Goal: Task Accomplishment & Management: Complete application form

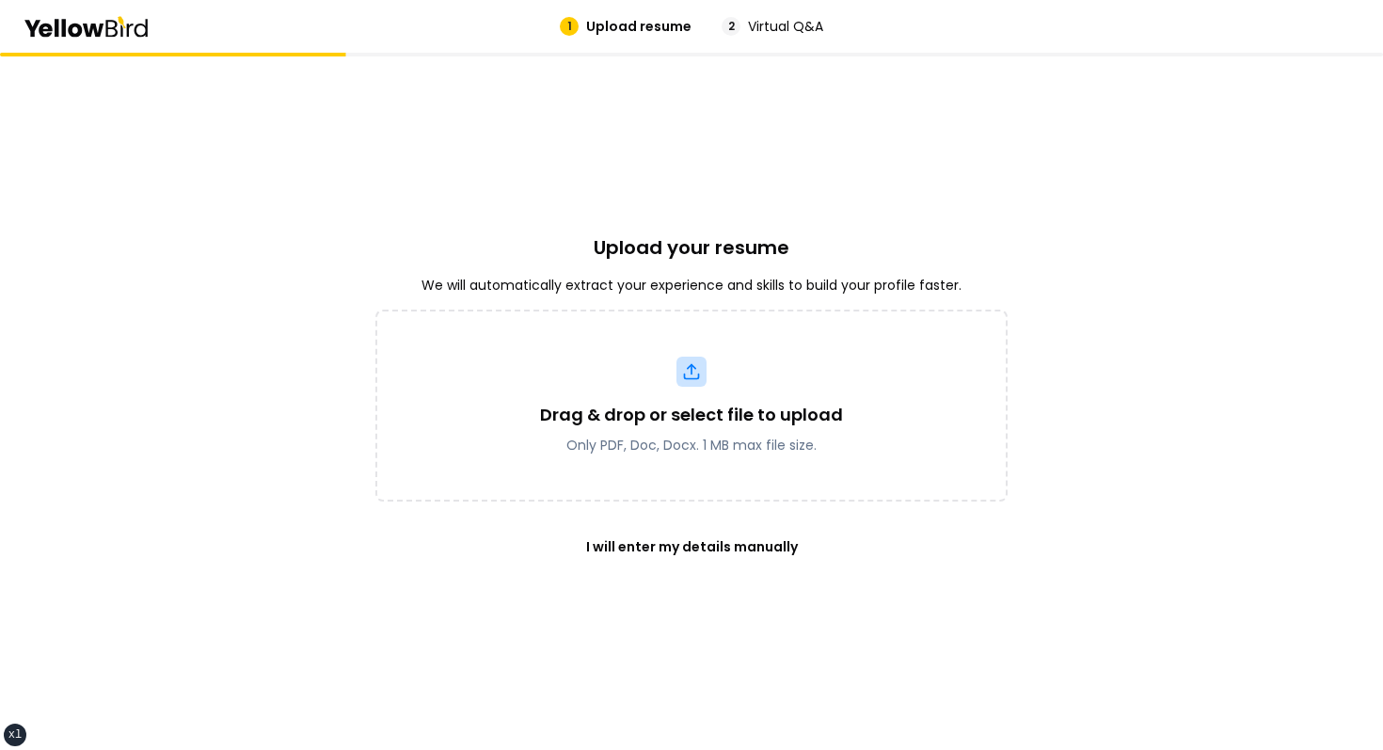
click at [468, 146] on div "Upload your resume We will automatically extract your experience and skills to …" at bounding box center [691, 401] width 632 height 697
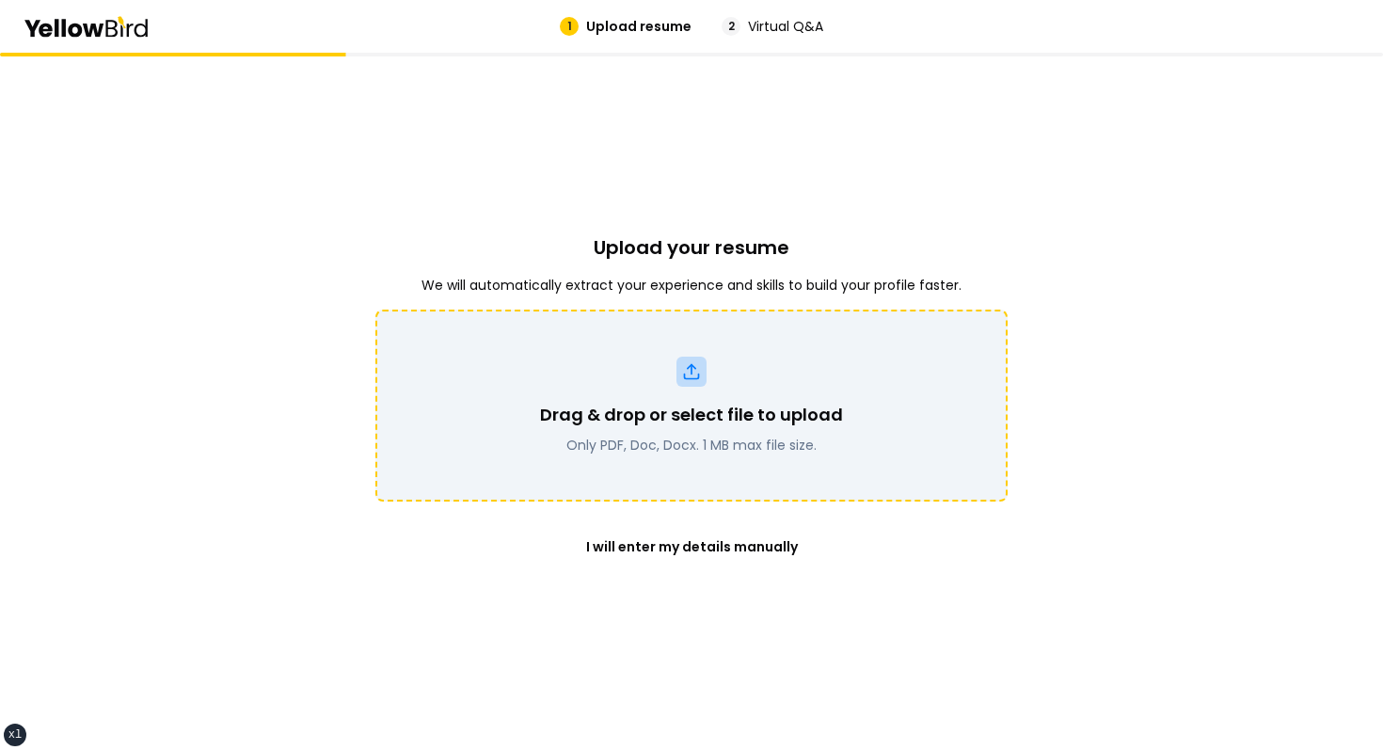
click at [554, 436] on p "Only PDF, Doc, Docx. 1 MB max file size." at bounding box center [691, 445] width 303 height 19
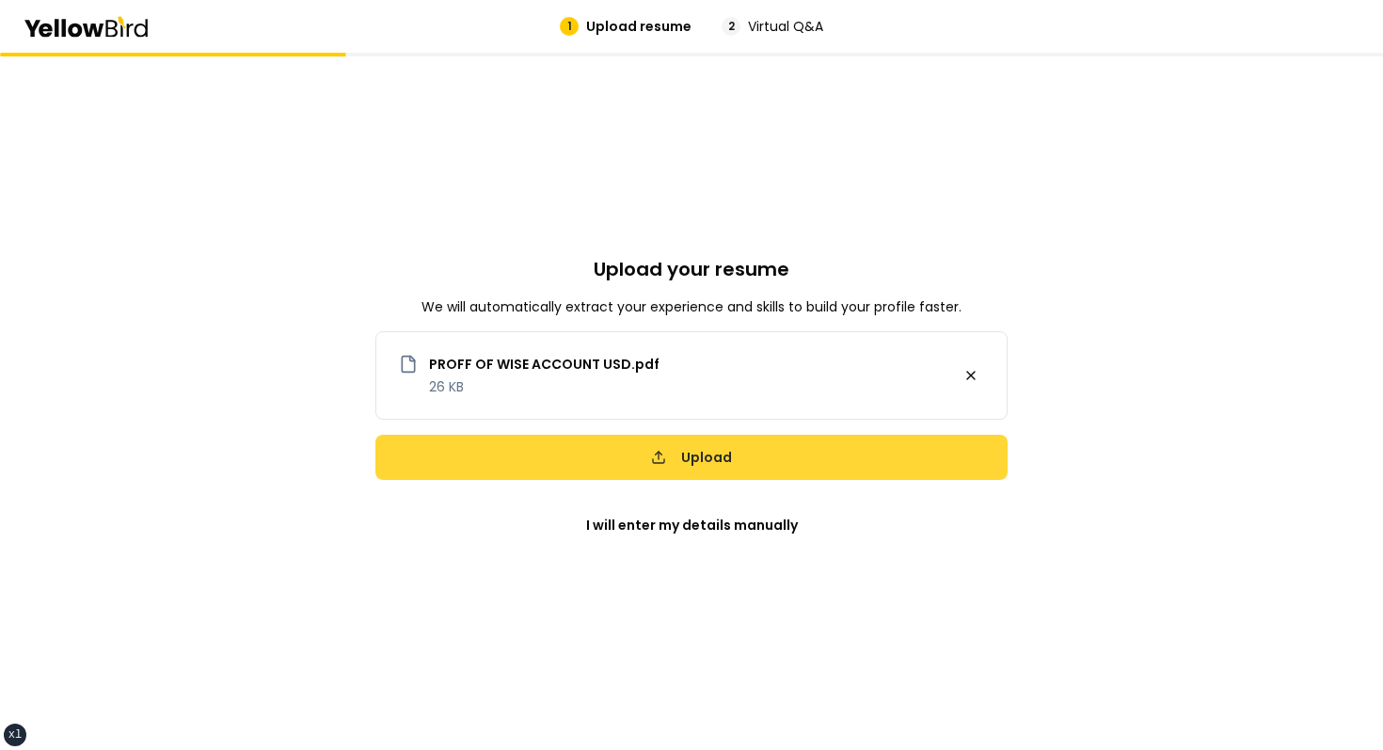
click at [764, 457] on button "Upload" at bounding box center [691, 457] width 632 height 45
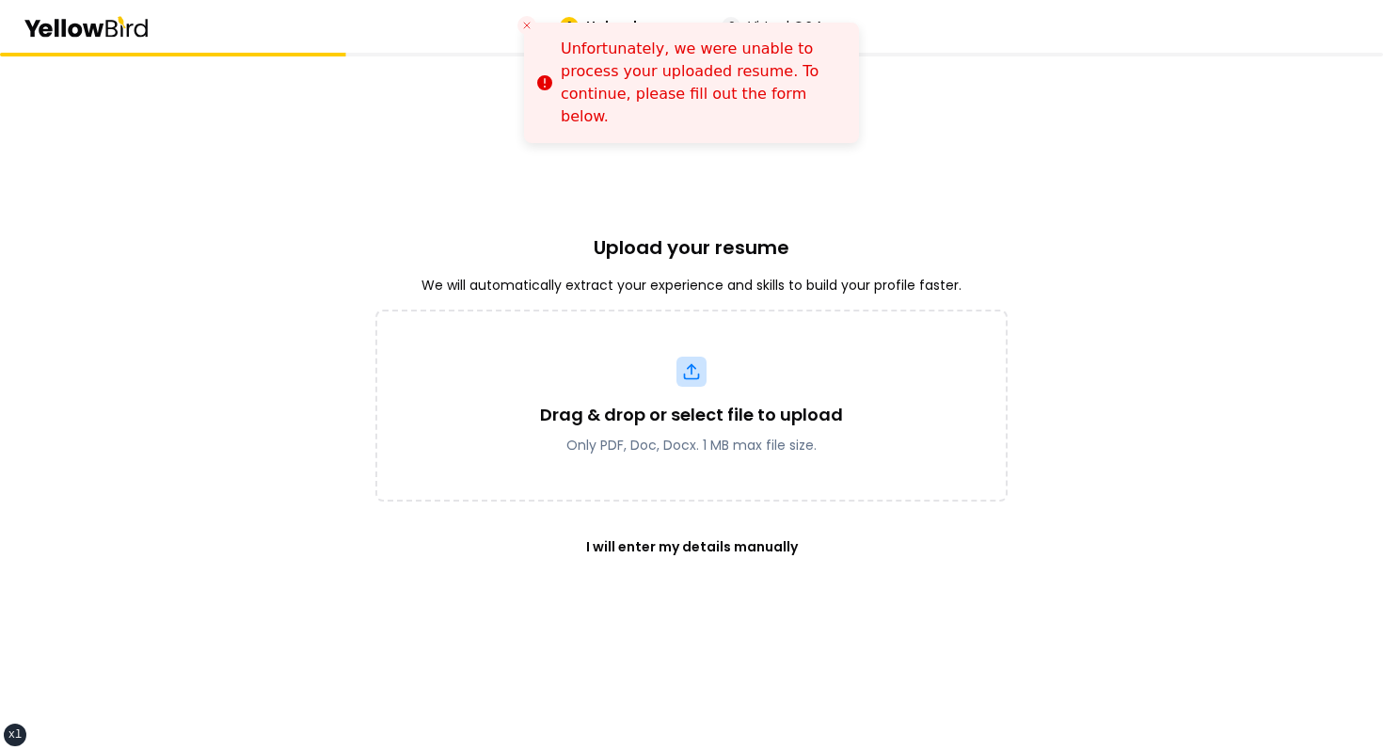
click at [891, 188] on div "Upload your resume We will automatically extract your experience and skills to …" at bounding box center [691, 401] width 632 height 697
click at [523, 16] on button "Close toast" at bounding box center [526, 25] width 19 height 19
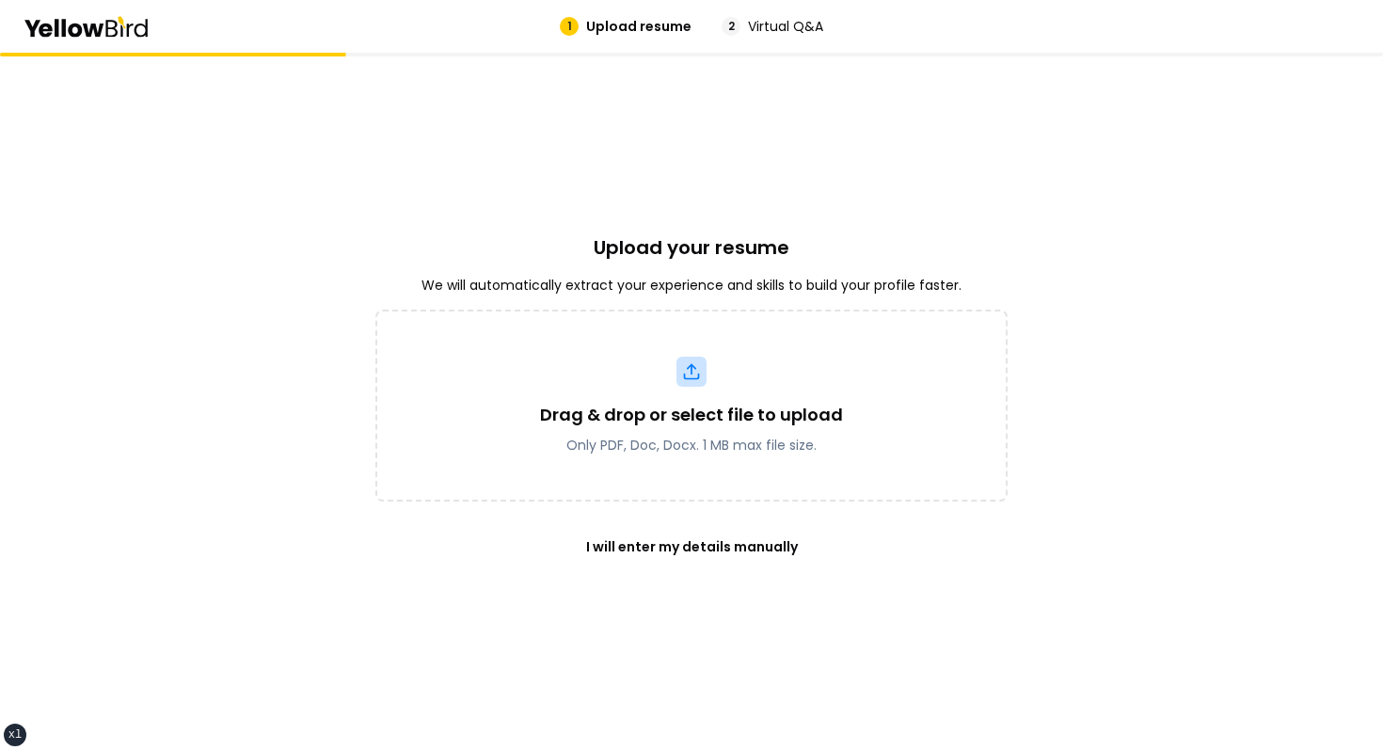
click at [517, 229] on div "Upload your resume We will automatically extract your experience and skills to …" at bounding box center [691, 401] width 632 height 697
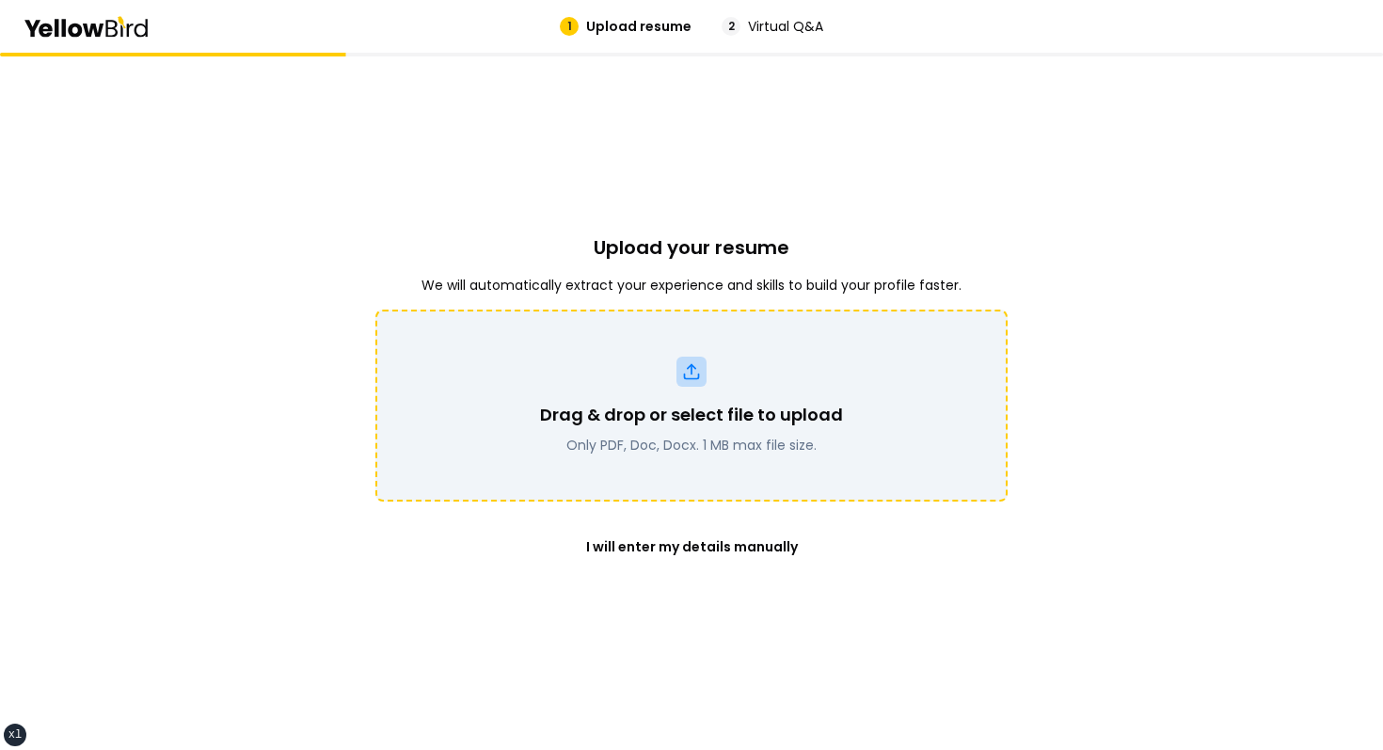
click at [644, 408] on p "Drag & drop or select file to upload" at bounding box center [691, 415] width 303 height 26
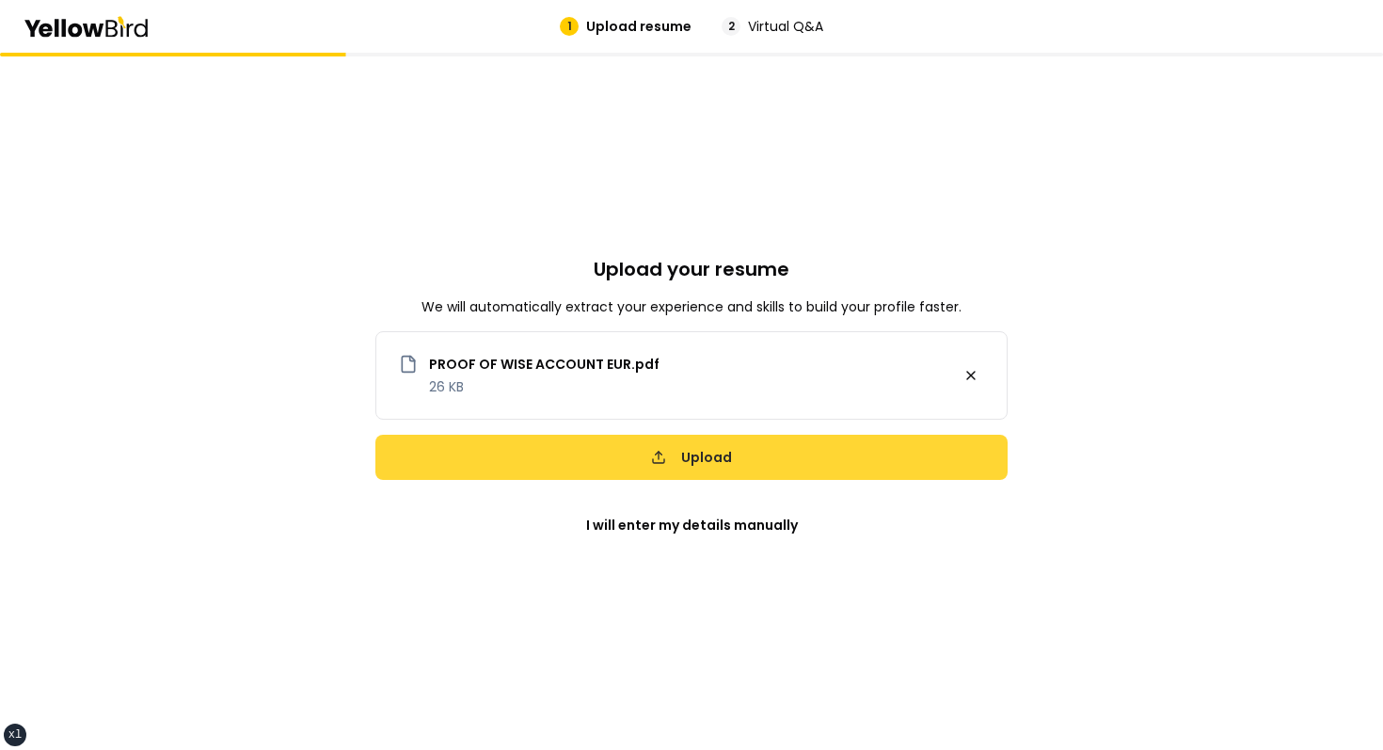
click at [721, 459] on button "Upload" at bounding box center [691, 457] width 632 height 45
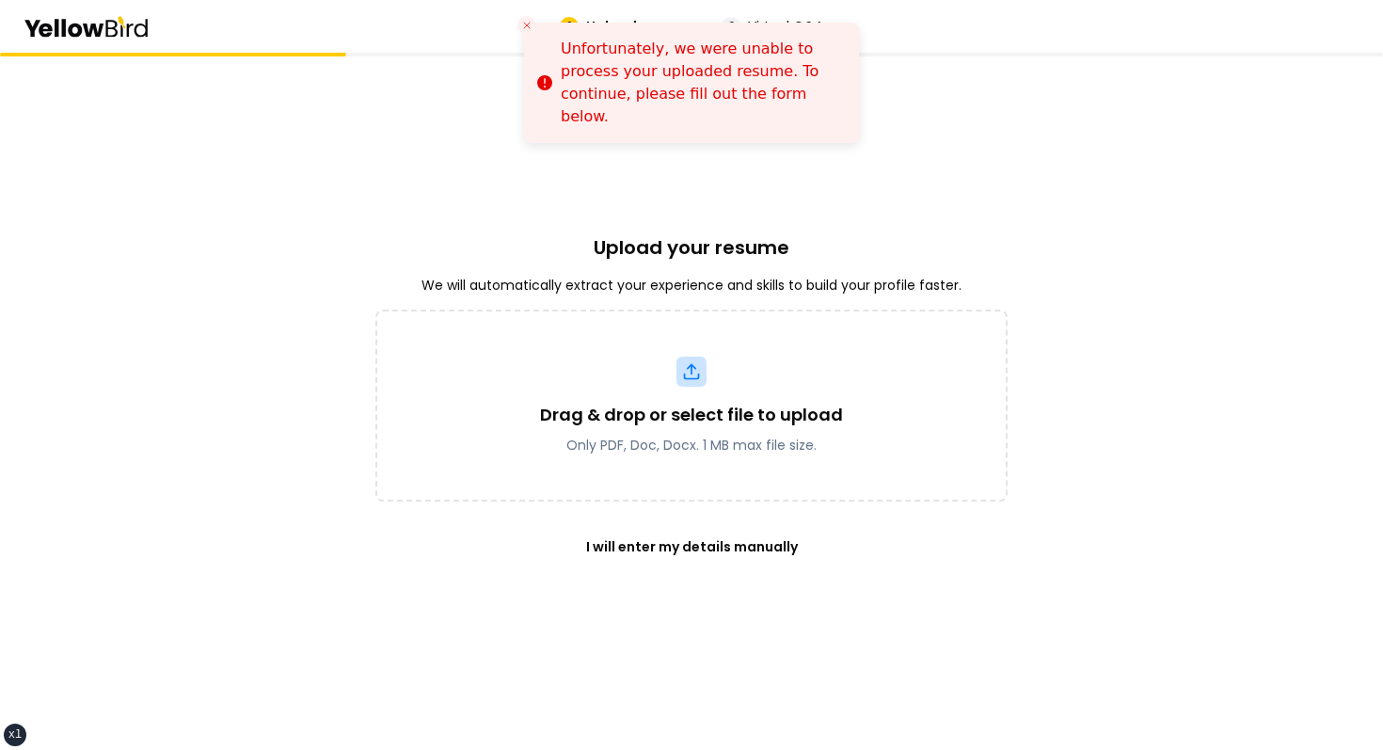
click at [807, 201] on div "Upload your resume We will automatically extract your experience and skills to …" at bounding box center [691, 401] width 632 height 697
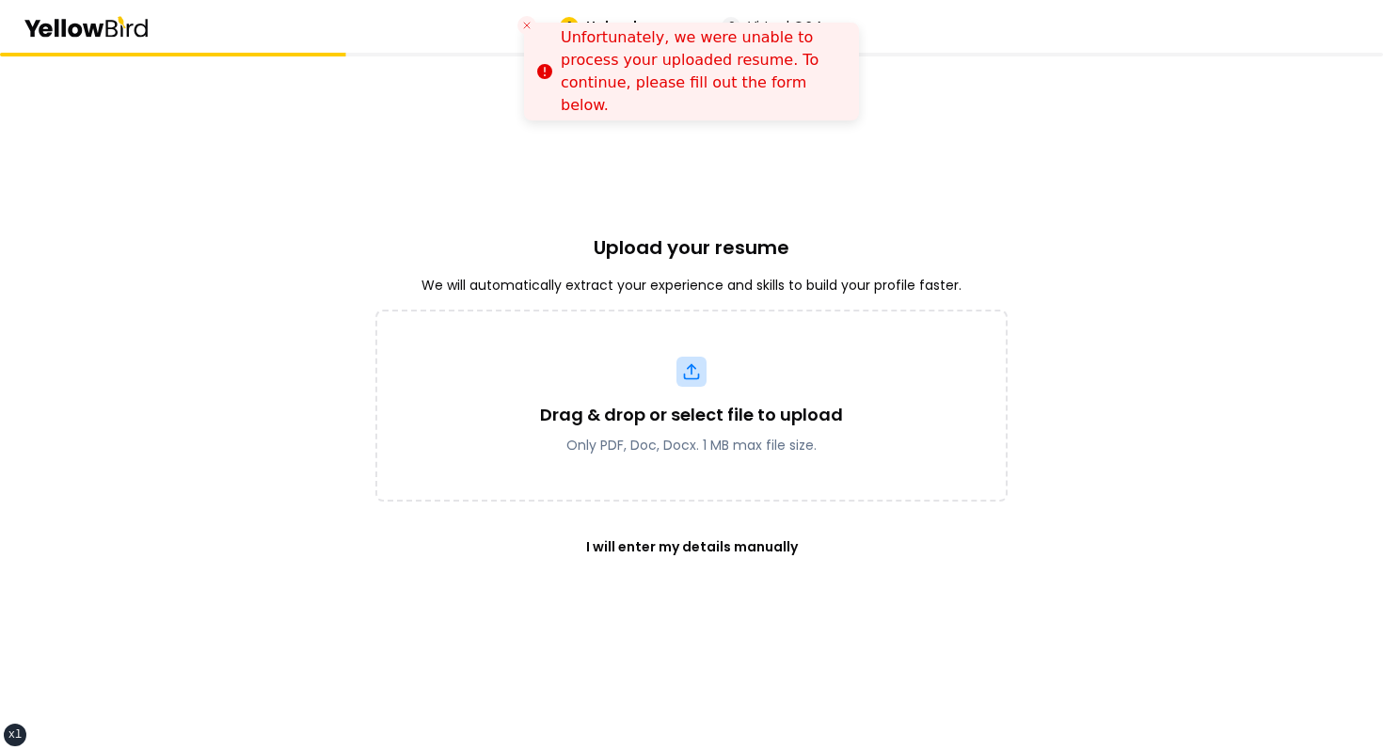
click at [530, 23] on icon "Close toast" at bounding box center [526, 25] width 11 height 11
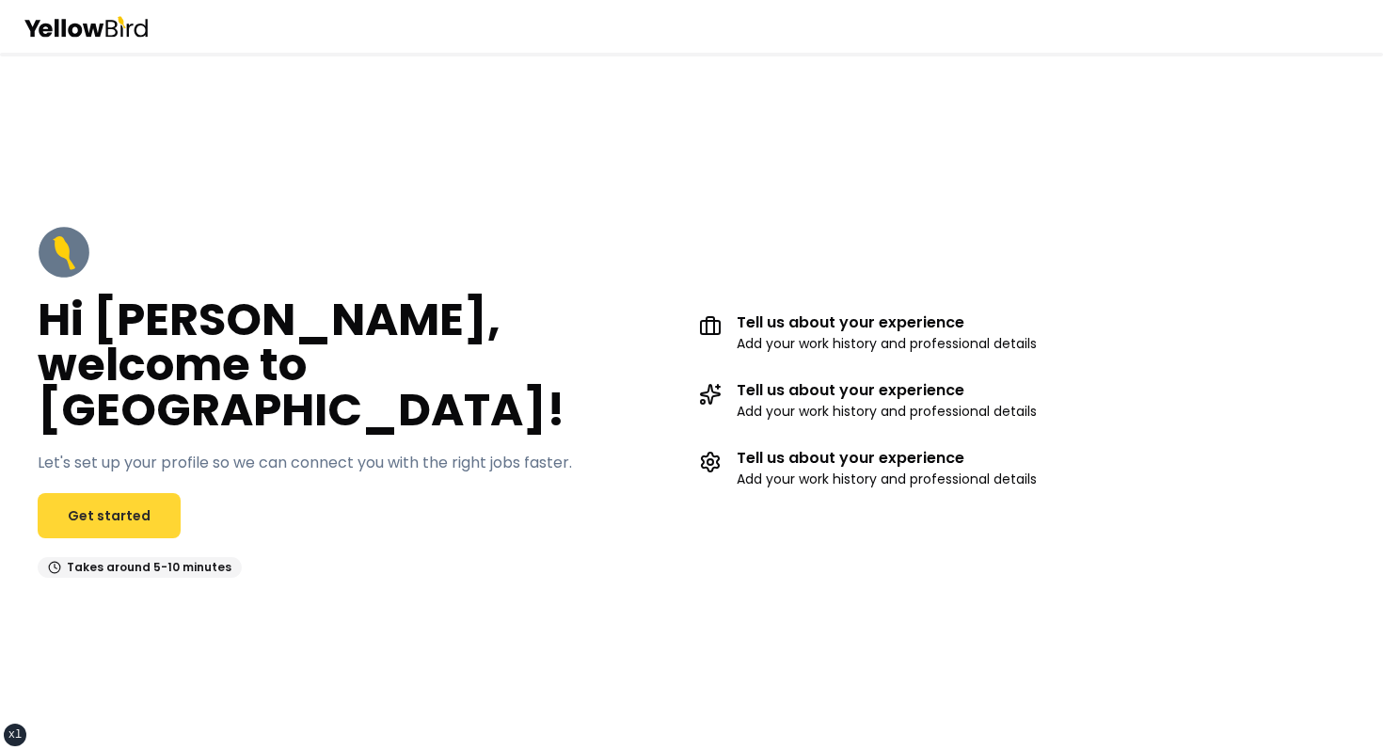
click at [94, 493] on link "Get started" at bounding box center [109, 515] width 143 height 45
click at [145, 501] on link "Get started" at bounding box center [109, 515] width 143 height 45
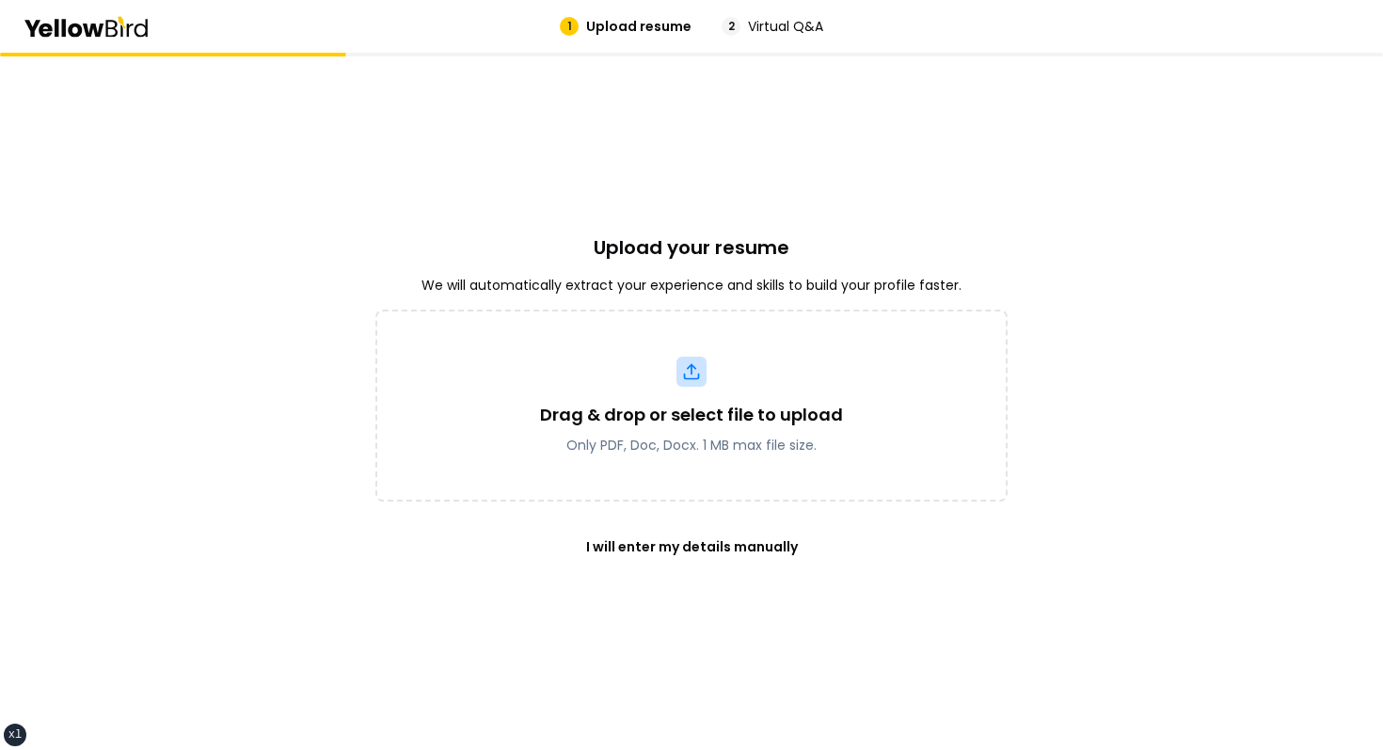
click at [621, 504] on div "Drag & drop or select file to upload Only PDF, Doc, Docx. 1 MB max file size. I…" at bounding box center [691, 440] width 632 height 260
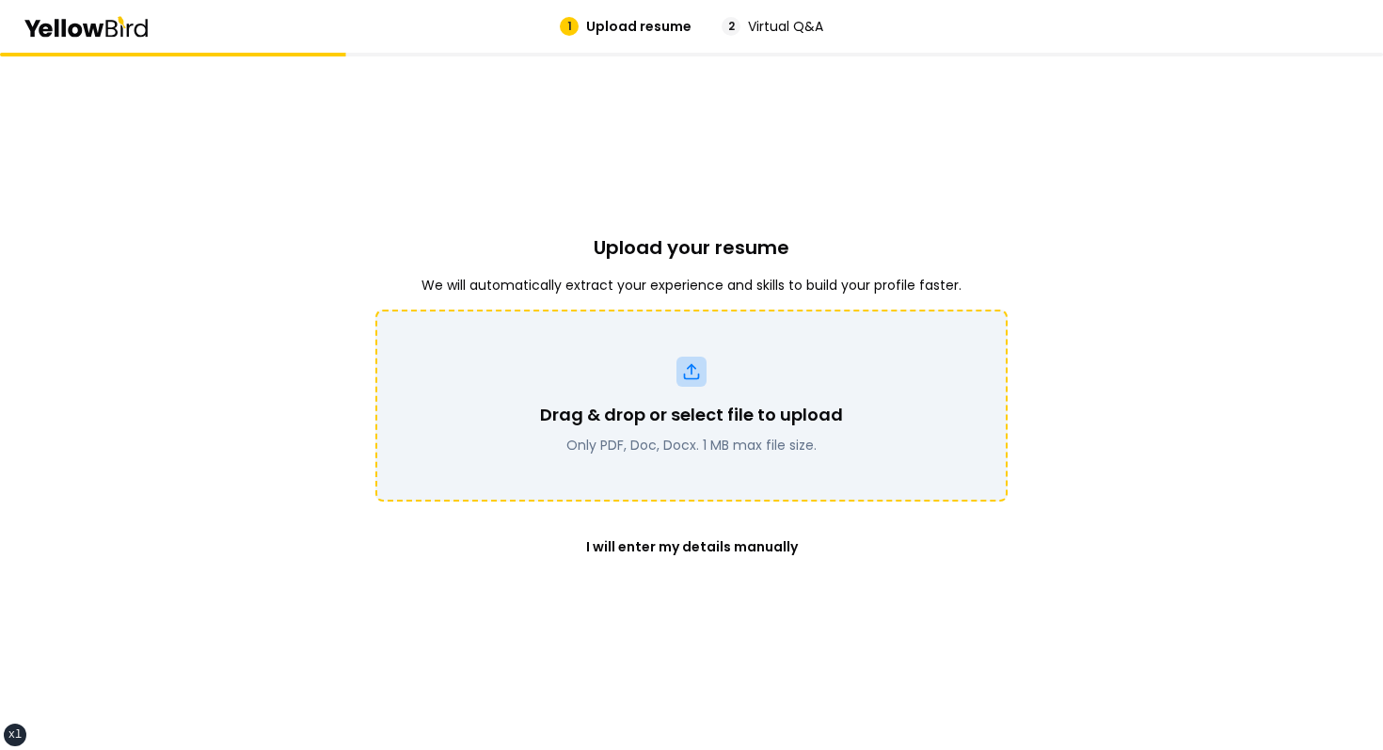
click at [657, 461] on div "Drag & drop or select file to upload Only PDF, Doc, Docx. 1 MB max file size." at bounding box center [691, 406] width 632 height 192
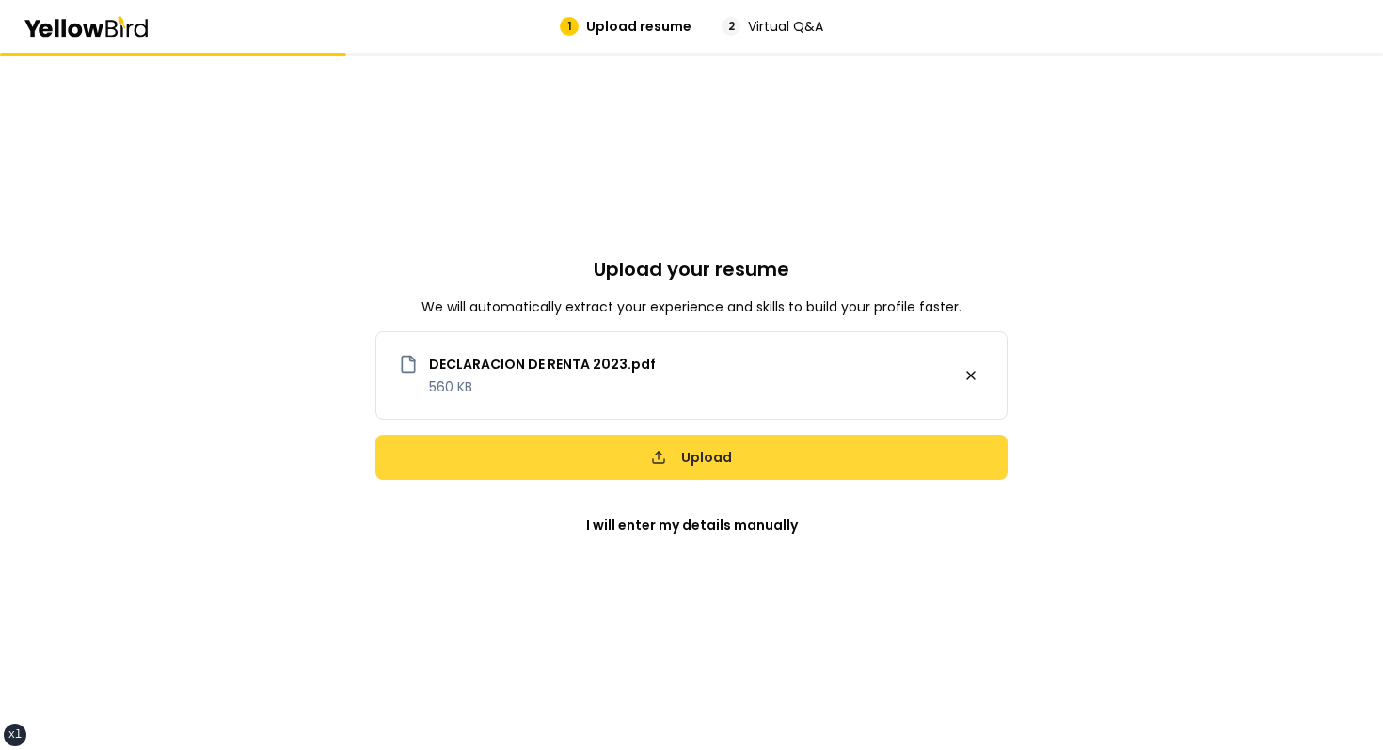
click at [700, 435] on button "Upload" at bounding box center [691, 457] width 632 height 45
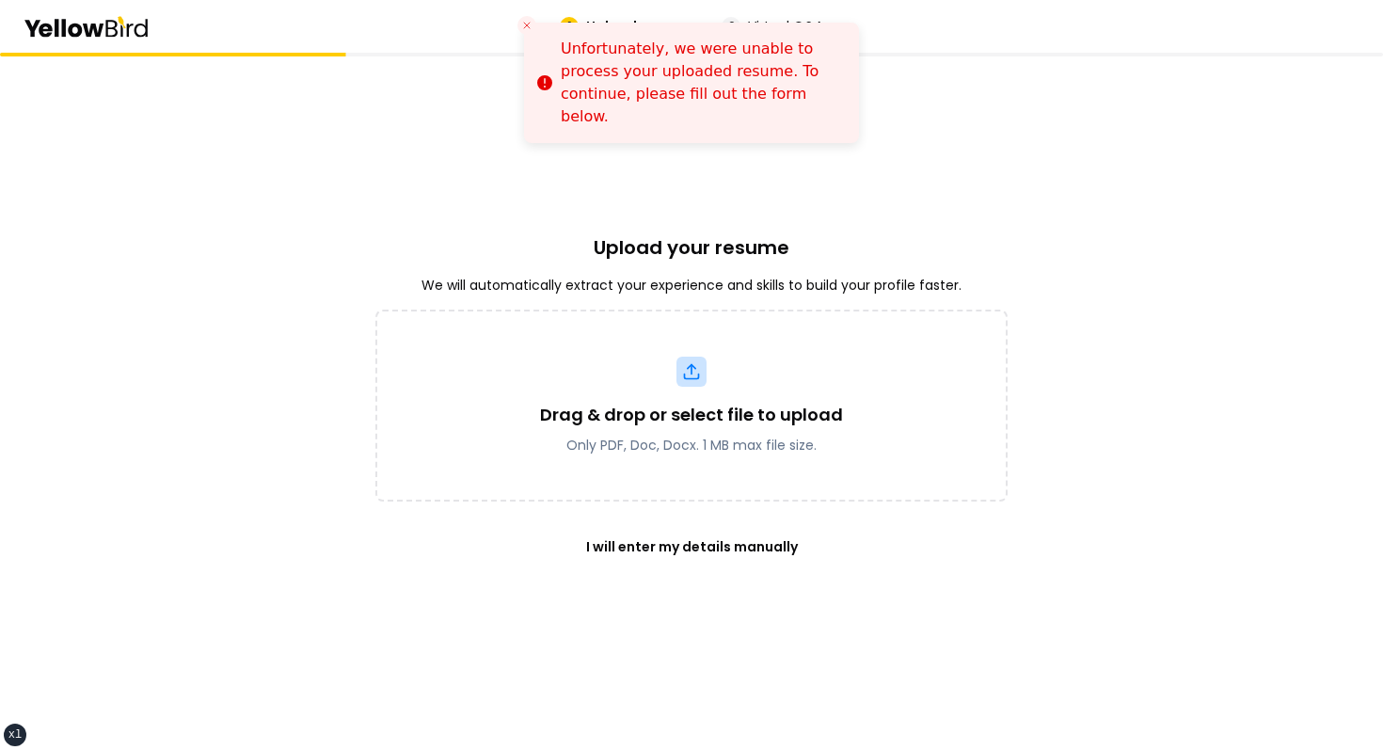
click at [370, 248] on div "Upload your resume We will automatically extract your experience and skills to …" at bounding box center [691, 401] width 1383 height 697
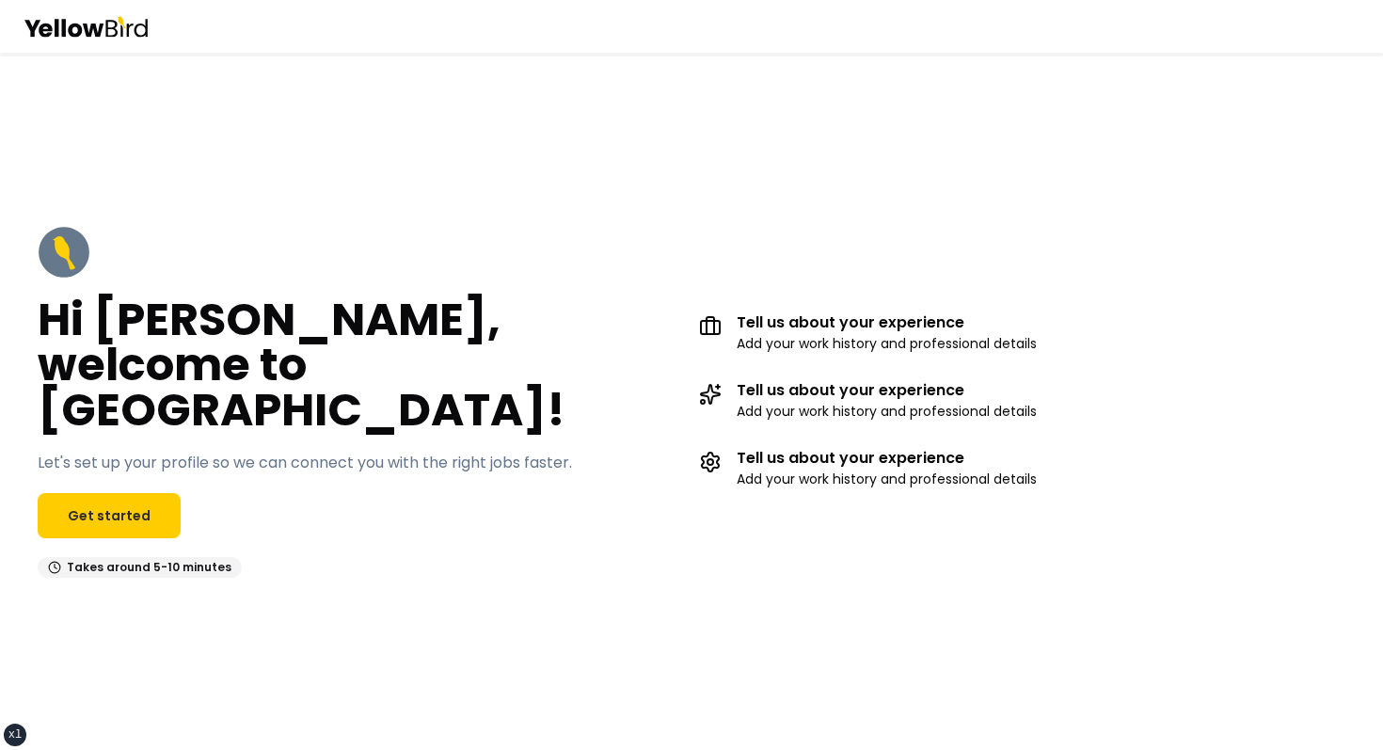
click at [599, 280] on div "Hi John, welcome to YellowBird! Let's set up your profile so we can connect you…" at bounding box center [361, 402] width 646 height 352
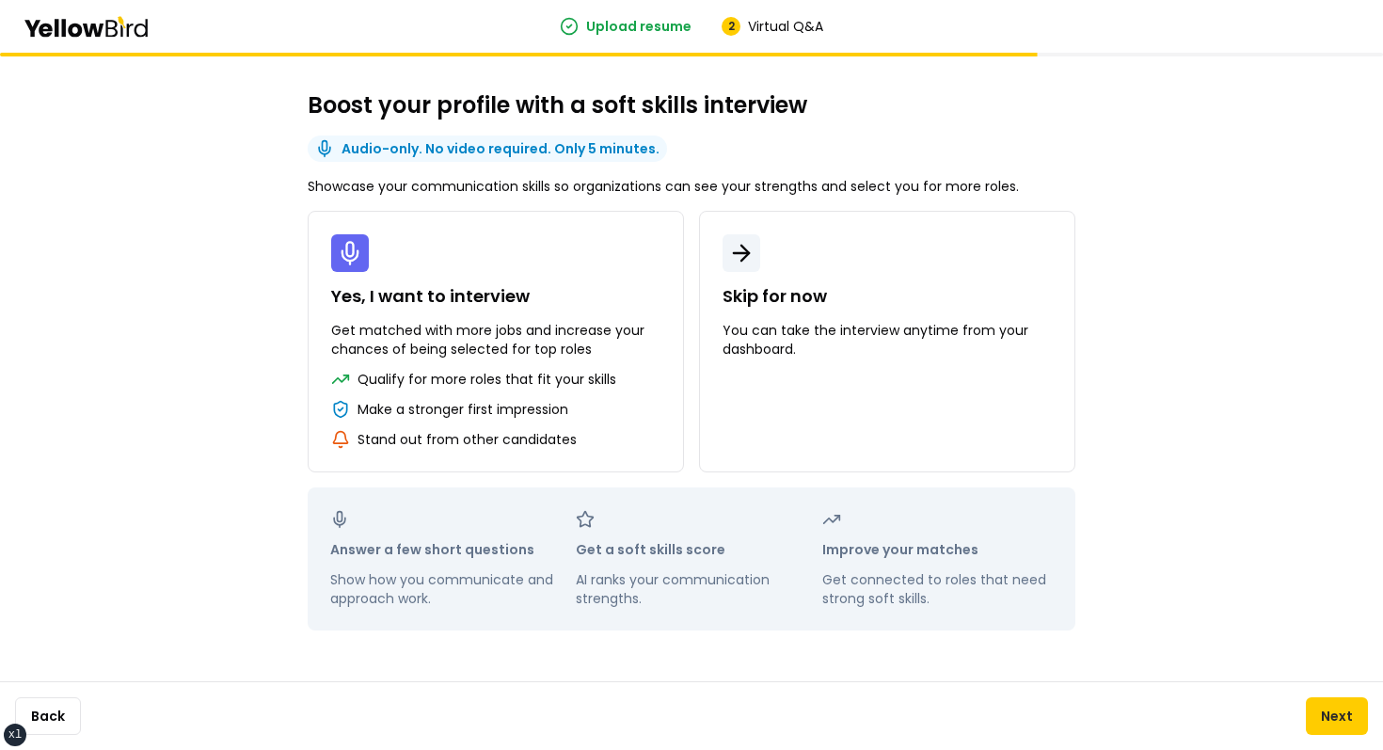
click at [1183, 271] on div "Boost your profile with a soft skills interview Audio-only. No video required. …" at bounding box center [691, 401] width 1383 height 697
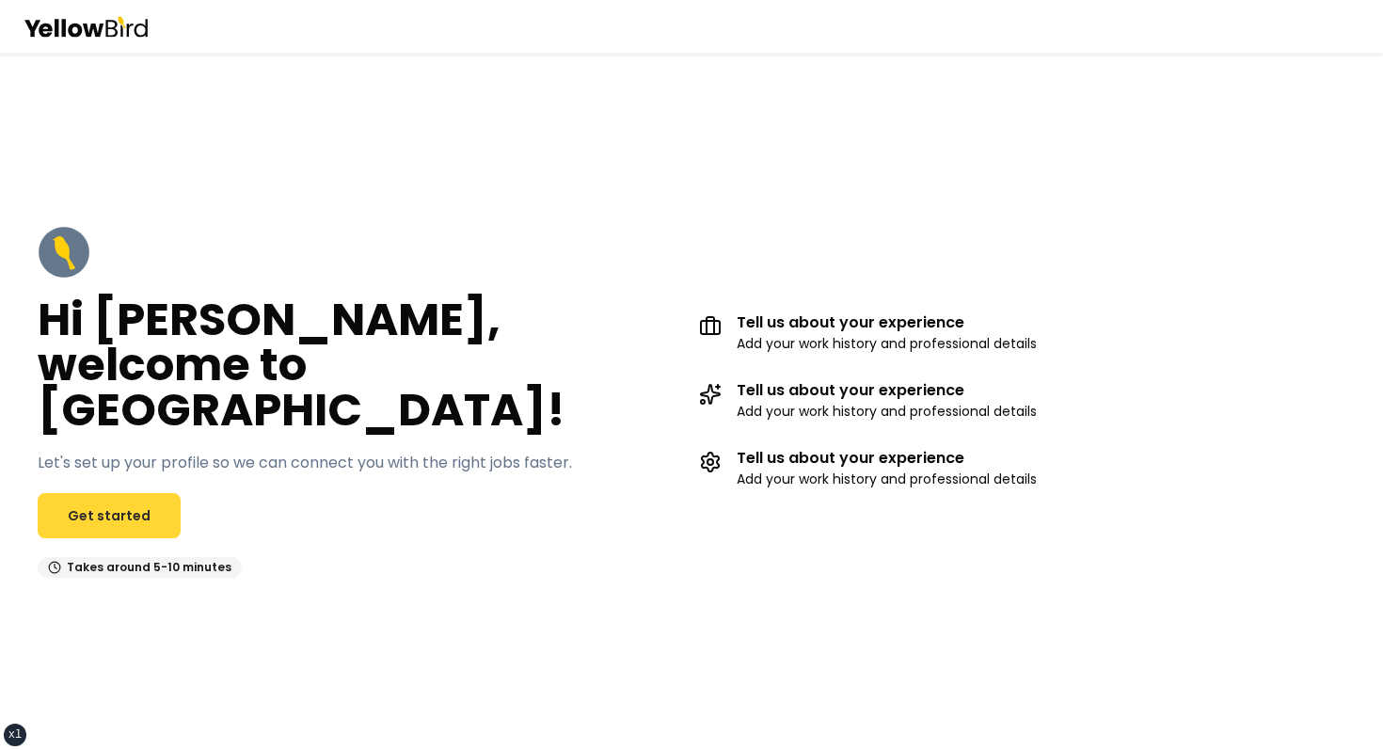
click at [103, 495] on link "Get started" at bounding box center [109, 515] width 143 height 45
click at [106, 493] on link "Get started" at bounding box center [109, 515] width 143 height 45
click at [173, 520] on div "Hi John, welcome to YellowBird! Let's set up your profile so we can connect you…" at bounding box center [361, 402] width 646 height 352
click at [145, 512] on link "Get started" at bounding box center [109, 515] width 143 height 45
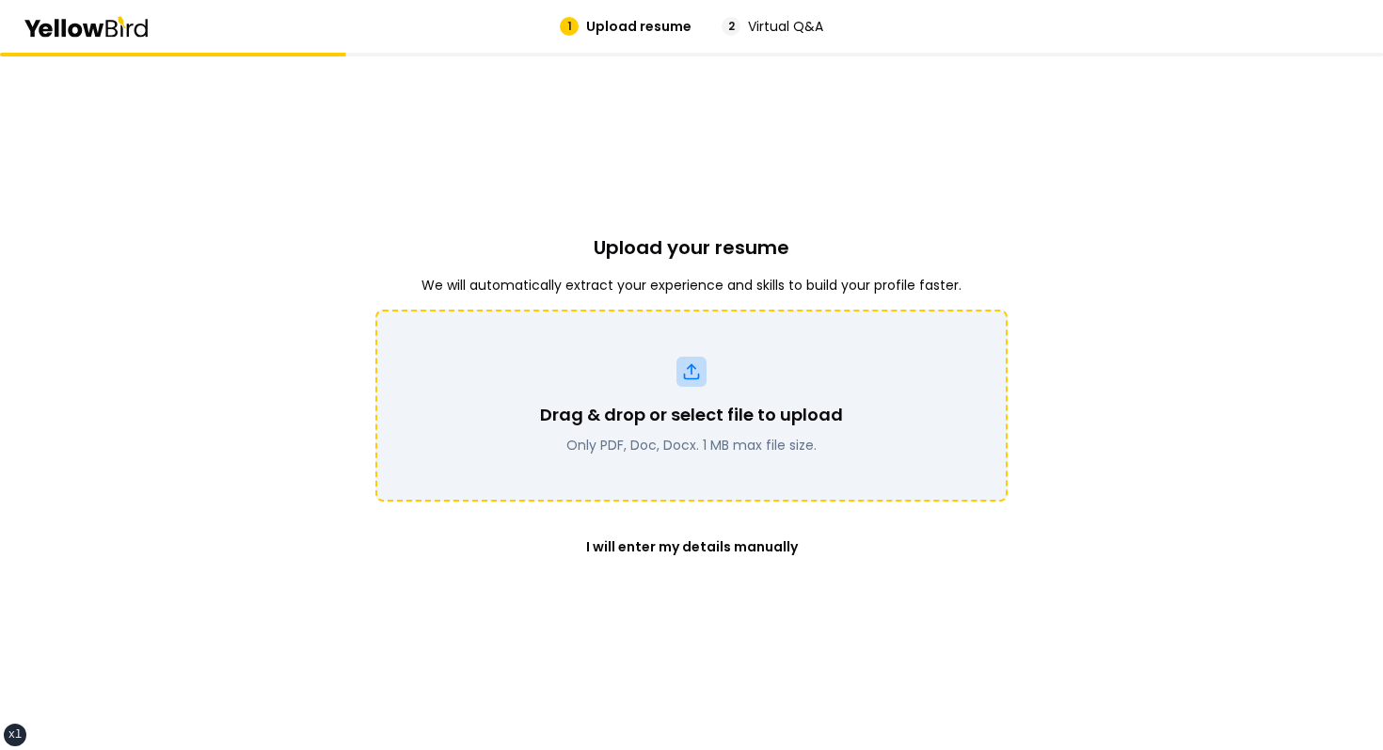
click at [706, 420] on p "Drag & drop or select file to upload" at bounding box center [691, 415] width 303 height 26
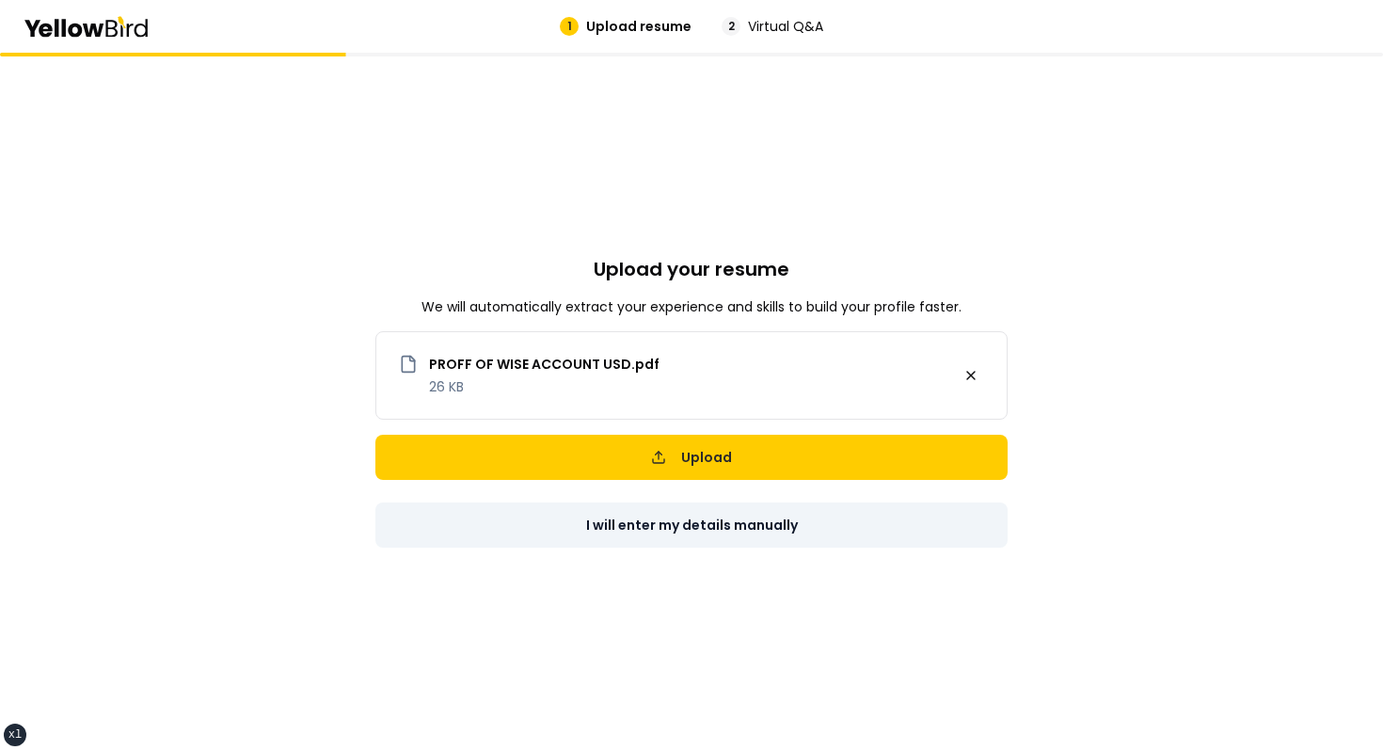
click at [742, 515] on button "I will enter my details manually" at bounding box center [691, 524] width 632 height 45
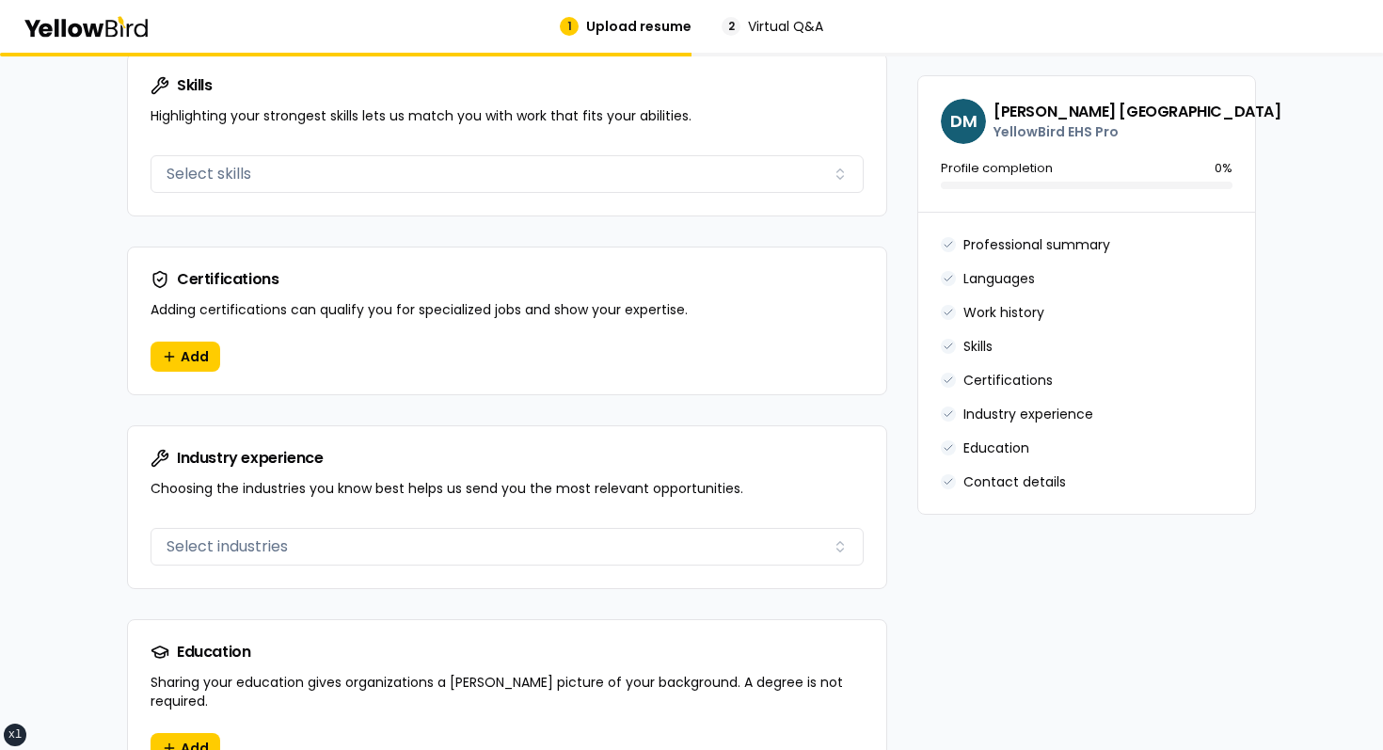
scroll to position [1816, 0]
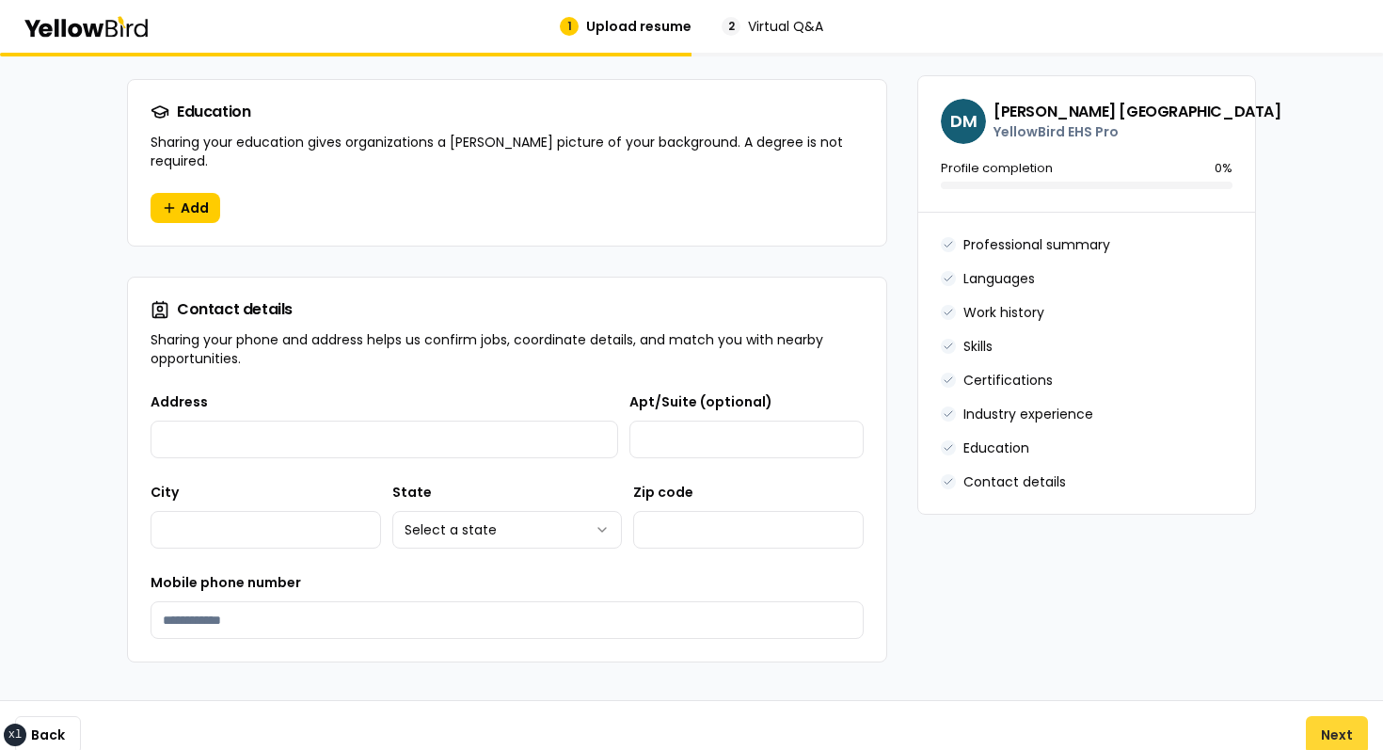
click at [1342, 716] on button "Next" at bounding box center [1337, 735] width 62 height 38
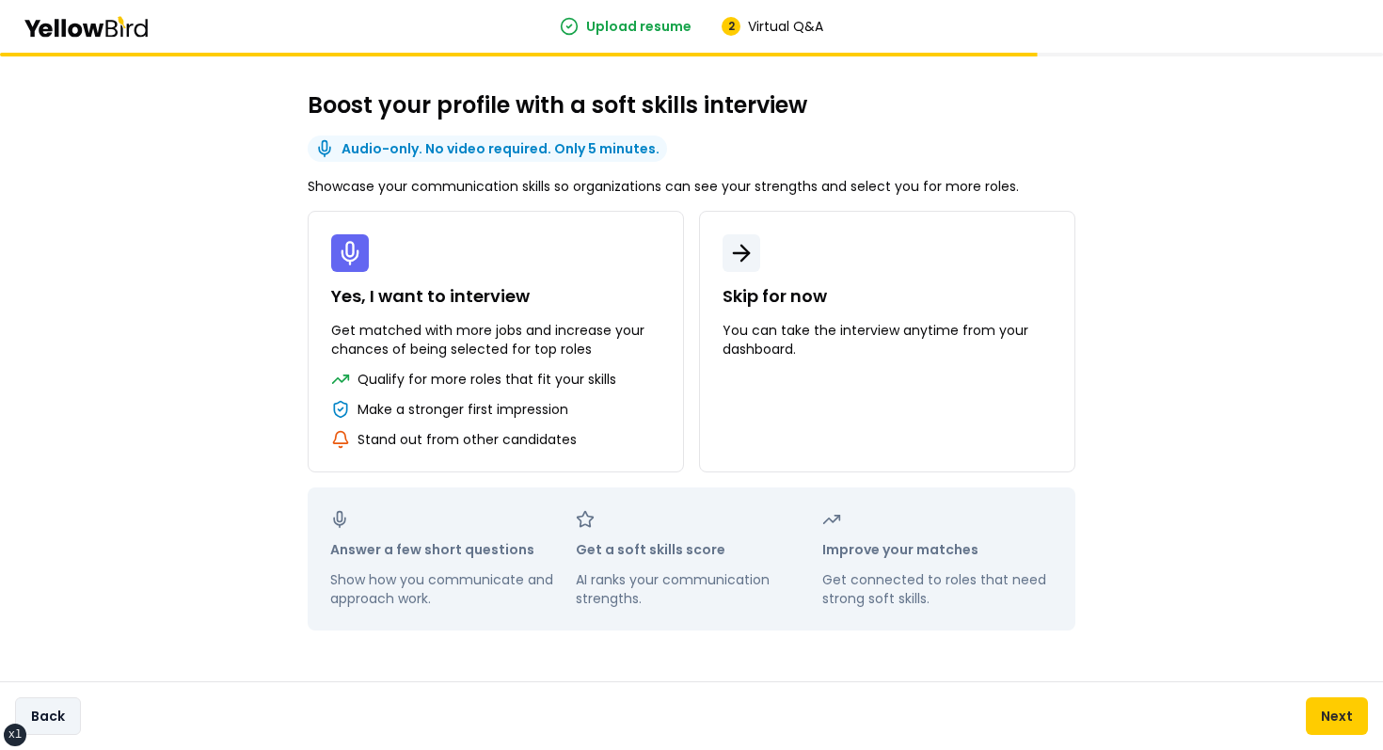
click at [52, 708] on button "Back" at bounding box center [48, 716] width 66 height 38
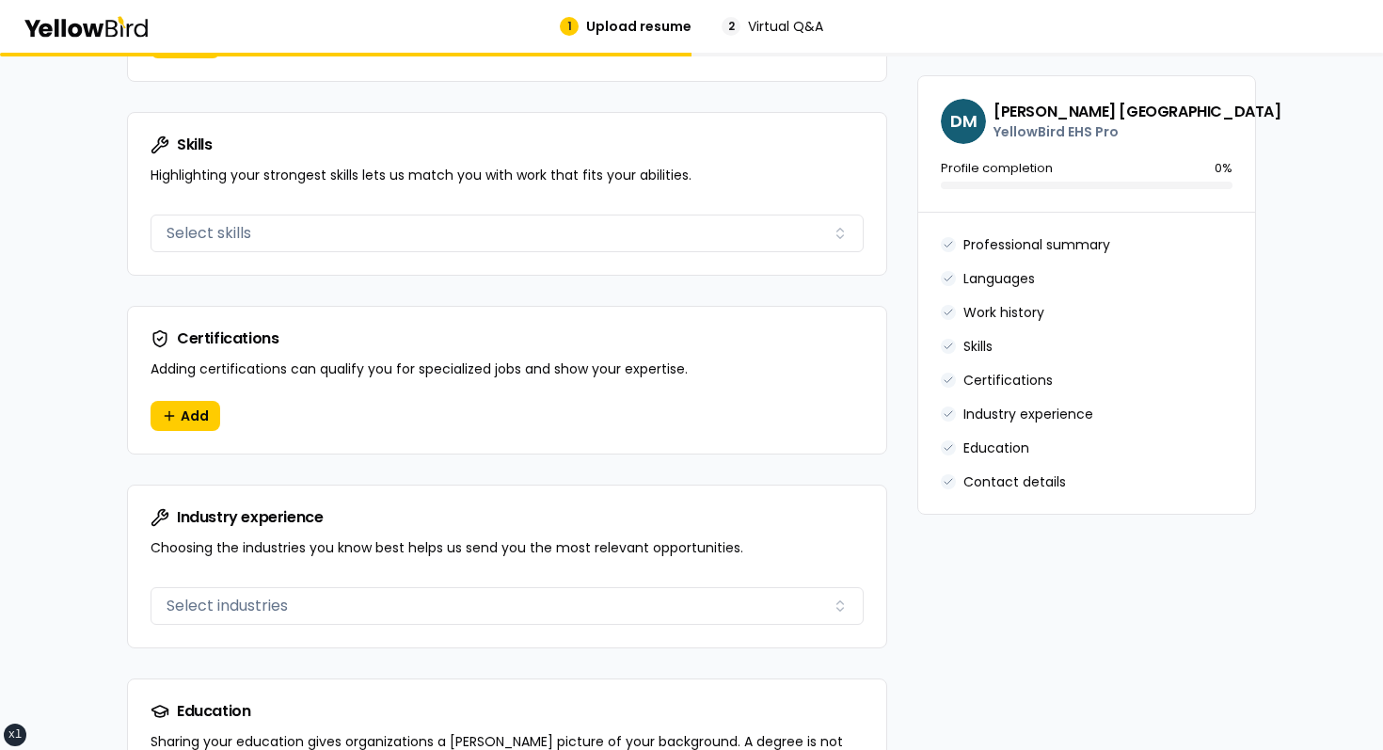
scroll to position [1816, 0]
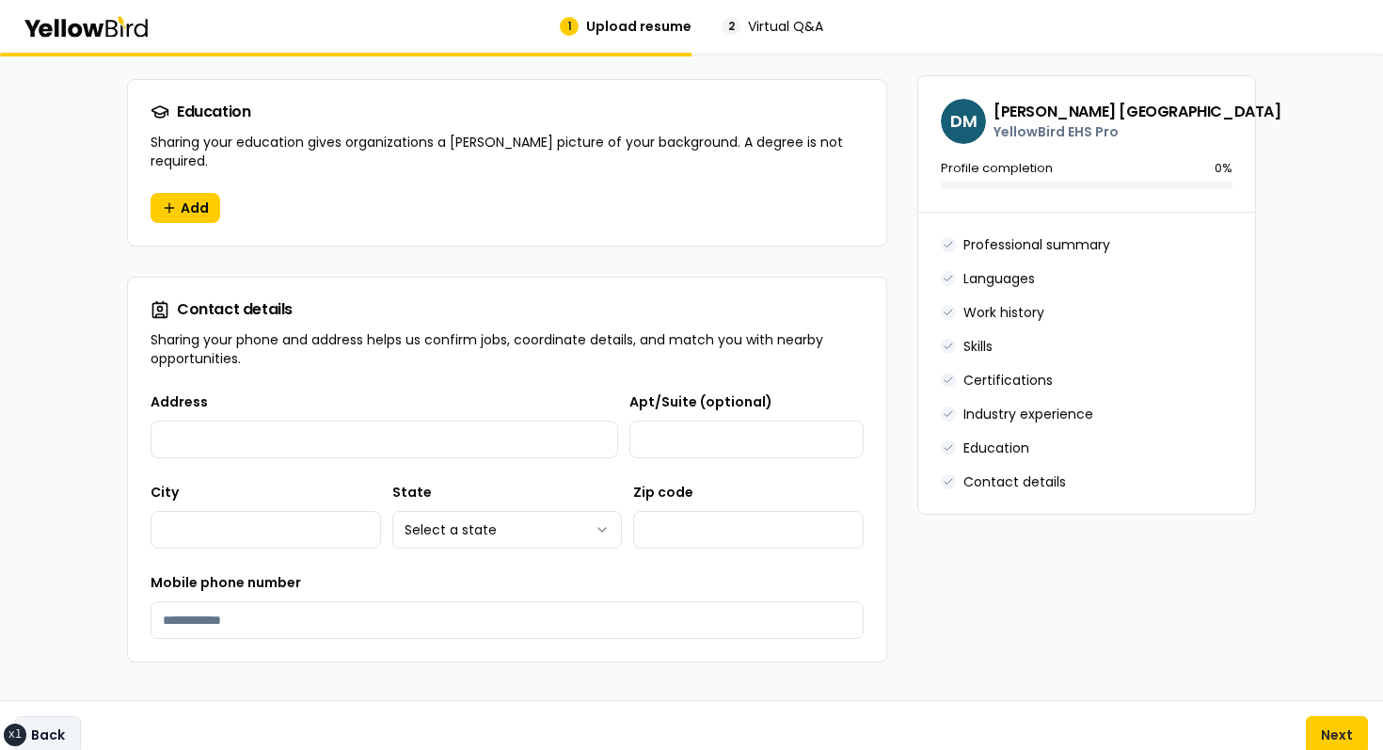
click at [24, 716] on button "Back" at bounding box center [48, 735] width 66 height 38
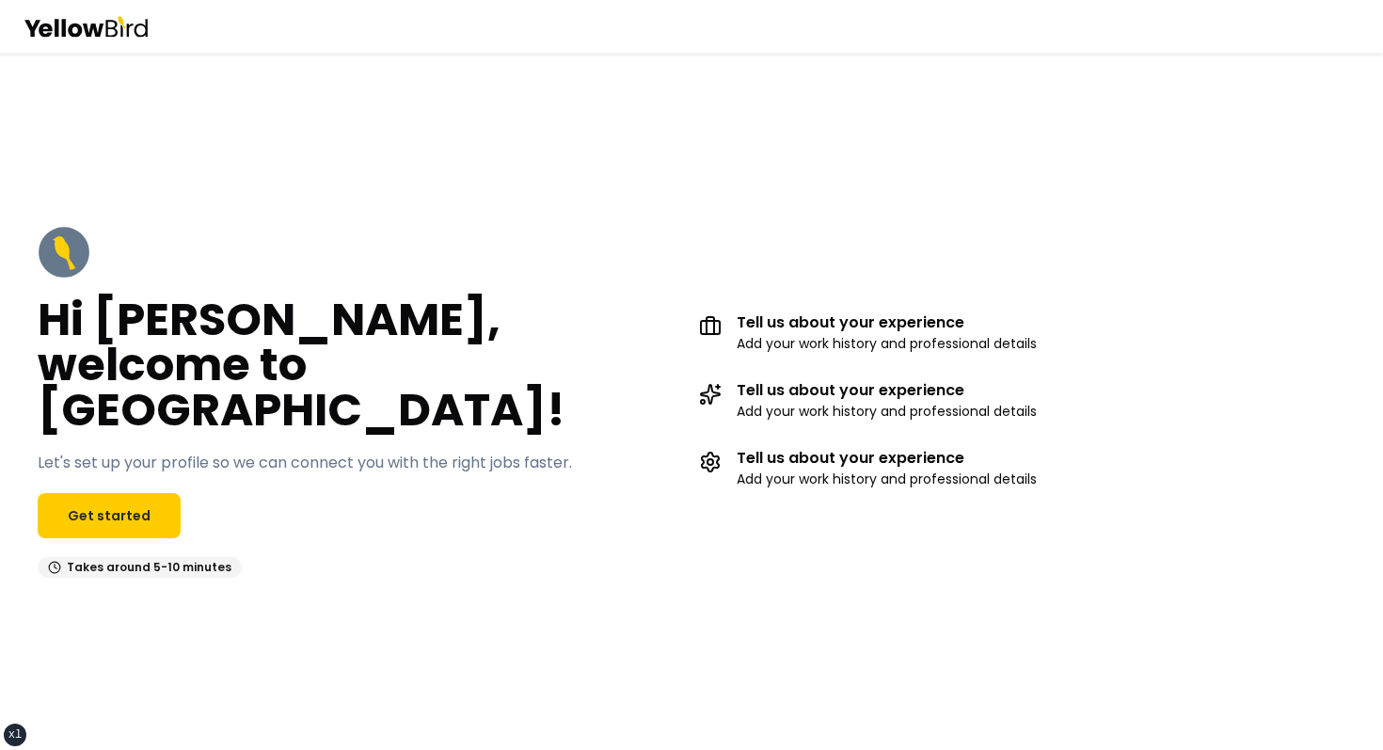
click at [618, 234] on div "Hi [PERSON_NAME], welcome to [GEOGRAPHIC_DATA]! Let's set up your profile so we…" at bounding box center [691, 401] width 1383 height 427
click at [64, 504] on link "Get started" at bounding box center [109, 515] width 143 height 45
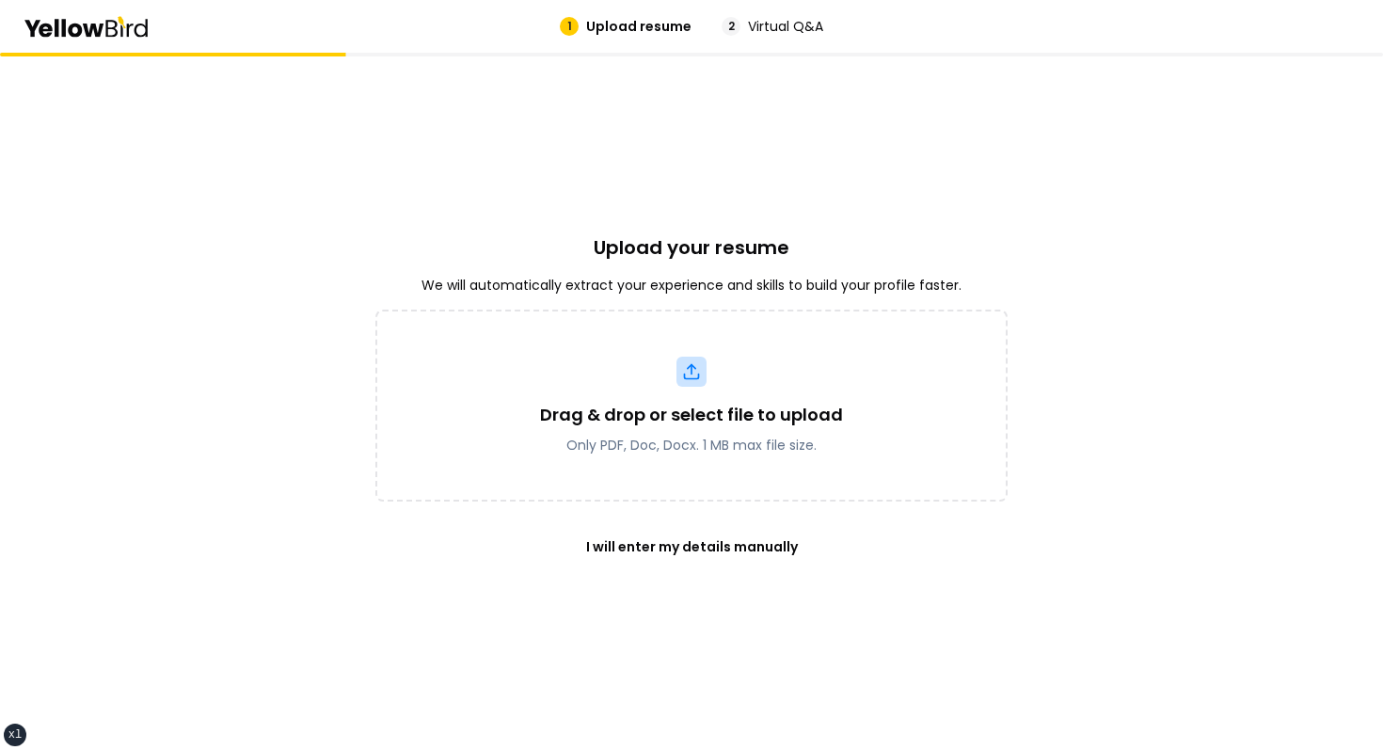
click at [699, 520] on div "Drag & drop or select file to upload Only PDF, Doc, Docx. 1 MB max file size. I…" at bounding box center [691, 440] width 632 height 260
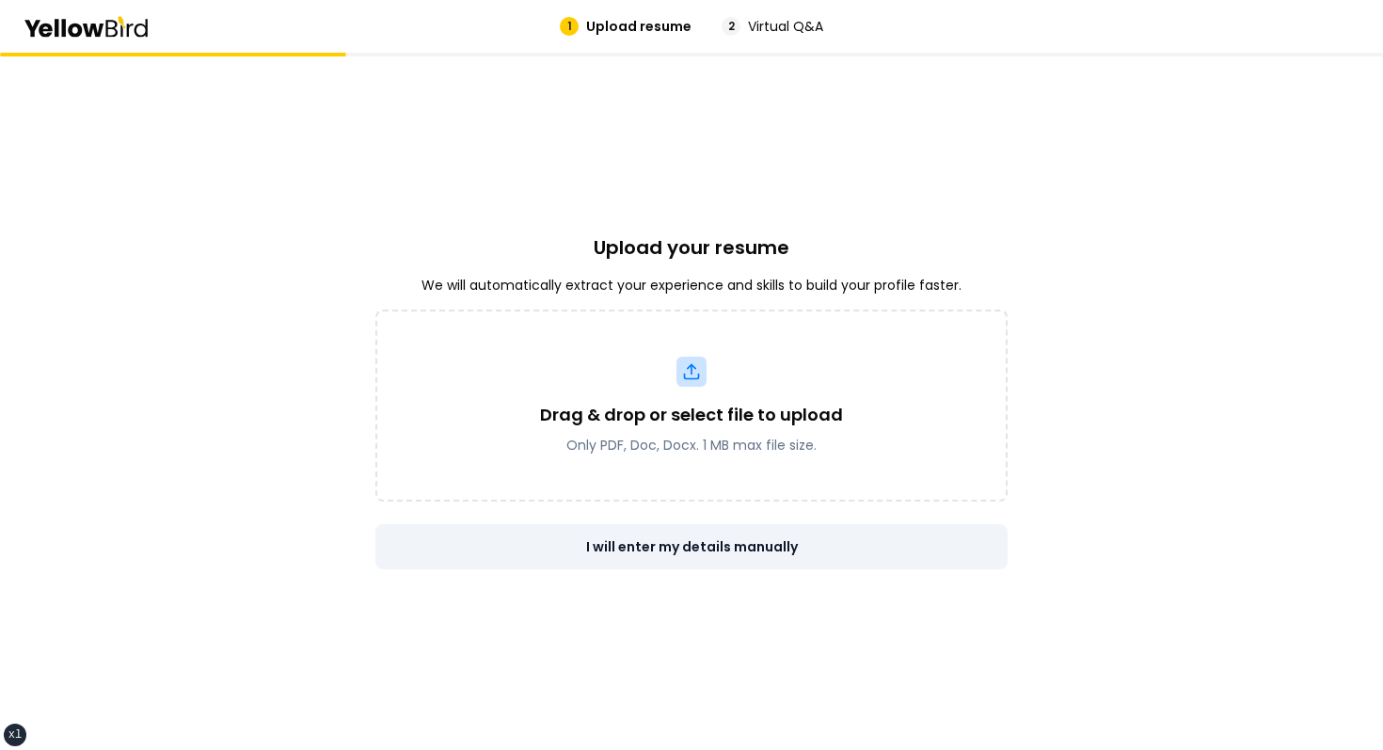
click at [680, 542] on button "I will enter my details manually" at bounding box center [691, 546] width 632 height 45
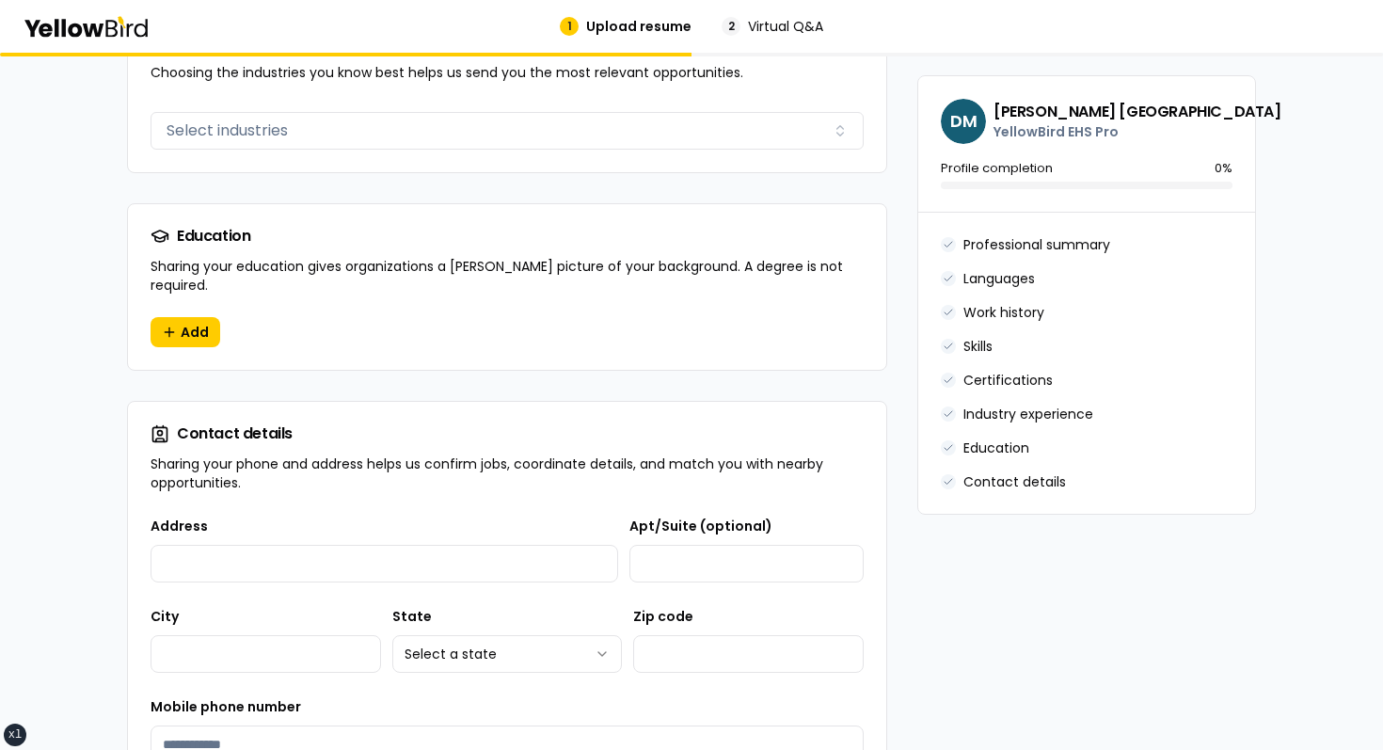
scroll to position [1816, 0]
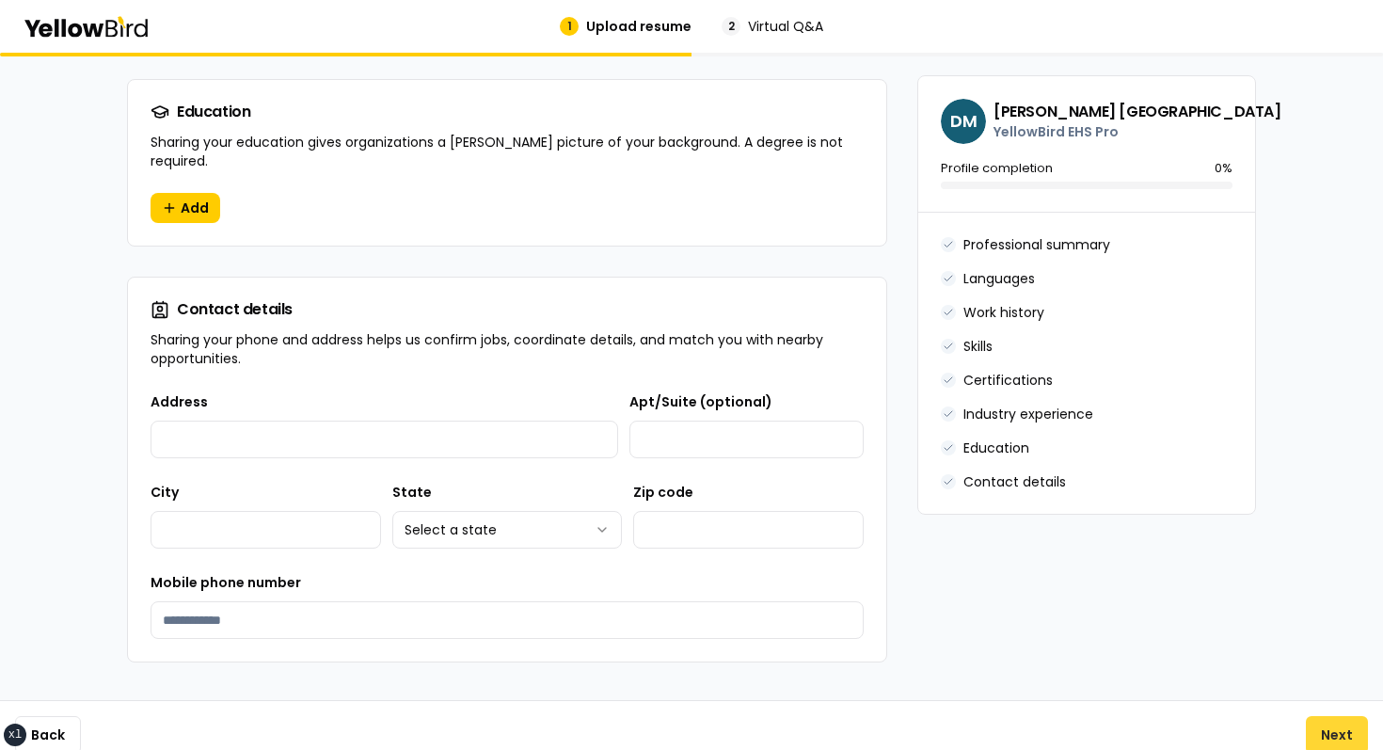
click at [1328, 716] on button "Next" at bounding box center [1337, 735] width 62 height 38
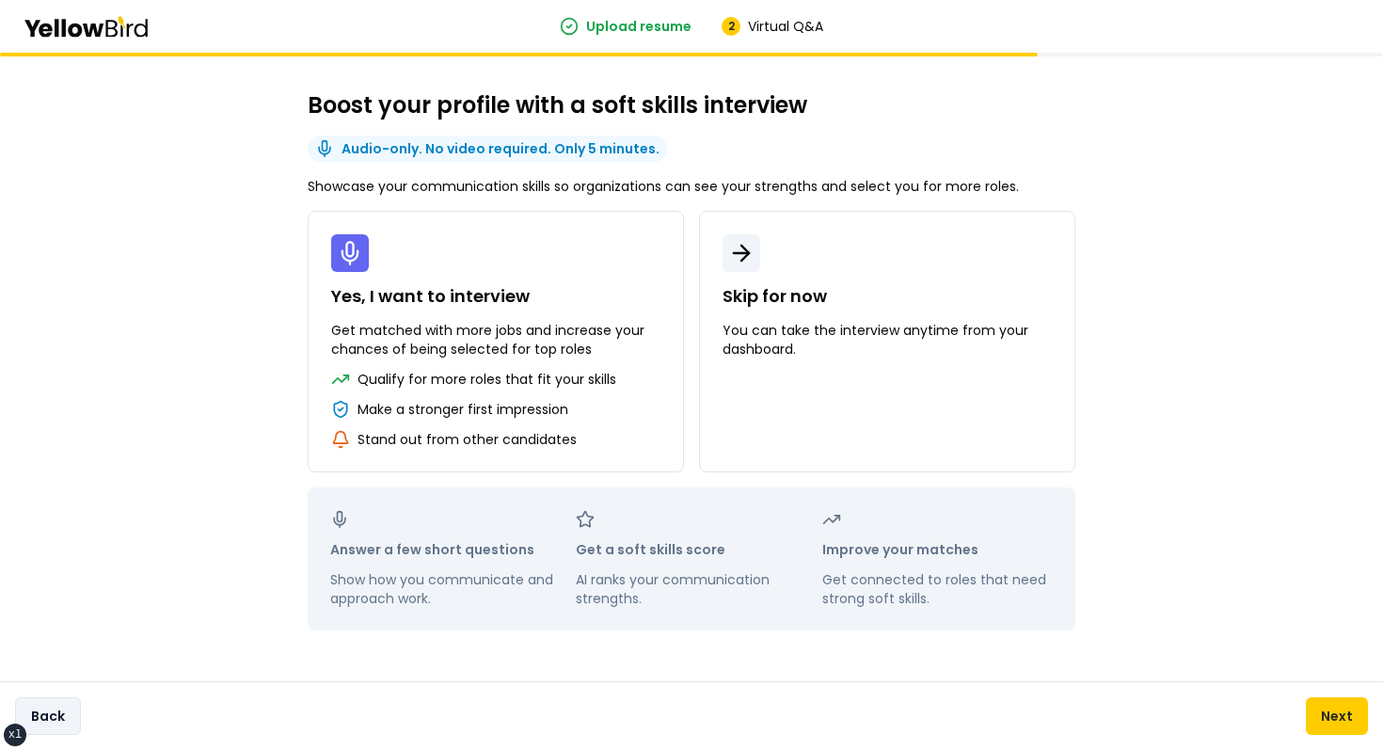
click at [56, 724] on button "Back" at bounding box center [48, 716] width 66 height 38
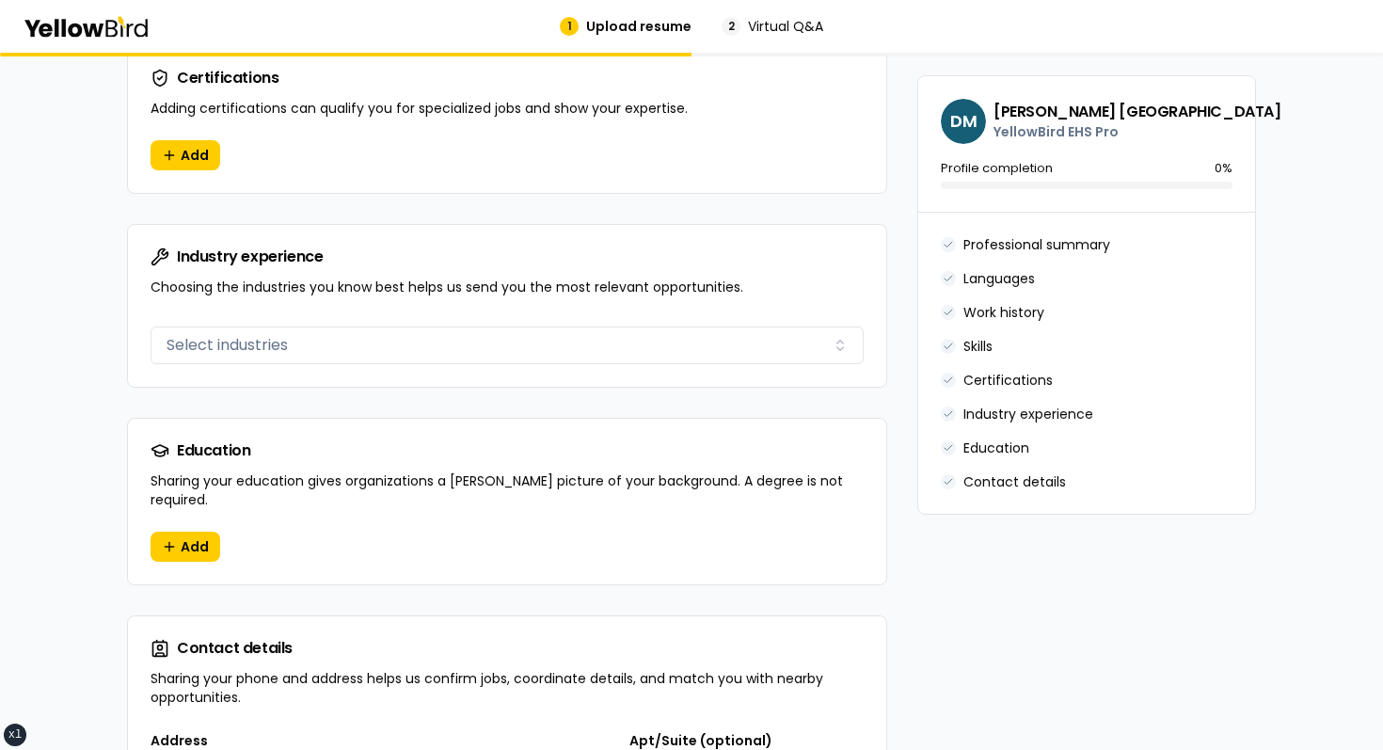
scroll to position [1816, 0]
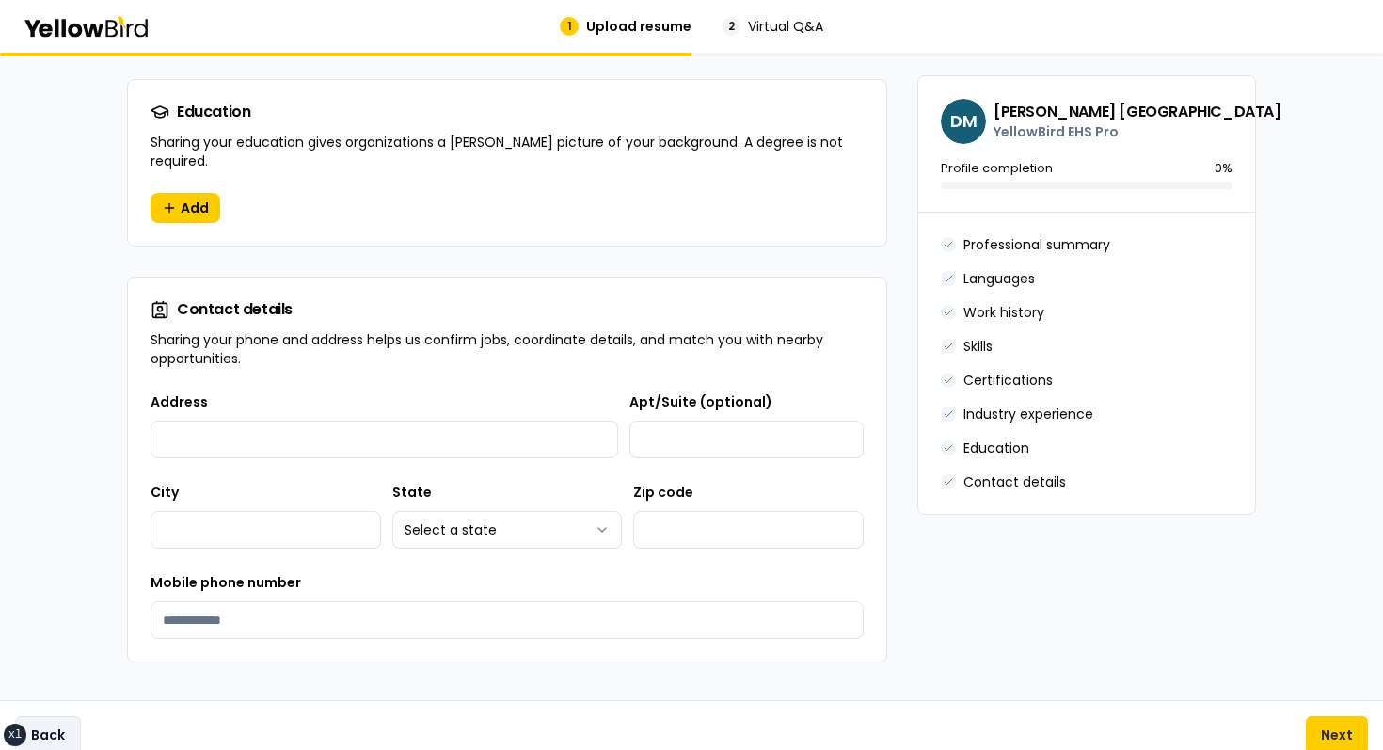
click at [71, 716] on button "Back" at bounding box center [48, 735] width 66 height 38
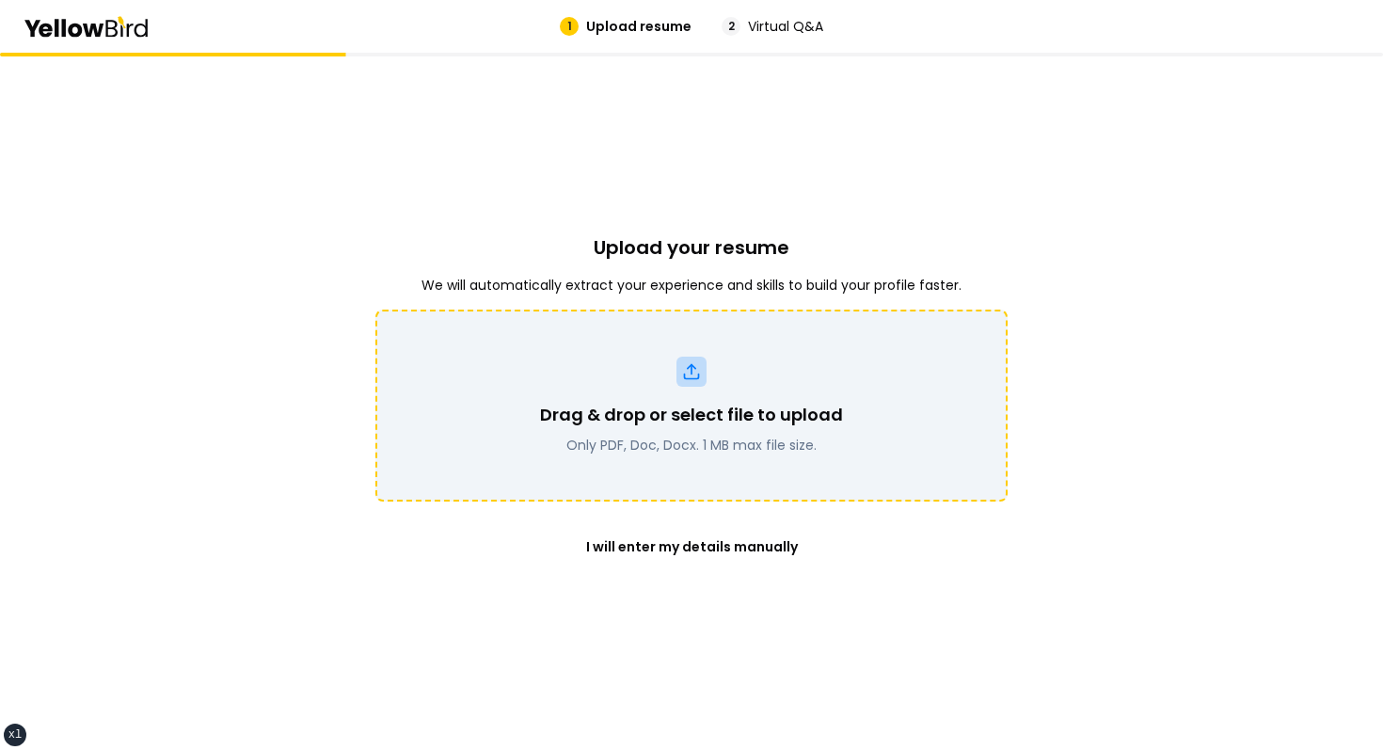
click at [560, 486] on div "Drag & drop or select file to upload Only PDF, Doc, Docx. 1 MB max file size." at bounding box center [691, 406] width 632 height 192
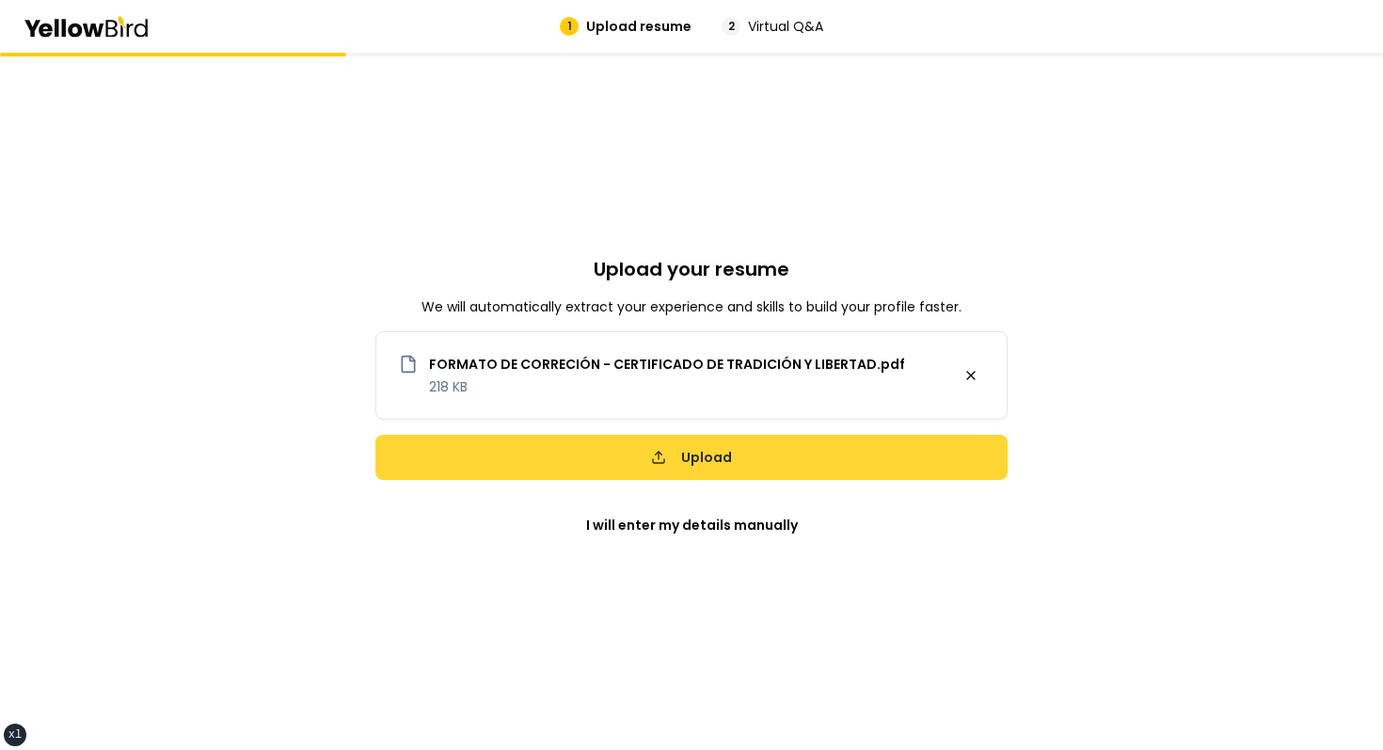
click at [707, 465] on button "Upload" at bounding box center [691, 457] width 632 height 45
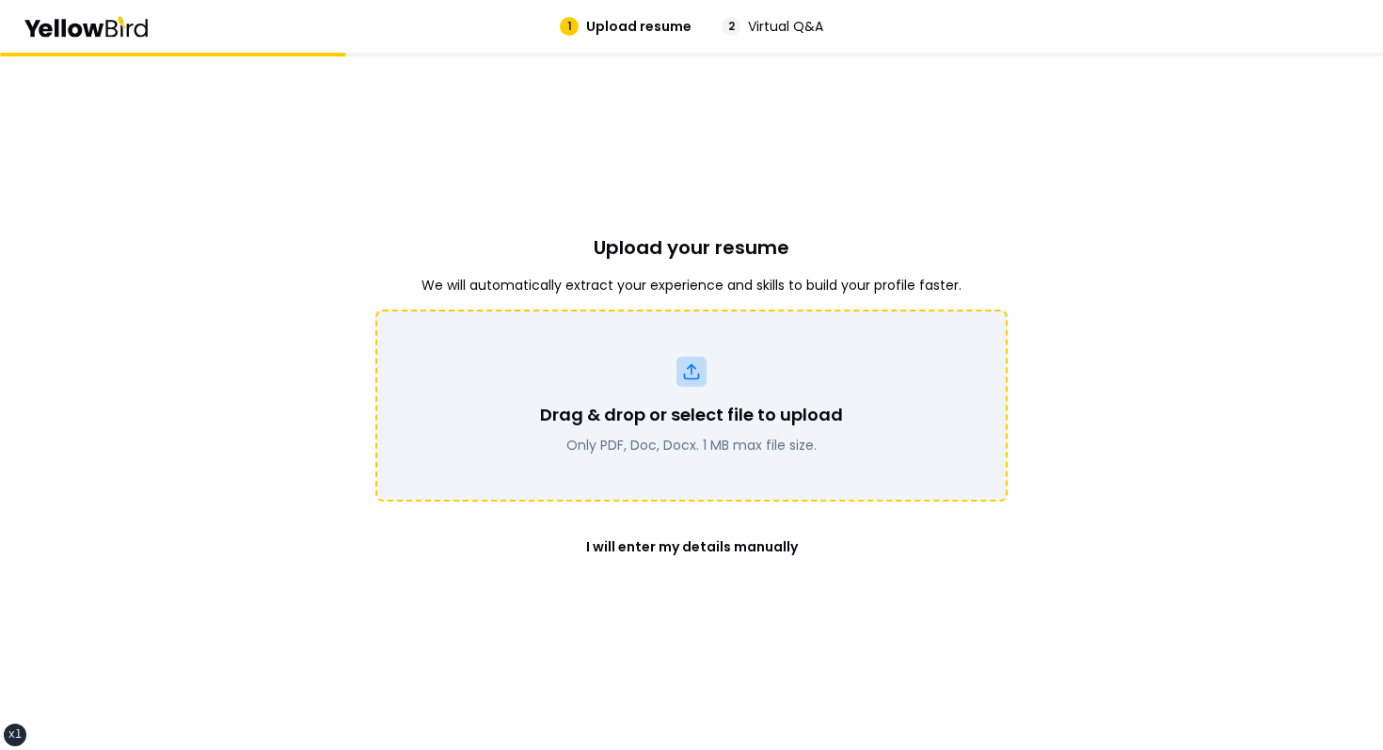
click at [596, 366] on div "Drag & drop or select file to upload Only PDF, Doc, Docx. 1 MB max file size." at bounding box center [691, 406] width 583 height 98
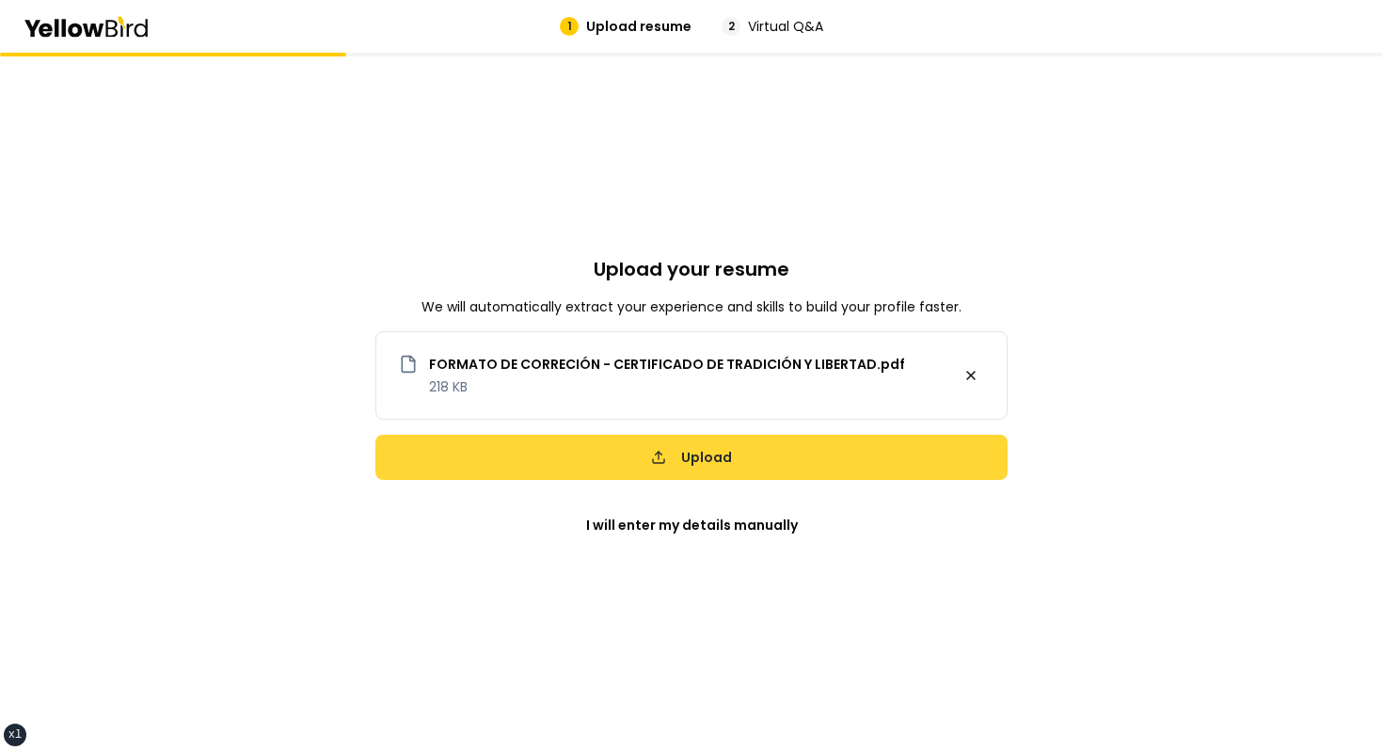
click at [688, 454] on button "Upload" at bounding box center [691, 457] width 632 height 45
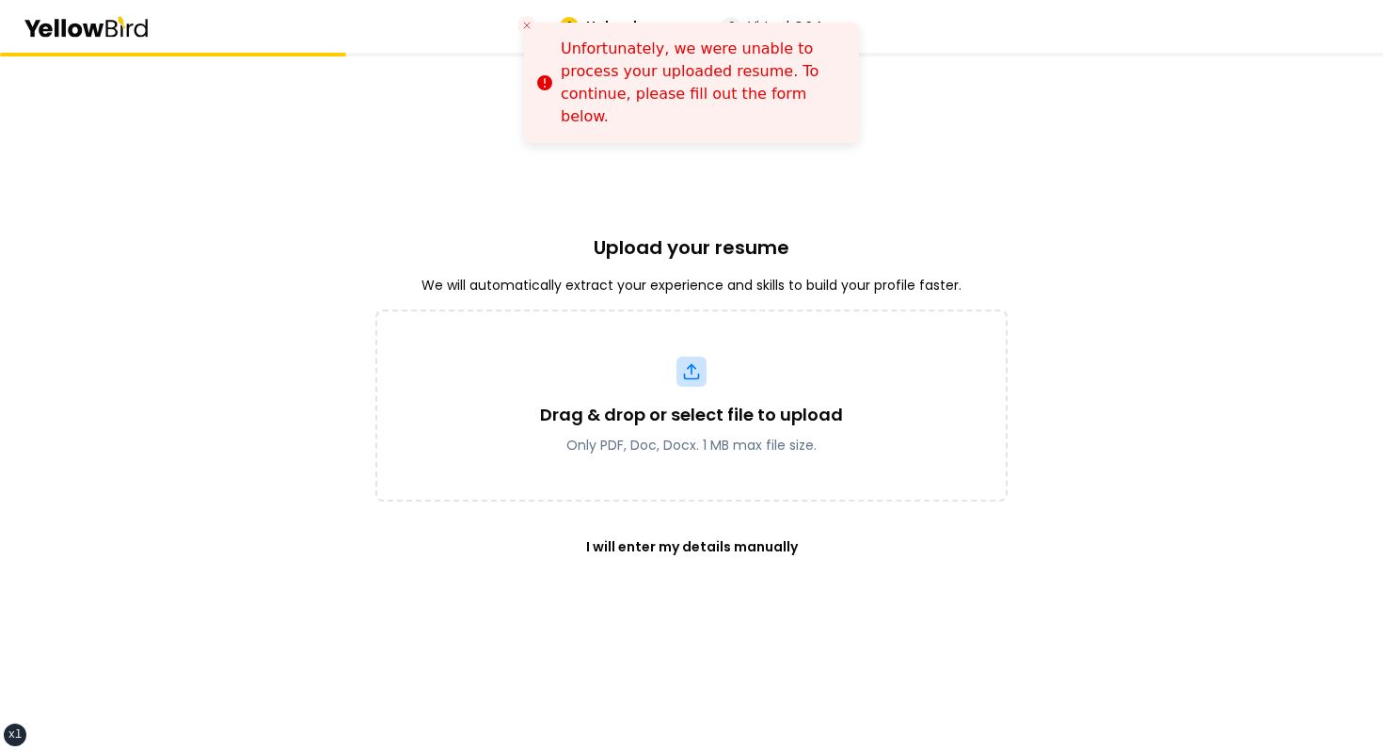
click at [747, 179] on div "Upload your resume We will automatically extract your experience and skills to …" at bounding box center [691, 401] width 632 height 697
click at [665, 197] on div "Upload your resume We will automatically extract your experience and skills to …" at bounding box center [691, 401] width 632 height 697
click at [682, 185] on div "Upload your resume We will automatically extract your experience and skills to …" at bounding box center [691, 401] width 632 height 697
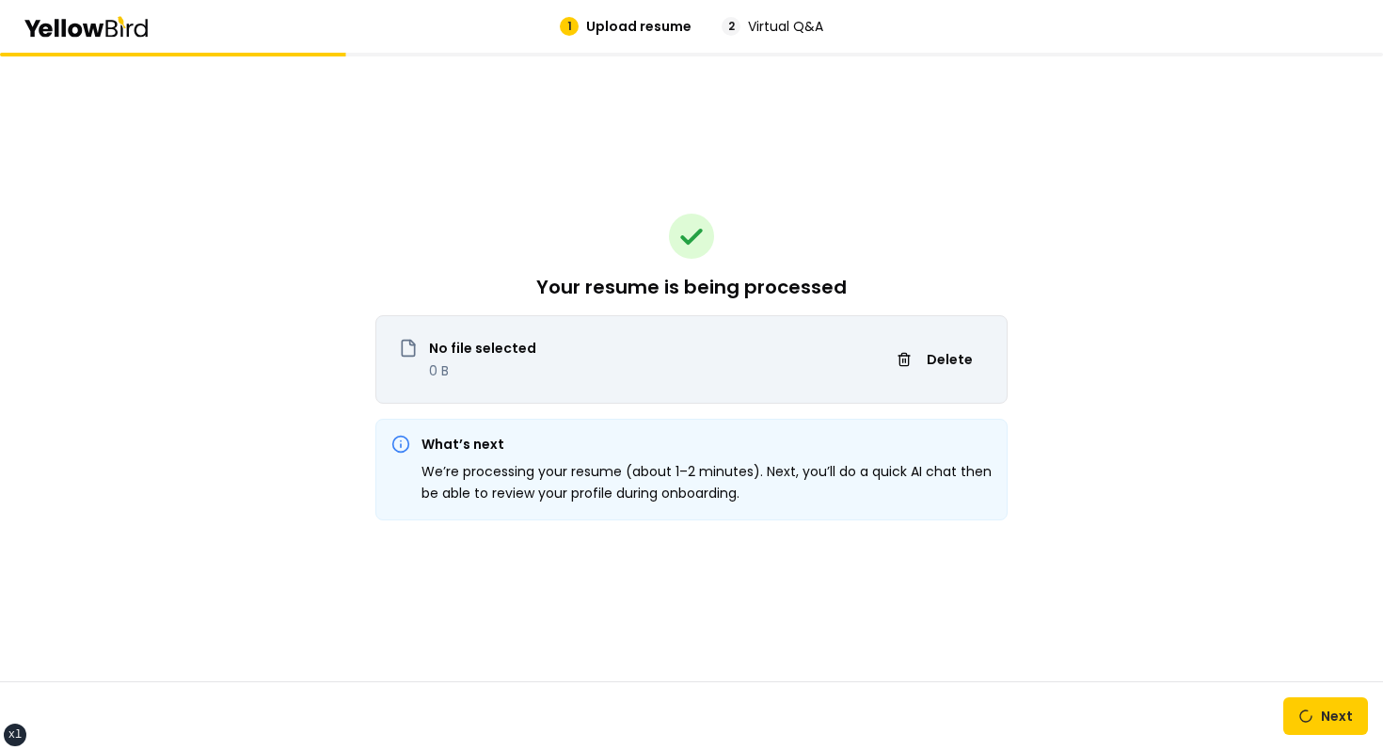
click at [718, 199] on div "Your resume is being processed No file selected 0 B Delete What’s next We’re pr…" at bounding box center [691, 367] width 632 height 628
click at [877, 174] on div "Your resume is being processed No file selected 0 B Delete What’s next We’re pr…" at bounding box center [691, 367] width 632 height 628
drag, startPoint x: 390, startPoint y: 337, endPoint x: 708, endPoint y: 405, distance: 324.2
click at [708, 405] on div "Your resume is being processed No file selected 0 B Delete What’s next We’re pr…" at bounding box center [691, 367] width 632 height 628
click at [805, 416] on div "Your resume is being processed No file selected 0 B Delete What’s next We’re pr…" at bounding box center [691, 367] width 632 height 628
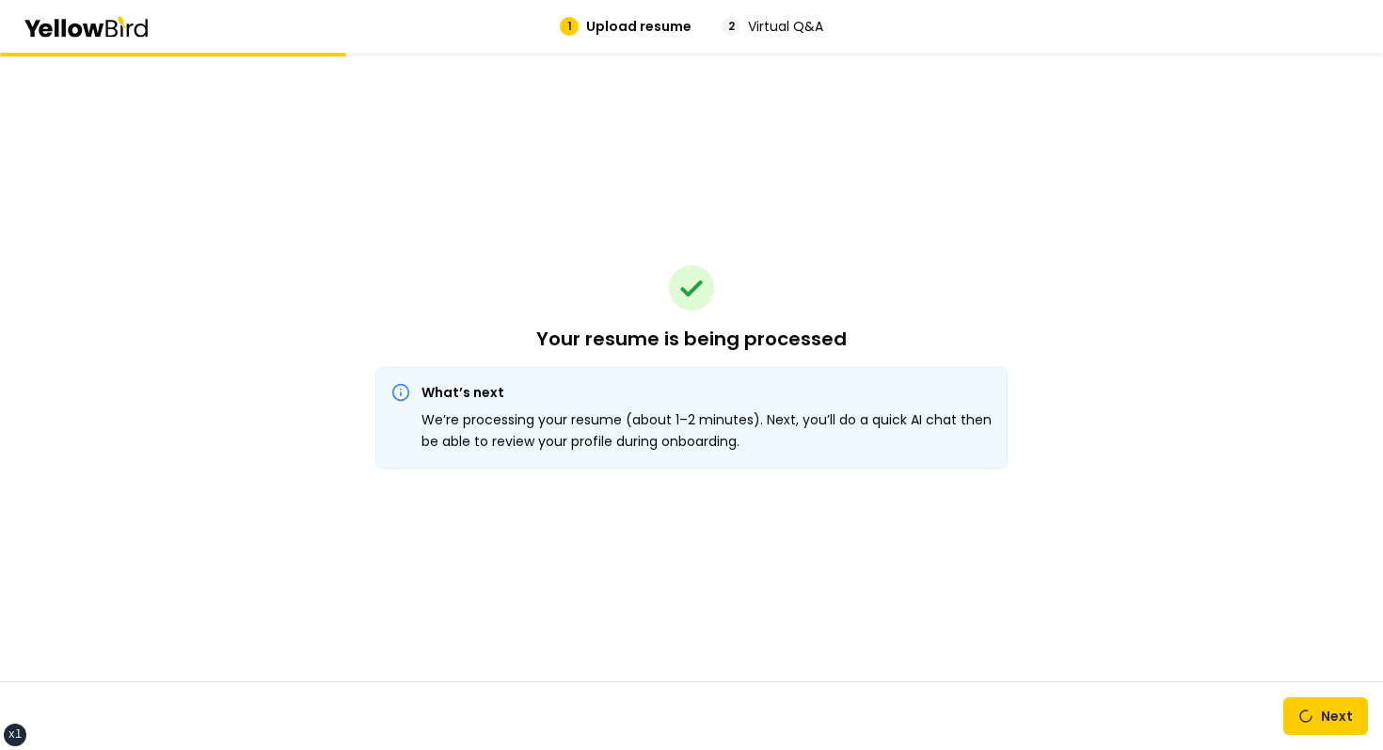
click at [762, 235] on div "Your resume is being processed What’s next We’re processing your resume (about …" at bounding box center [691, 367] width 632 height 628
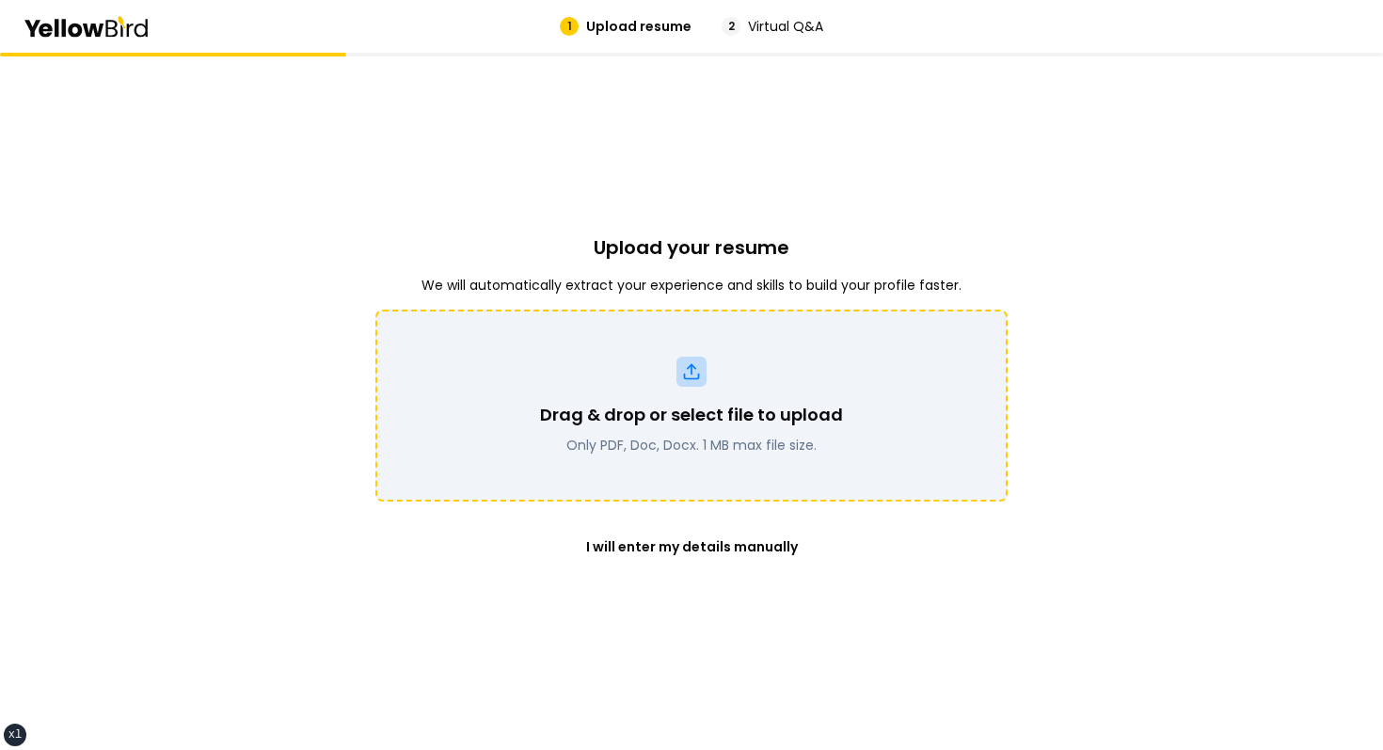
click at [662, 398] on div "Drag & drop or select file to upload Only PDF, Doc, Docx. 1 MB max file size." at bounding box center [691, 406] width 583 height 98
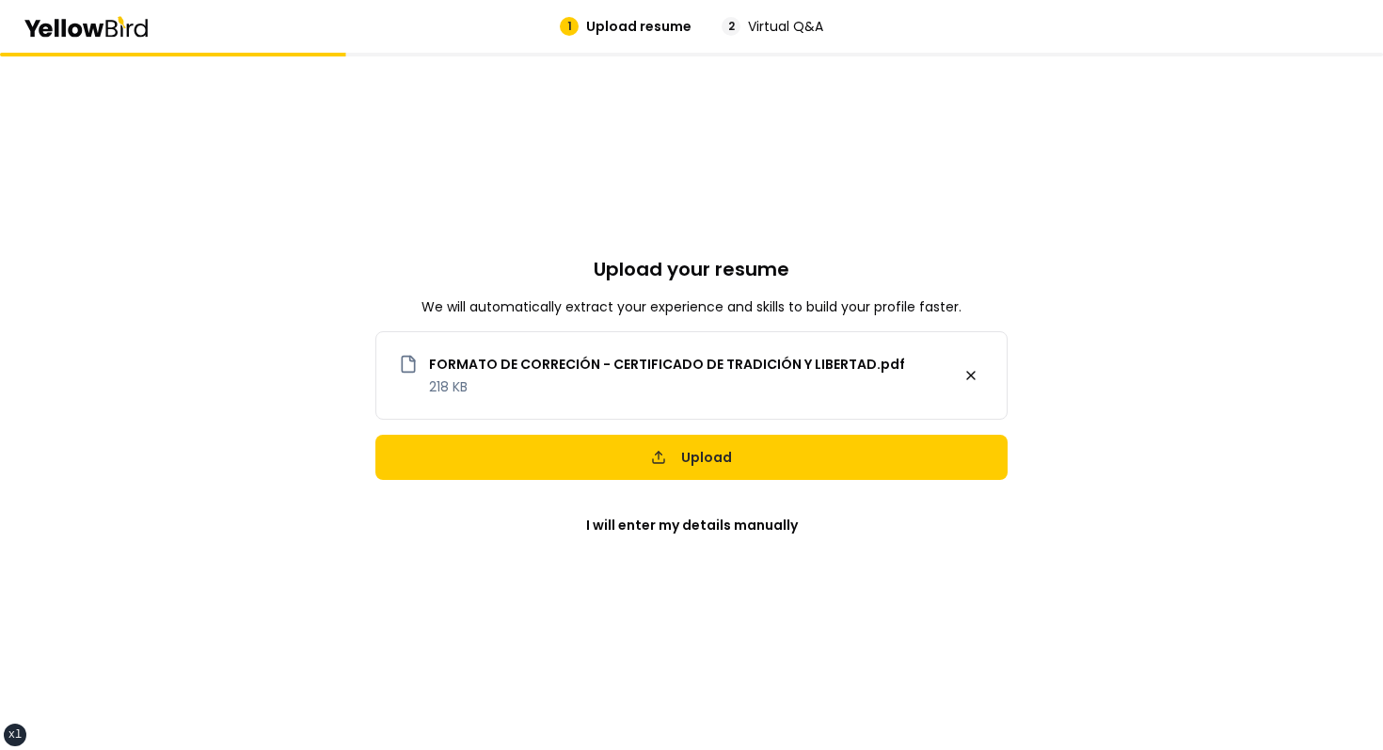
click at [1039, 329] on div "Upload your resume We will automatically extract your experience and skills to …" at bounding box center [691, 401] width 1383 height 697
click at [716, 183] on div "Upload your resume We will automatically extract your experience and skills to …" at bounding box center [691, 401] width 632 height 697
drag, startPoint x: 416, startPoint y: 351, endPoint x: 538, endPoint y: 382, distance: 126.2
click at [538, 382] on div "FORMATO DE CORRECIÓN - CERTIFICADO DE TRADICIÓN Y LIBERTAD.pdf 218 KB" at bounding box center [691, 375] width 632 height 88
click at [538, 382] on p "218 KB" at bounding box center [667, 386] width 476 height 19
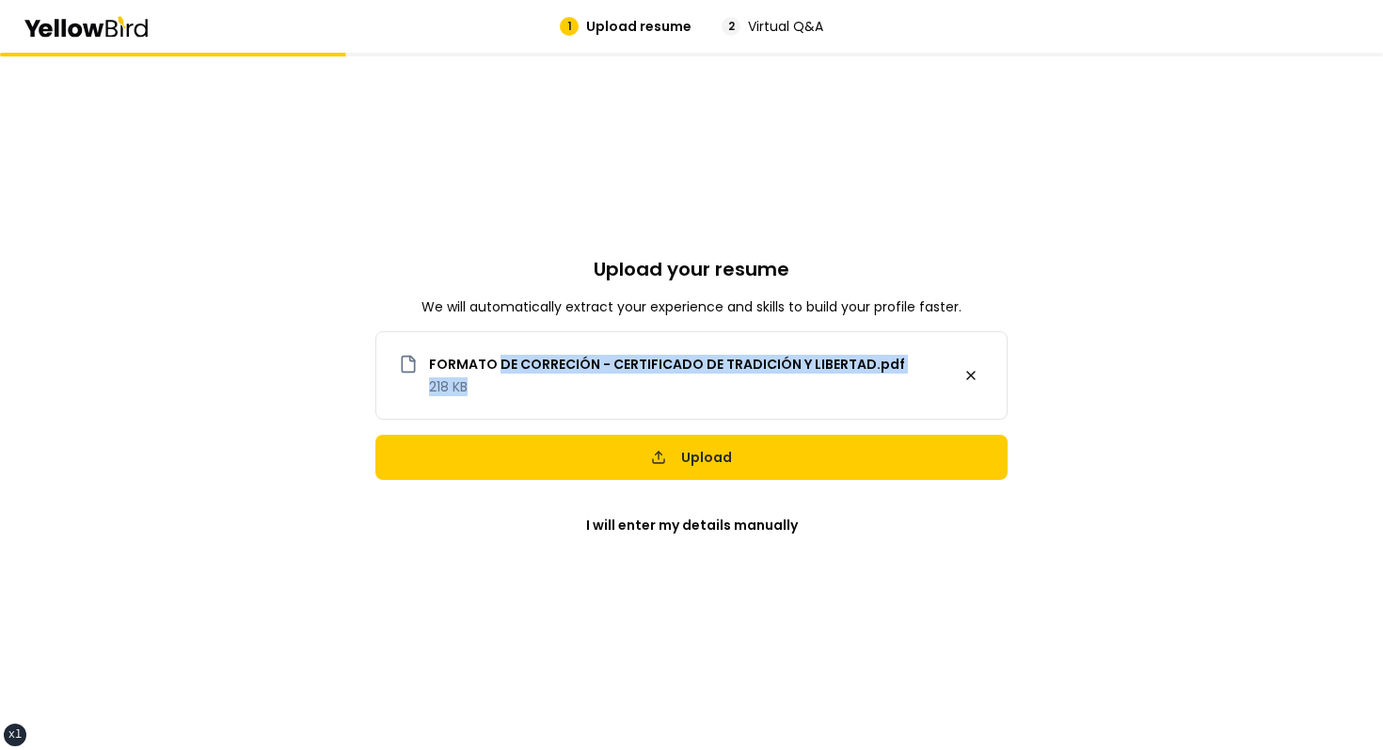
drag, startPoint x: 538, startPoint y: 382, endPoint x: 404, endPoint y: 278, distance: 170.3
click at [404, 278] on div "Upload your resume We will automatically extract your experience and skills to …" at bounding box center [691, 401] width 632 height 697
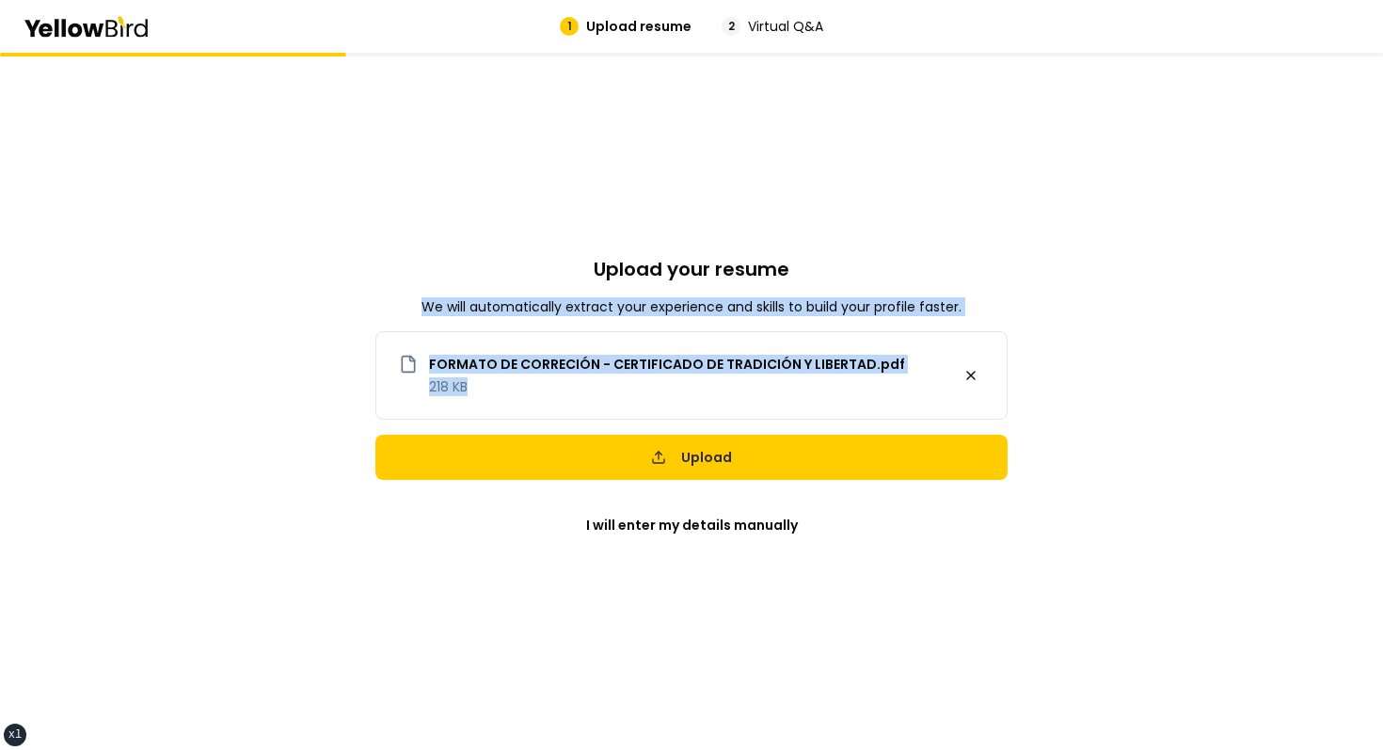
click at [438, 240] on div "Upload your resume We will automatically extract your experience and skills to …" at bounding box center [691, 401] width 632 height 697
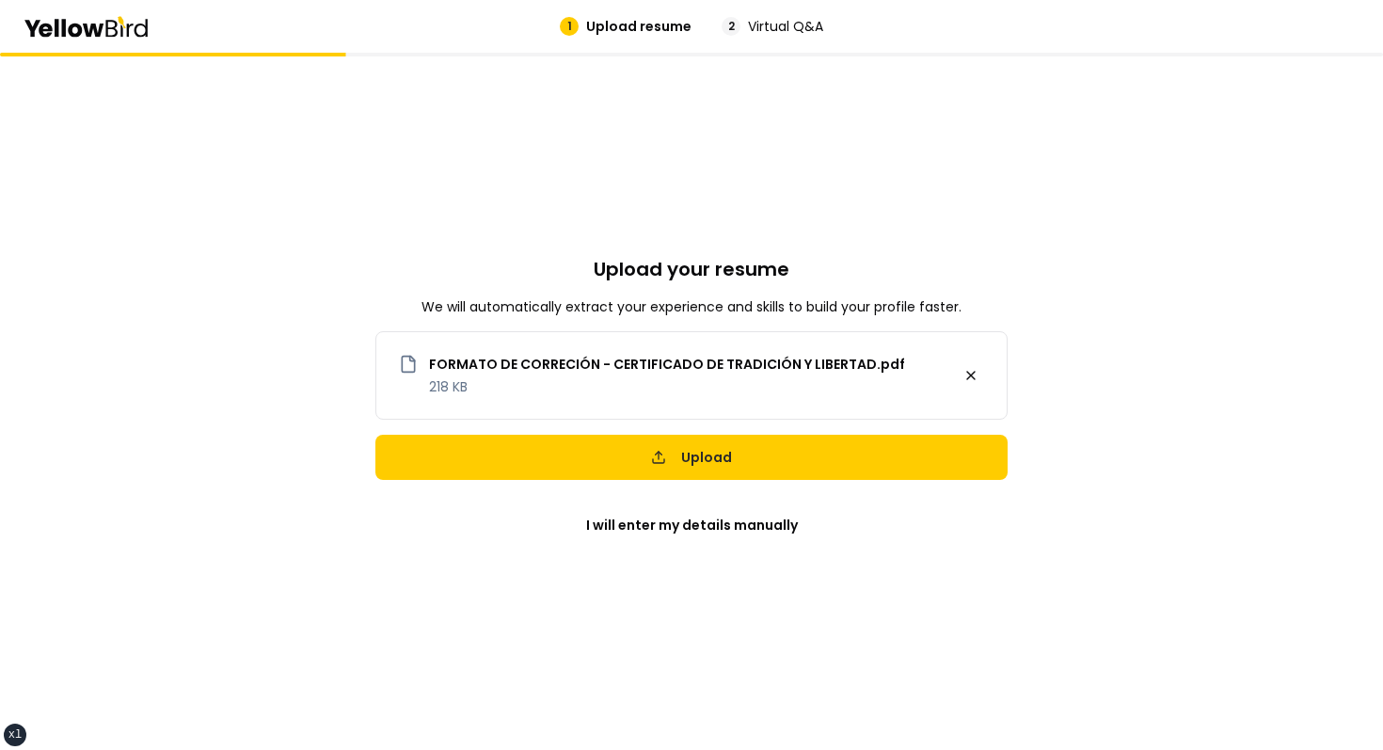
click at [438, 240] on div "Upload your resume We will automatically extract your experience and skills to …" at bounding box center [691, 401] width 632 height 697
drag, startPoint x: 392, startPoint y: 367, endPoint x: 545, endPoint y: 413, distance: 159.2
click at [544, 413] on div "FORMATO DE CORRECIÓN - CERTIFICADO DE TRADICIÓN Y LIBERTAD.pdf 218 KB" at bounding box center [691, 387] width 630 height 64
click at [545, 413] on div "FORMATO DE CORRECIÓN - CERTIFICADO DE TRADICIÓN Y LIBERTAD.pdf 218 KB" at bounding box center [691, 387] width 630 height 64
drag, startPoint x: 545, startPoint y: 413, endPoint x: 390, endPoint y: 319, distance: 181.5
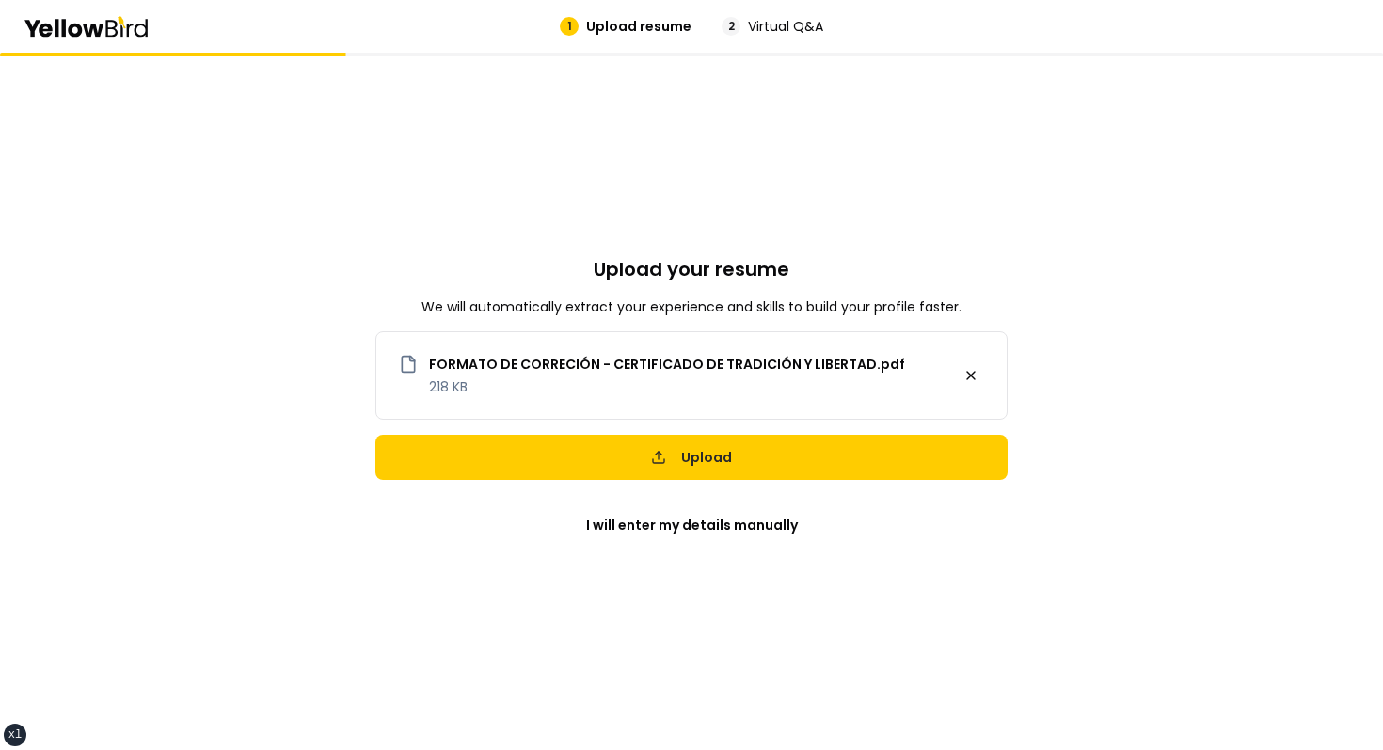
click at [391, 320] on div "Upload your resume We will automatically extract your experience and skills to …" at bounding box center [691, 401] width 632 height 697
click at [428, 271] on div "Upload your resume We will automatically extract your experience and skills to …" at bounding box center [691, 401] width 632 height 697
drag, startPoint x: 401, startPoint y: 338, endPoint x: 507, endPoint y: 398, distance: 122.2
click at [507, 398] on div "FORMATO DE CORRECIÓN - CERTIFICADO DE TRADICIÓN Y LIBERTAD.pdf 218 KB" at bounding box center [691, 375] width 632 height 88
click at [507, 398] on div "FORMATO DE CORRECIÓN - CERTIFICADO DE TRADICIÓN Y LIBERTAD.pdf 218 KB" at bounding box center [691, 387] width 630 height 64
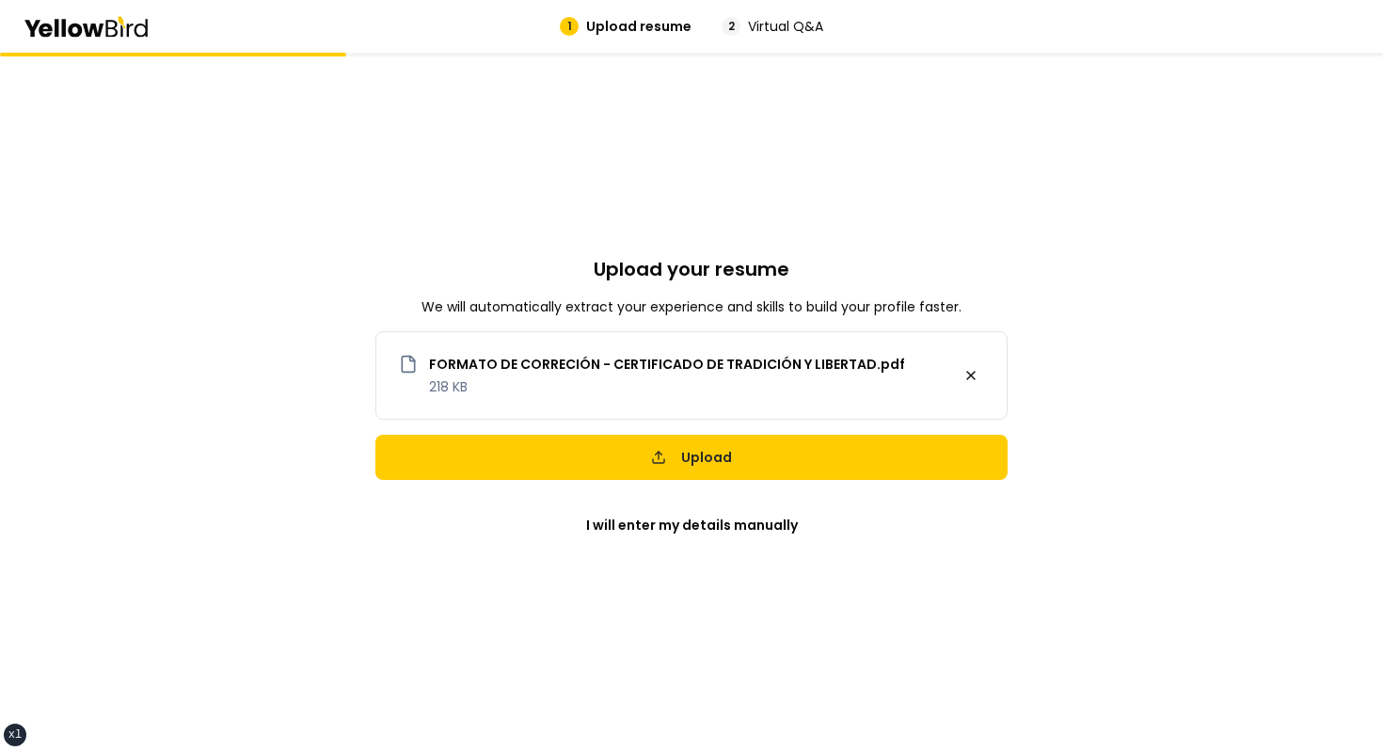
click at [523, 184] on div "Upload your resume We will automatically extract your experience and skills to …" at bounding box center [691, 401] width 632 height 697
click at [687, 231] on div "Upload your resume We will automatically extract your experience and skills to …" at bounding box center [691, 401] width 632 height 697
click at [689, 198] on div "Upload your resume We will automatically extract your experience and skills to …" at bounding box center [691, 401] width 632 height 697
click at [968, 366] on button at bounding box center [971, 375] width 26 height 26
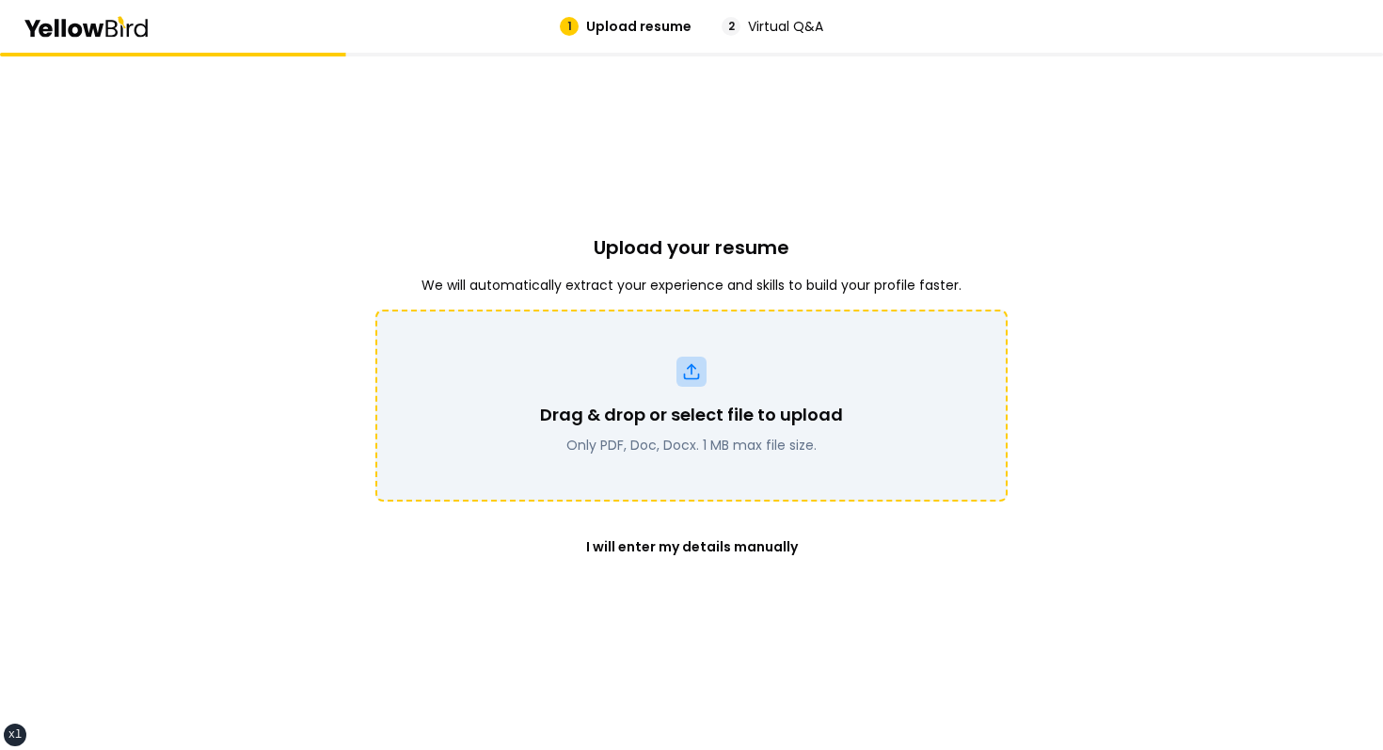
click at [794, 389] on div "Drag & drop or select file to upload Only PDF, Doc, Docx. 1 MB max file size." at bounding box center [691, 406] width 583 height 98
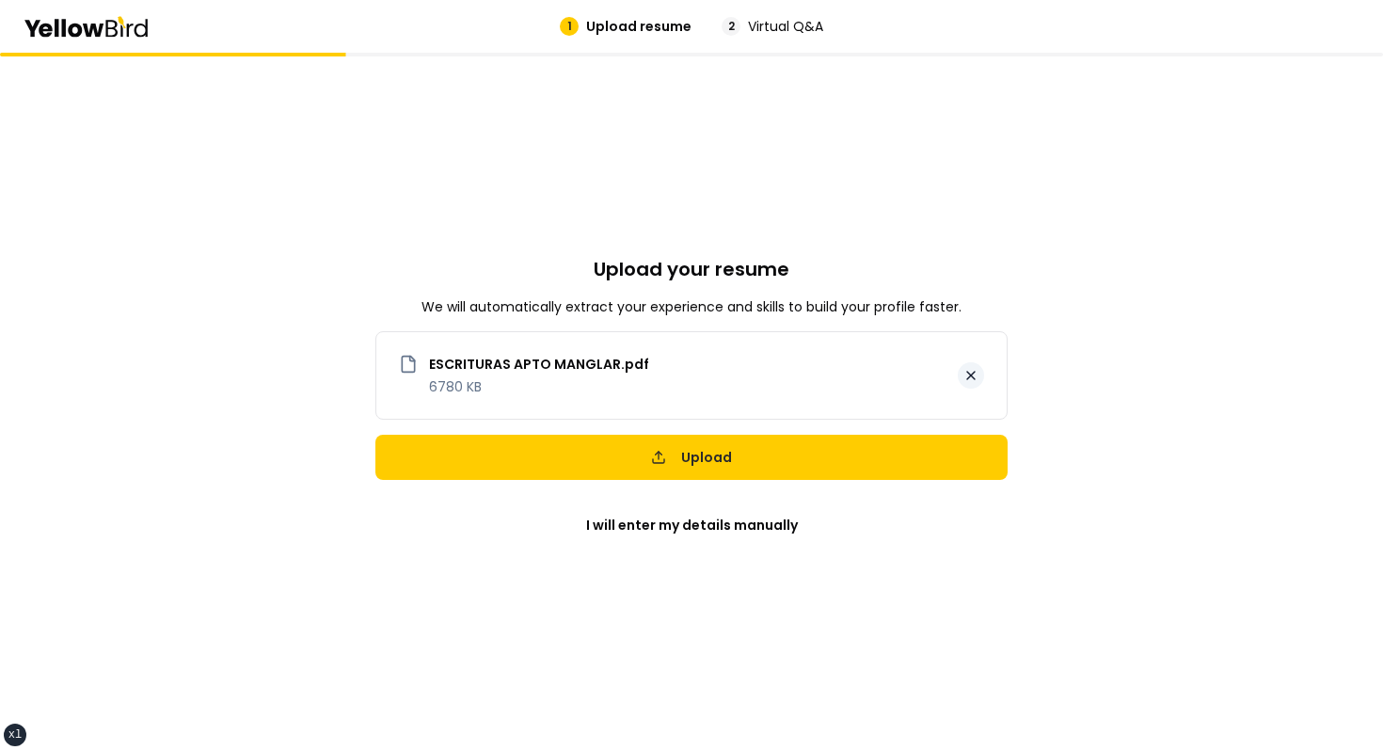
click at [967, 362] on button at bounding box center [971, 375] width 26 height 26
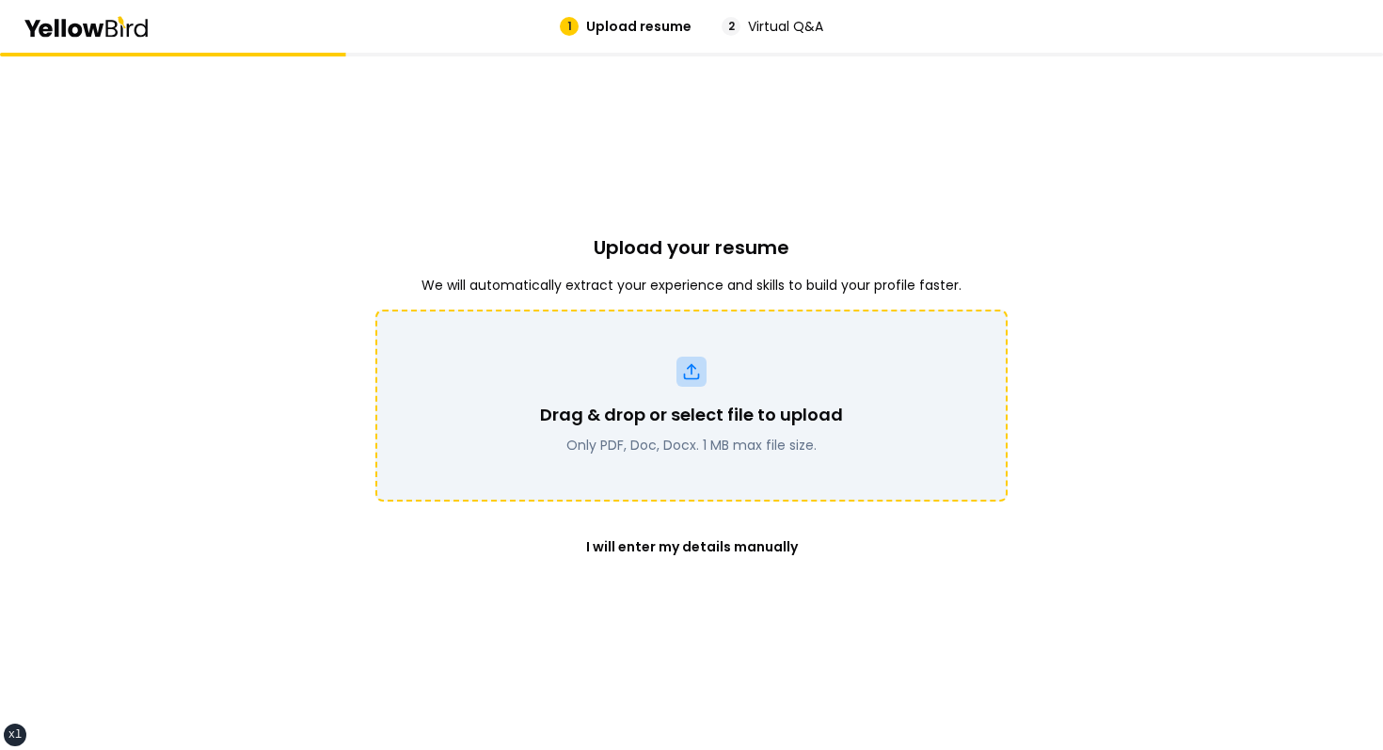
click at [728, 351] on div "Drag & drop or select file to upload Only PDF, Doc, Docx. 1 MB max file size." at bounding box center [691, 406] width 632 height 192
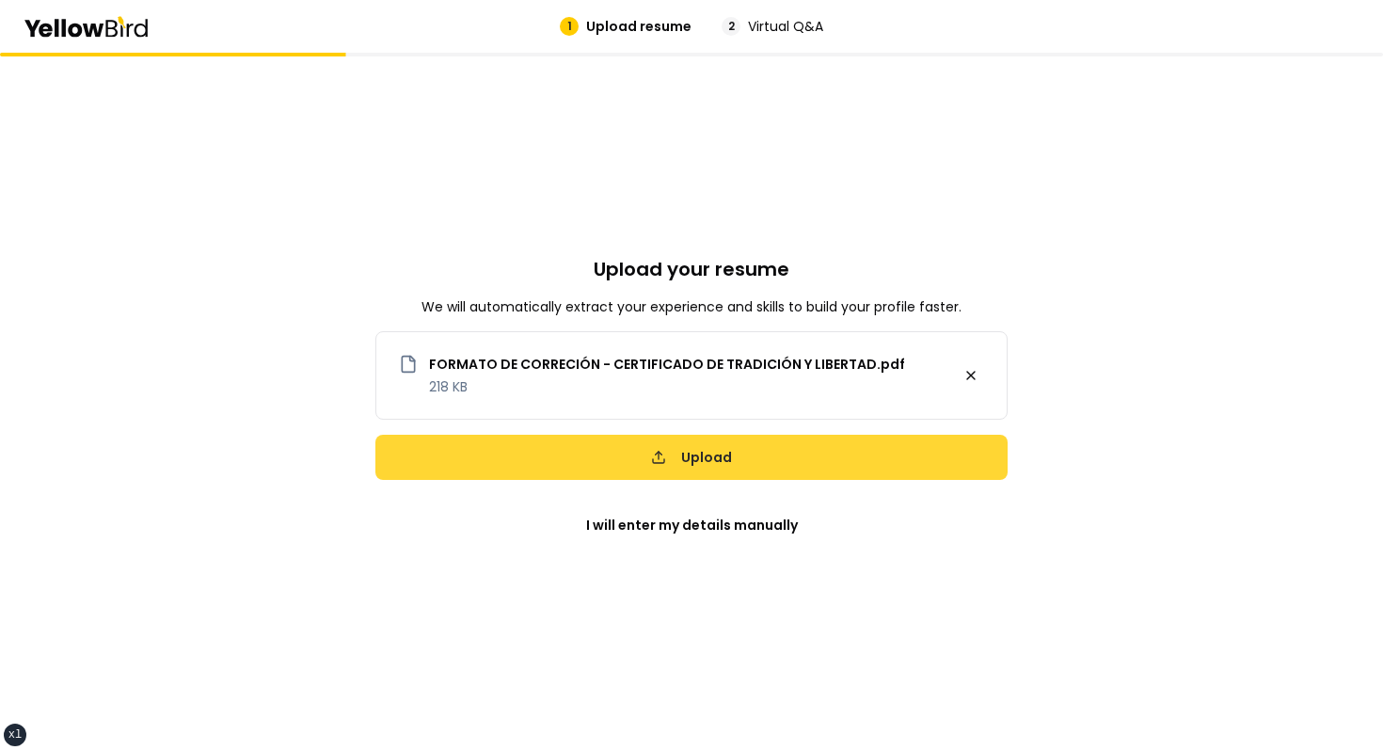
click at [806, 463] on button "Upload" at bounding box center [691, 457] width 632 height 45
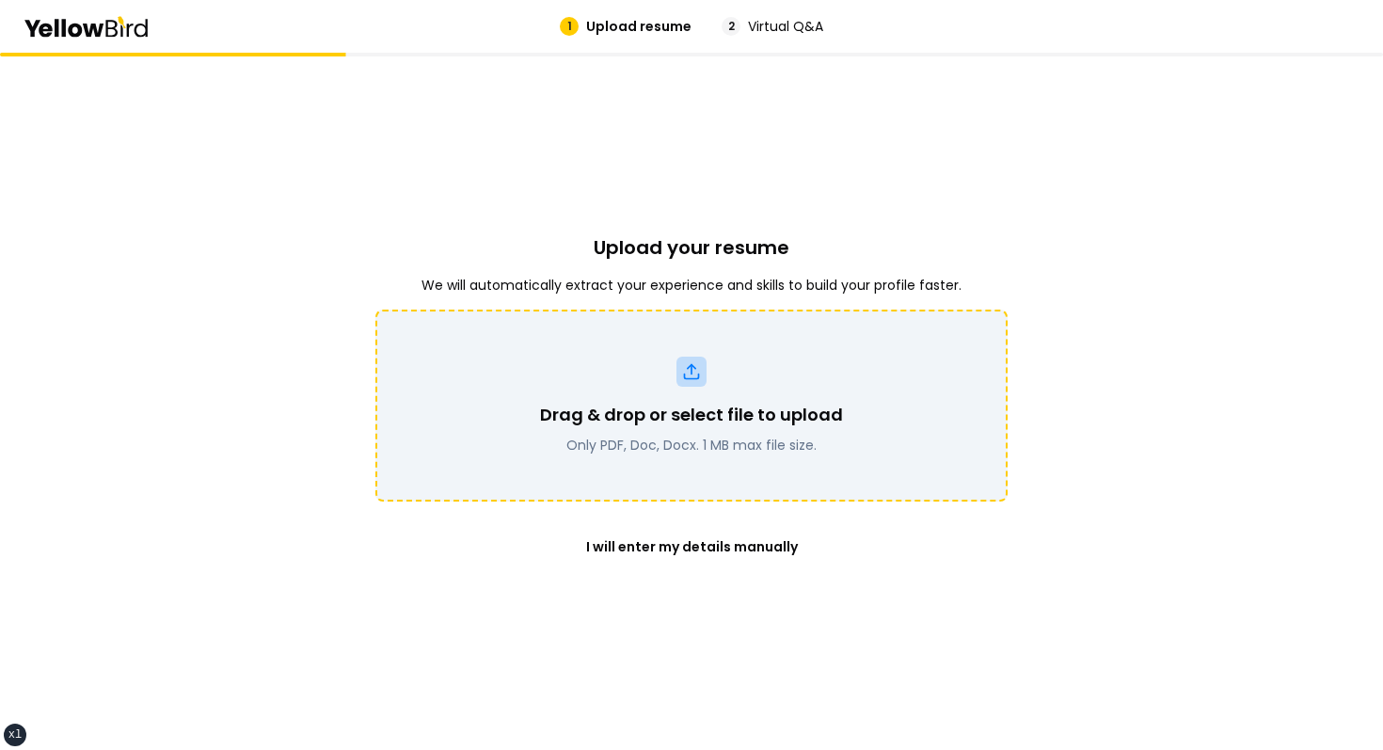
click at [698, 367] on icon at bounding box center [691, 371] width 19 height 19
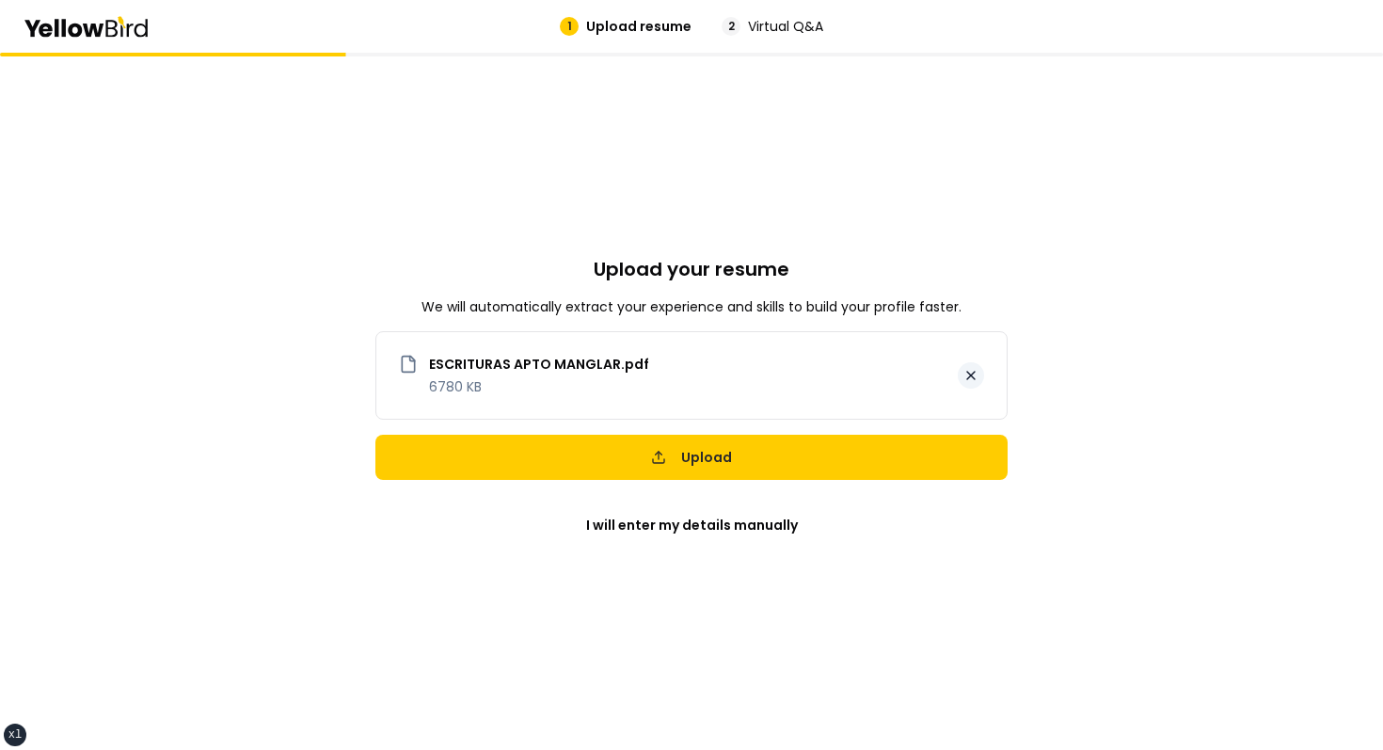
click at [974, 379] on button at bounding box center [971, 375] width 26 height 26
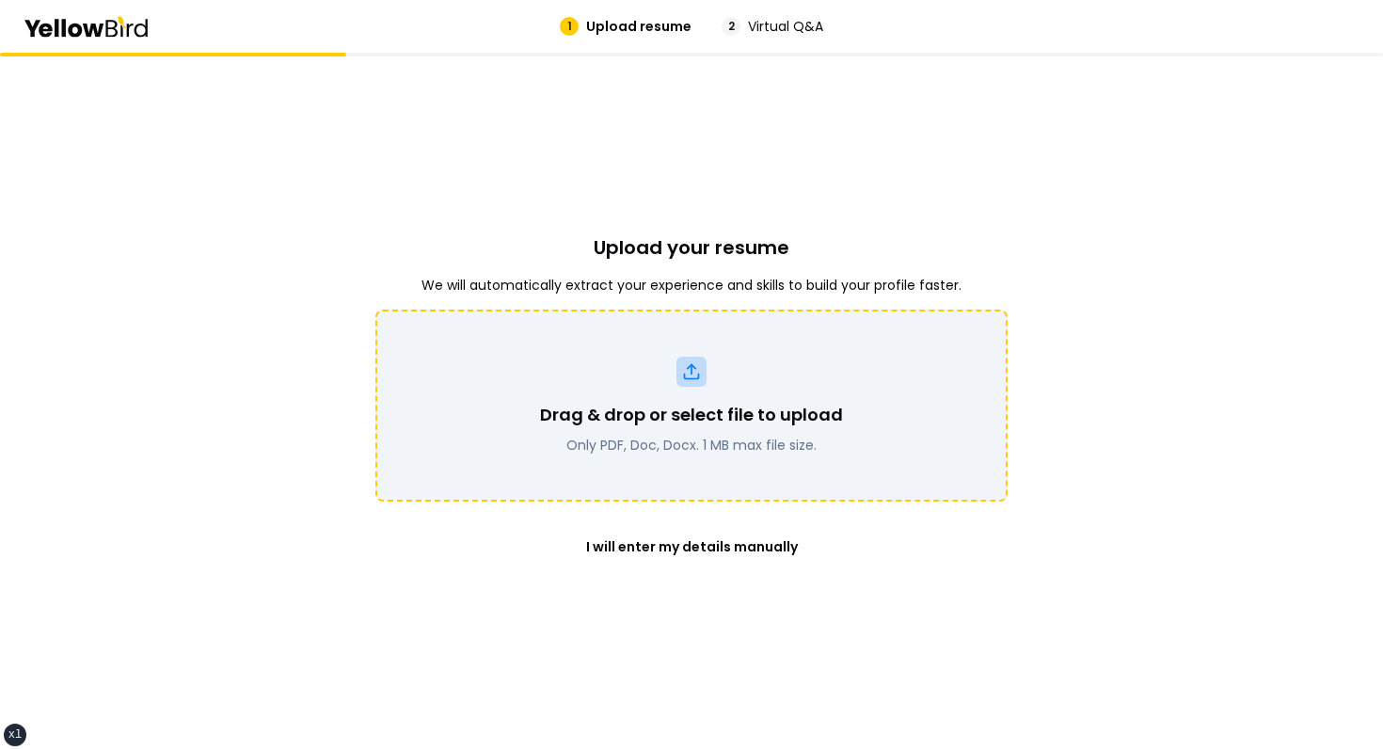
click at [991, 208] on div "Upload your resume We will automatically extract your experience and skills to …" at bounding box center [691, 401] width 632 height 697
click at [680, 394] on div "Drag & drop or select file to upload Only PDF, Doc, Docx. 1 MB max file size." at bounding box center [691, 406] width 583 height 98
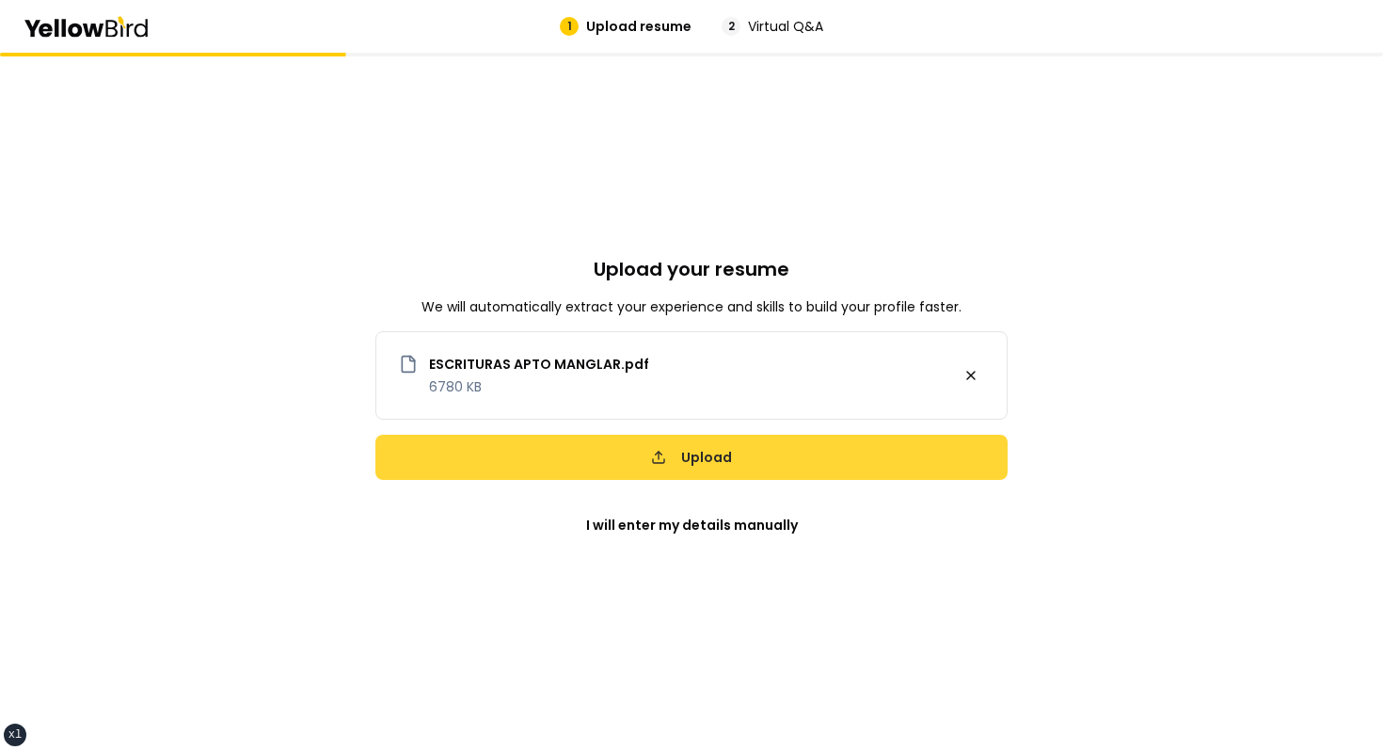
click at [824, 453] on button "Upload" at bounding box center [691, 457] width 632 height 45
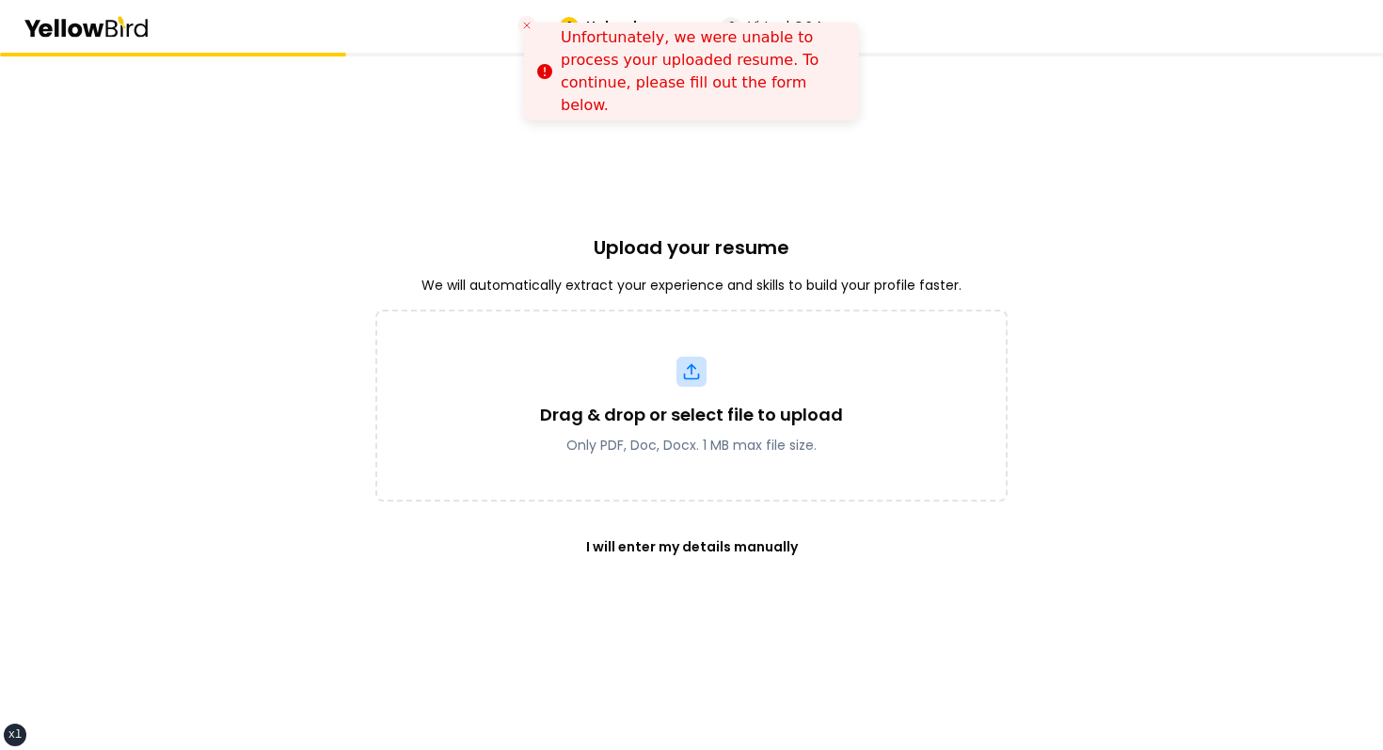
click at [523, 26] on icon "Close toast" at bounding box center [526, 25] width 11 height 11
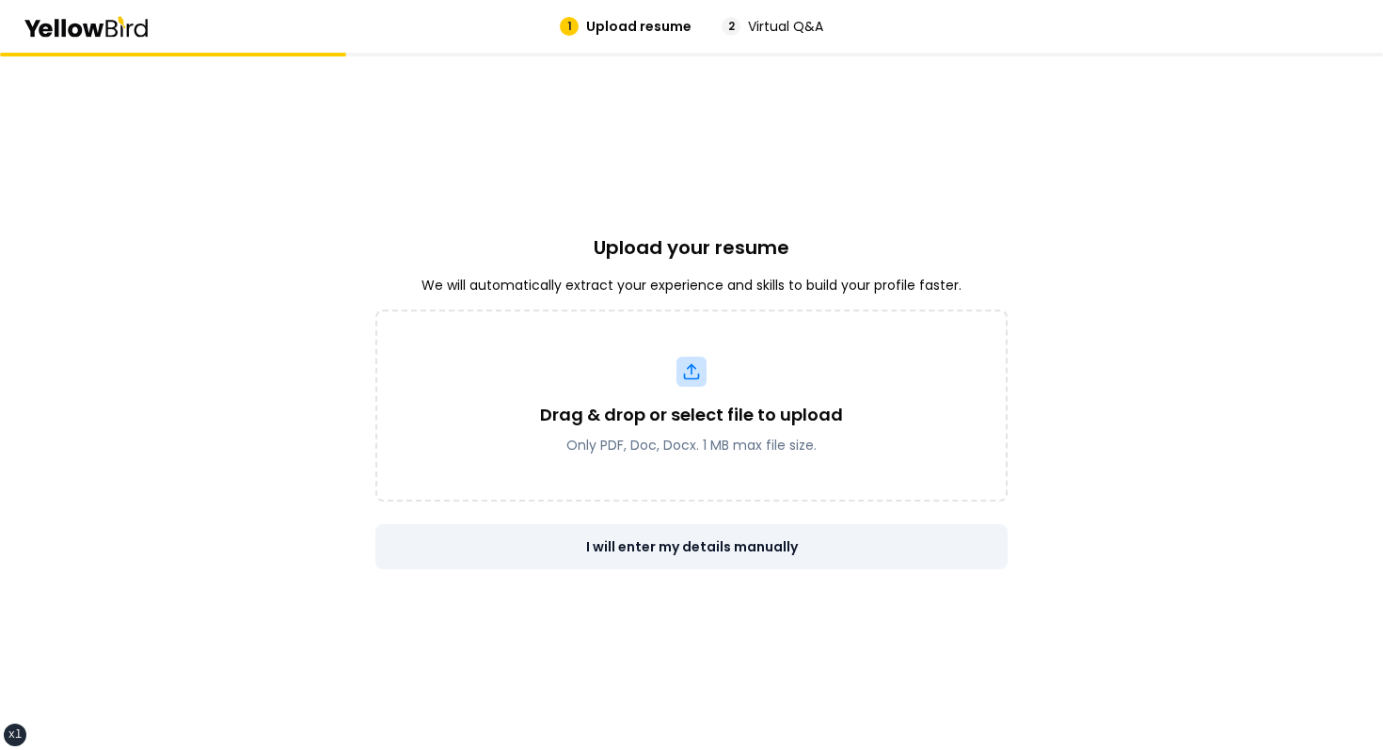
click at [649, 538] on button "I will enter my details manually" at bounding box center [691, 546] width 632 height 45
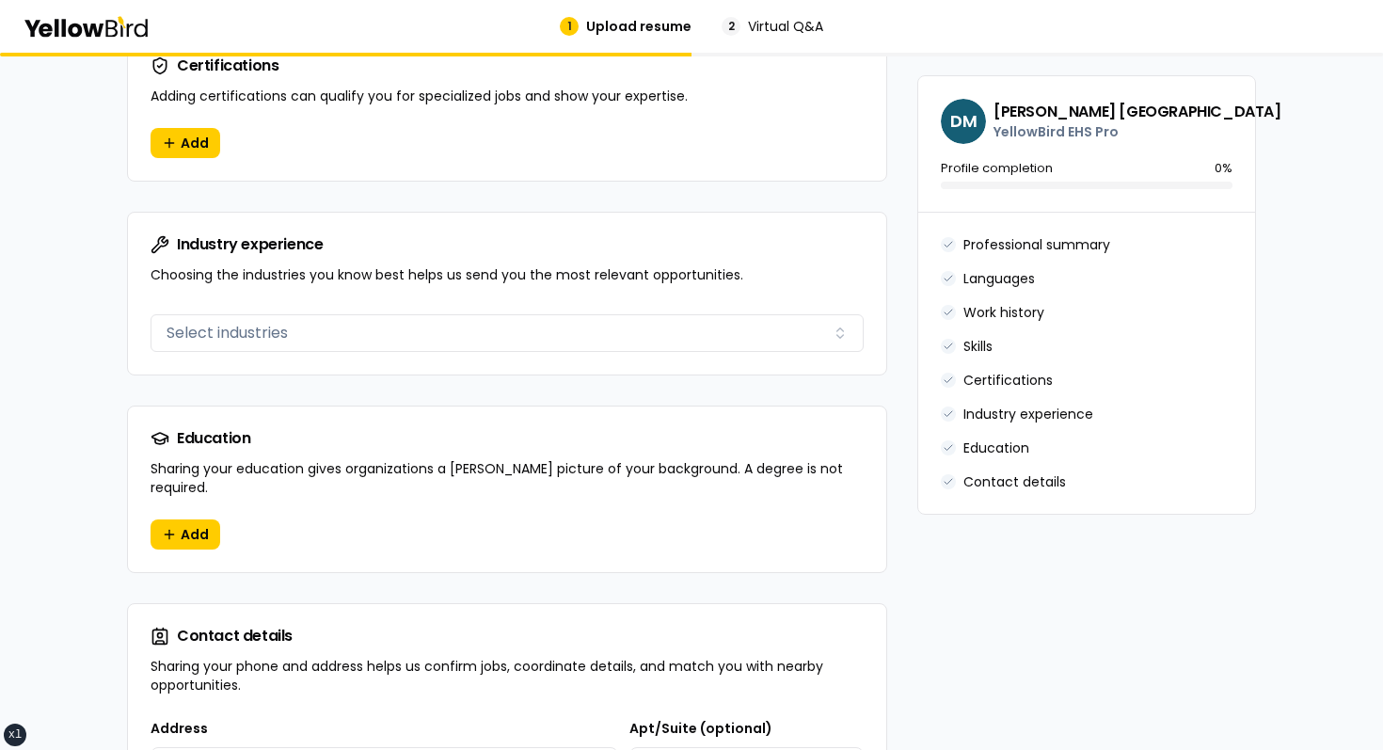
scroll to position [1816, 0]
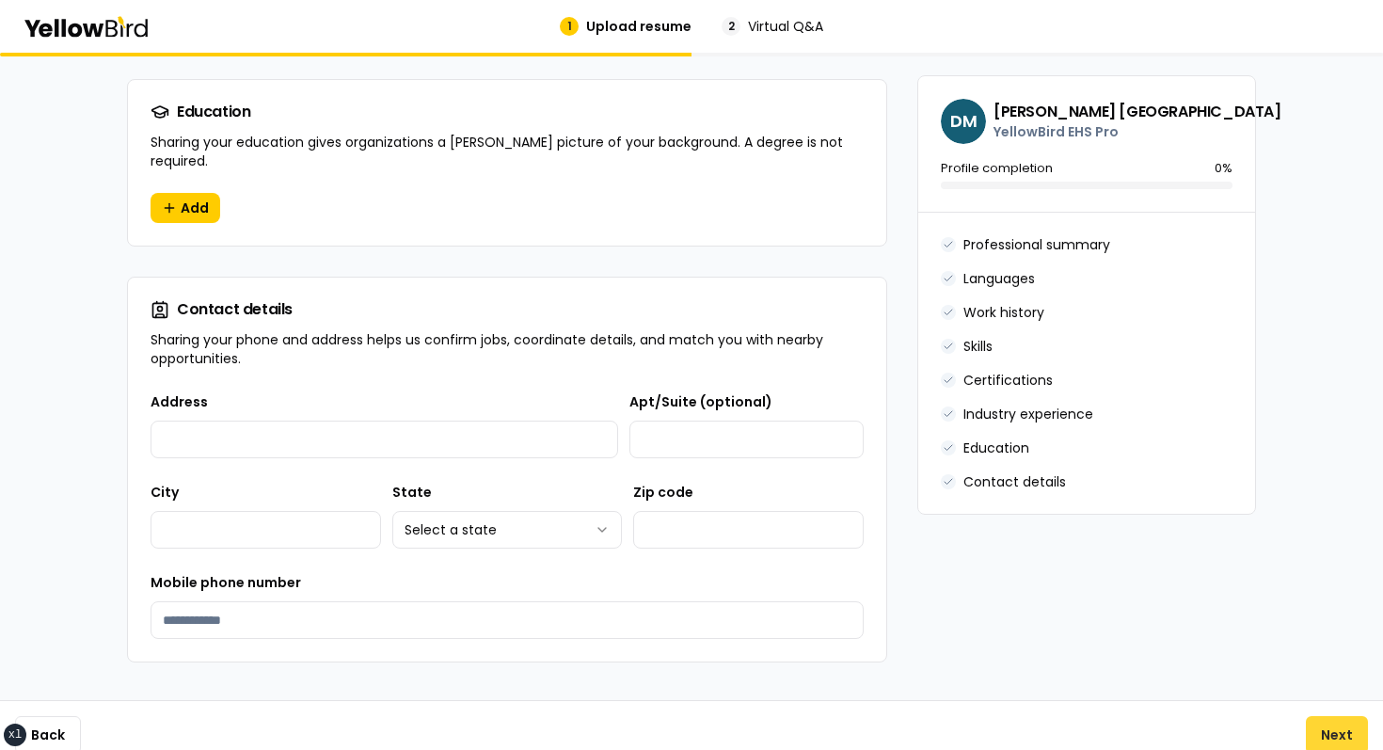
click at [1353, 726] on button "Next" at bounding box center [1337, 735] width 62 height 38
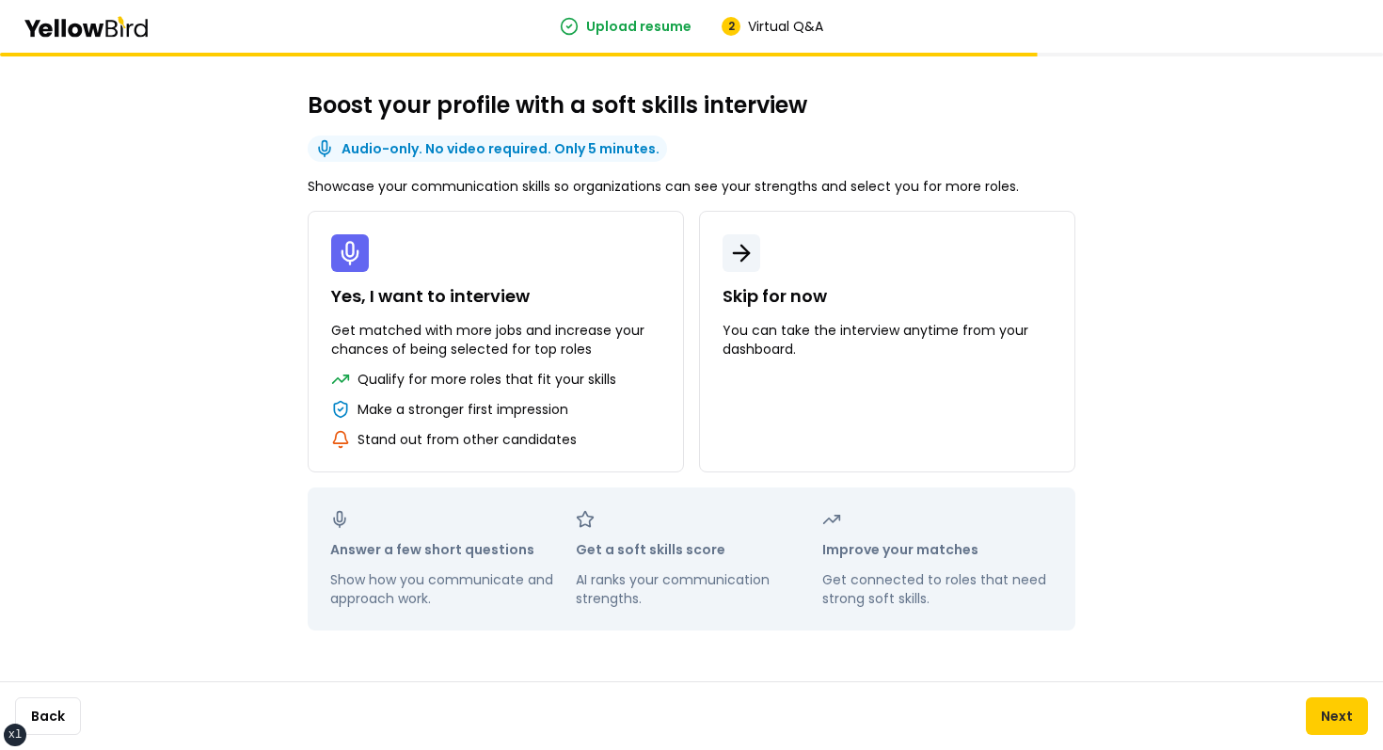
click at [782, 579] on p "AI ranks your communication strengths." at bounding box center [691, 589] width 231 height 38
click at [862, 543] on p "Improve your matches" at bounding box center [937, 549] width 231 height 19
click at [519, 84] on div "Boost your profile with a soft skills interview Audio-only. No video required. …" at bounding box center [691, 367] width 843 height 628
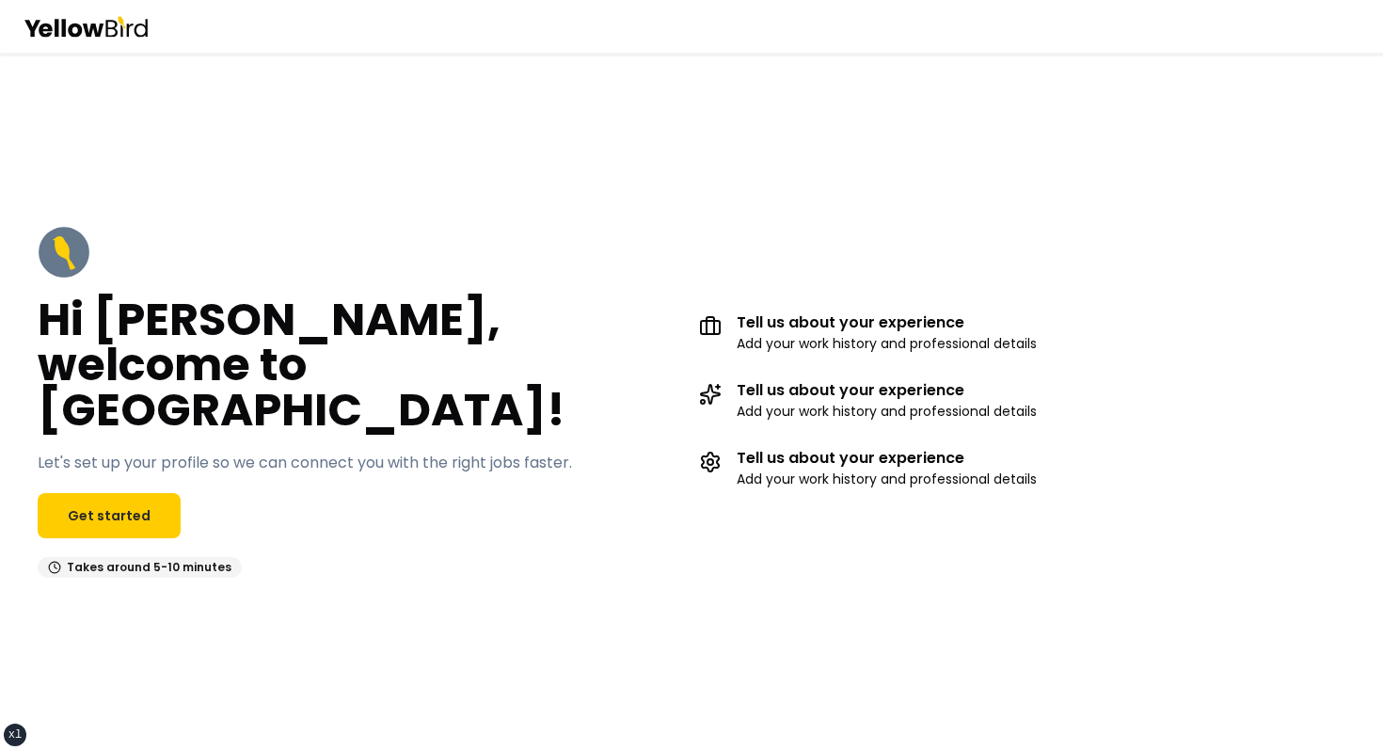
click at [436, 103] on div "Hi [PERSON_NAME], welcome to [GEOGRAPHIC_DATA]! Let's set up your profile so we…" at bounding box center [691, 401] width 1383 height 697
click at [145, 497] on link "Get started" at bounding box center [109, 515] width 143 height 45
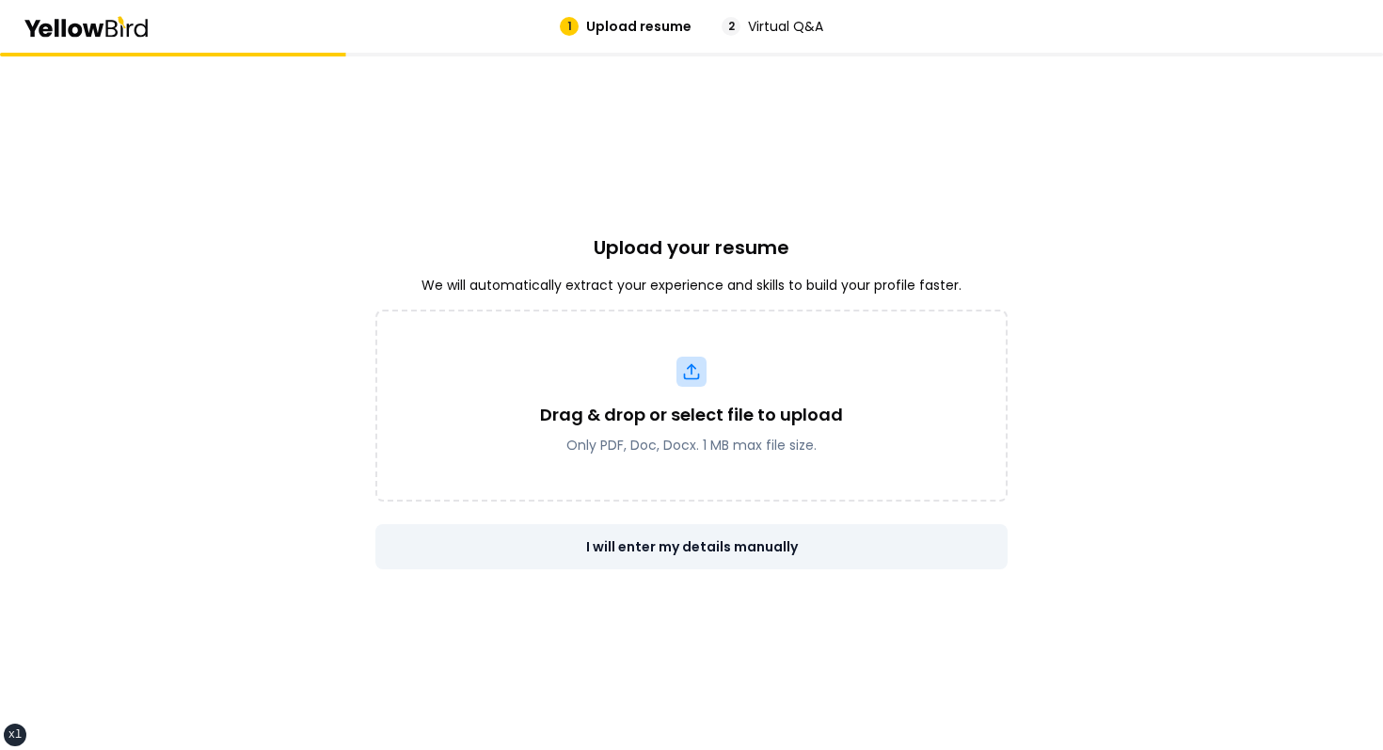
click at [676, 533] on button "I will enter my details manually" at bounding box center [691, 546] width 632 height 45
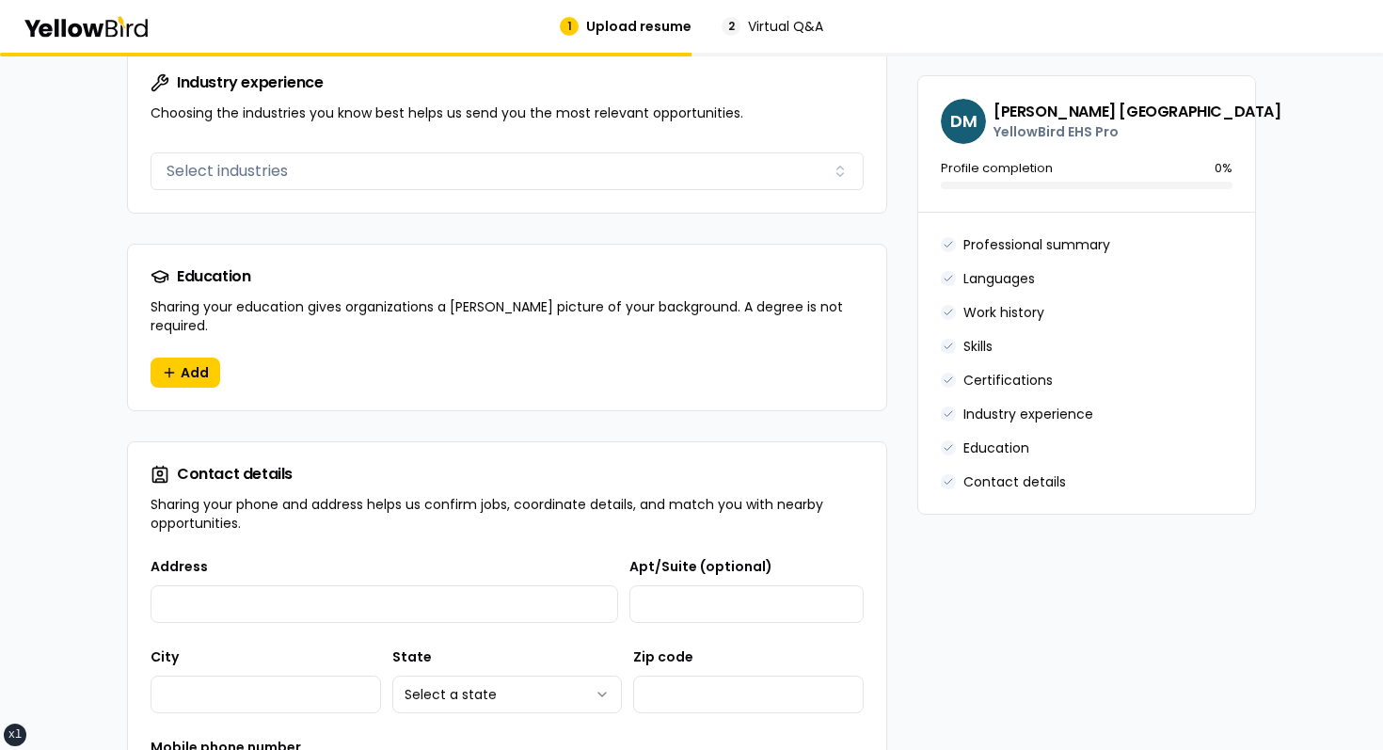
scroll to position [1816, 0]
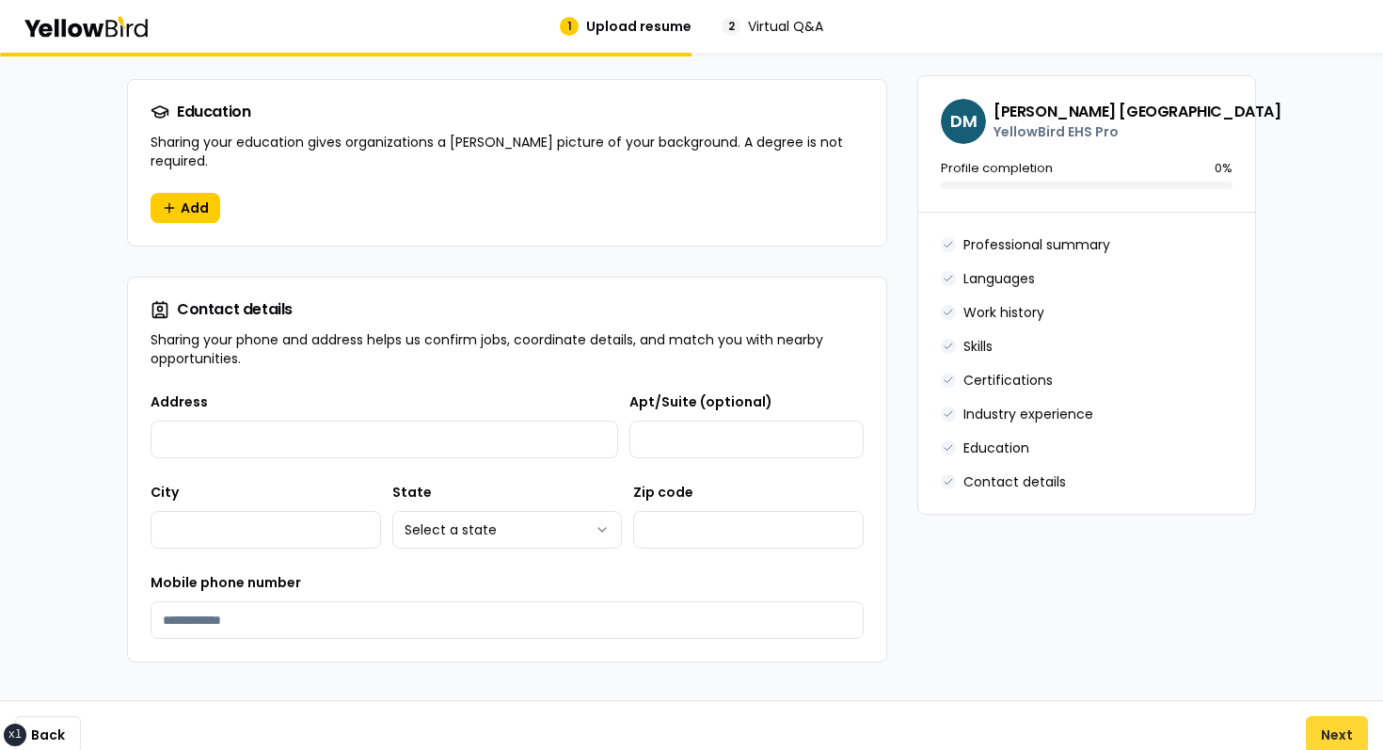
click at [1325, 725] on button "Next" at bounding box center [1337, 735] width 62 height 38
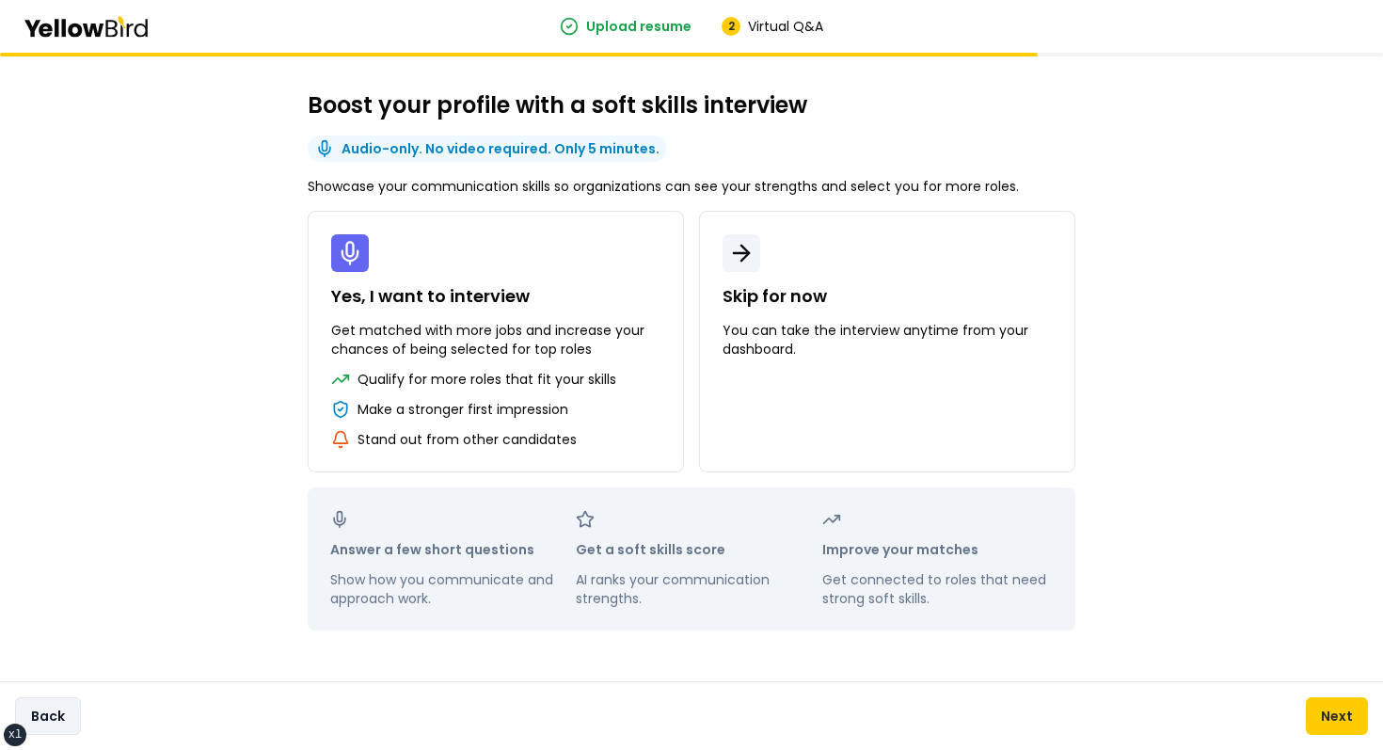
click at [70, 712] on button "Back" at bounding box center [48, 716] width 66 height 38
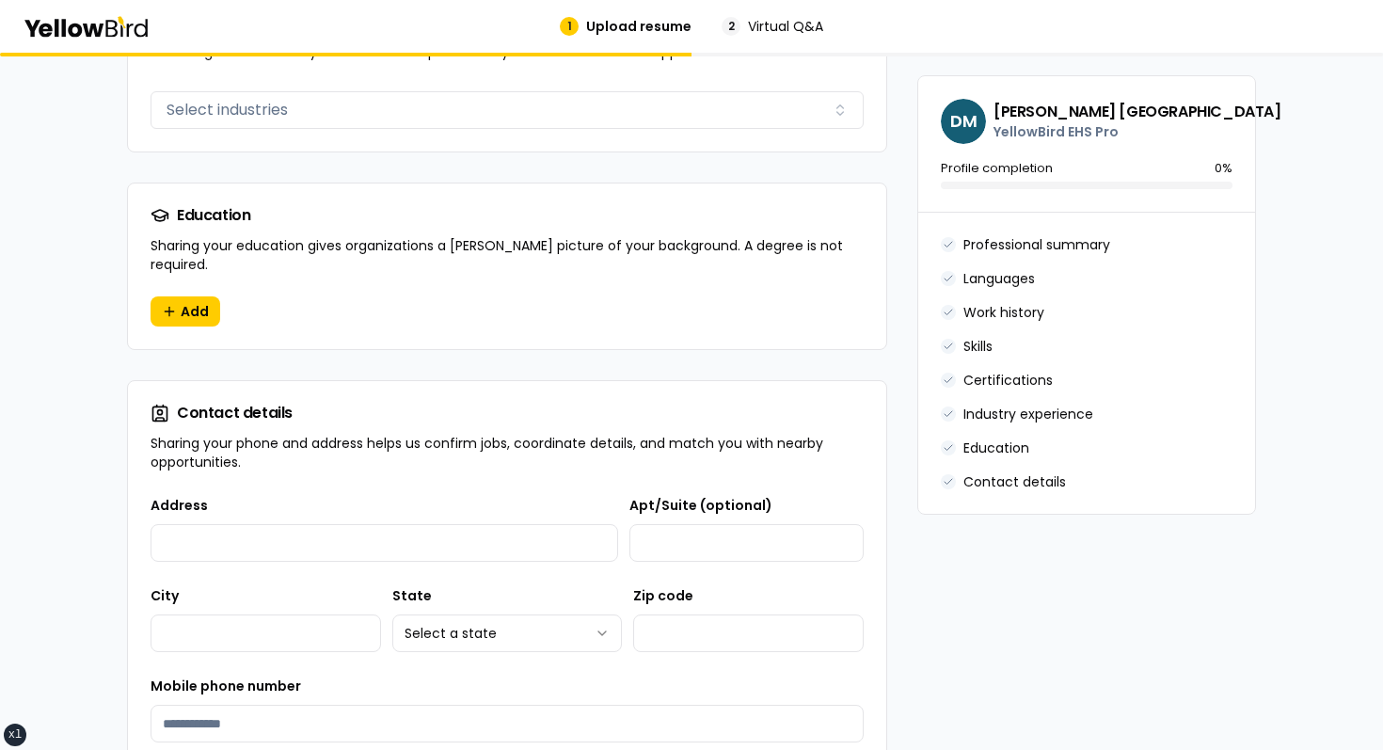
scroll to position [1816, 0]
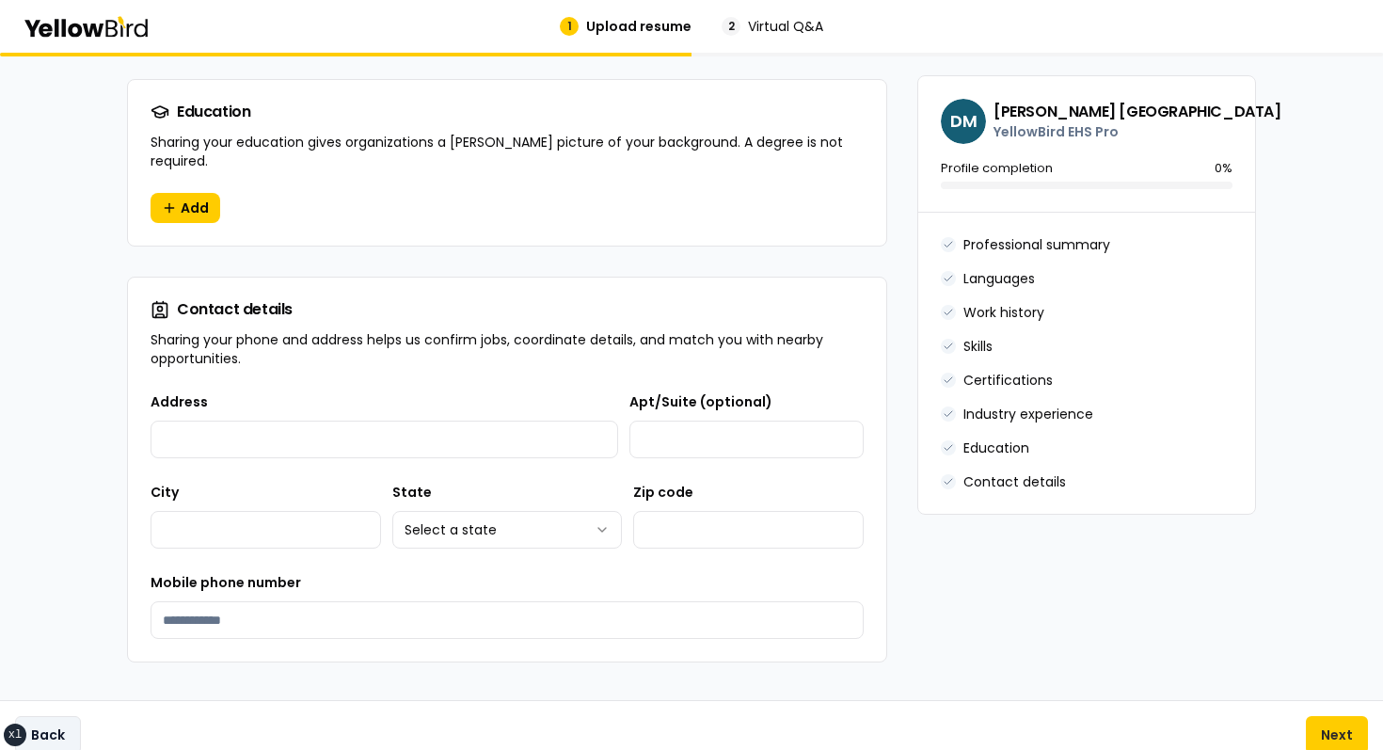
click at [57, 716] on button "Back" at bounding box center [48, 735] width 66 height 38
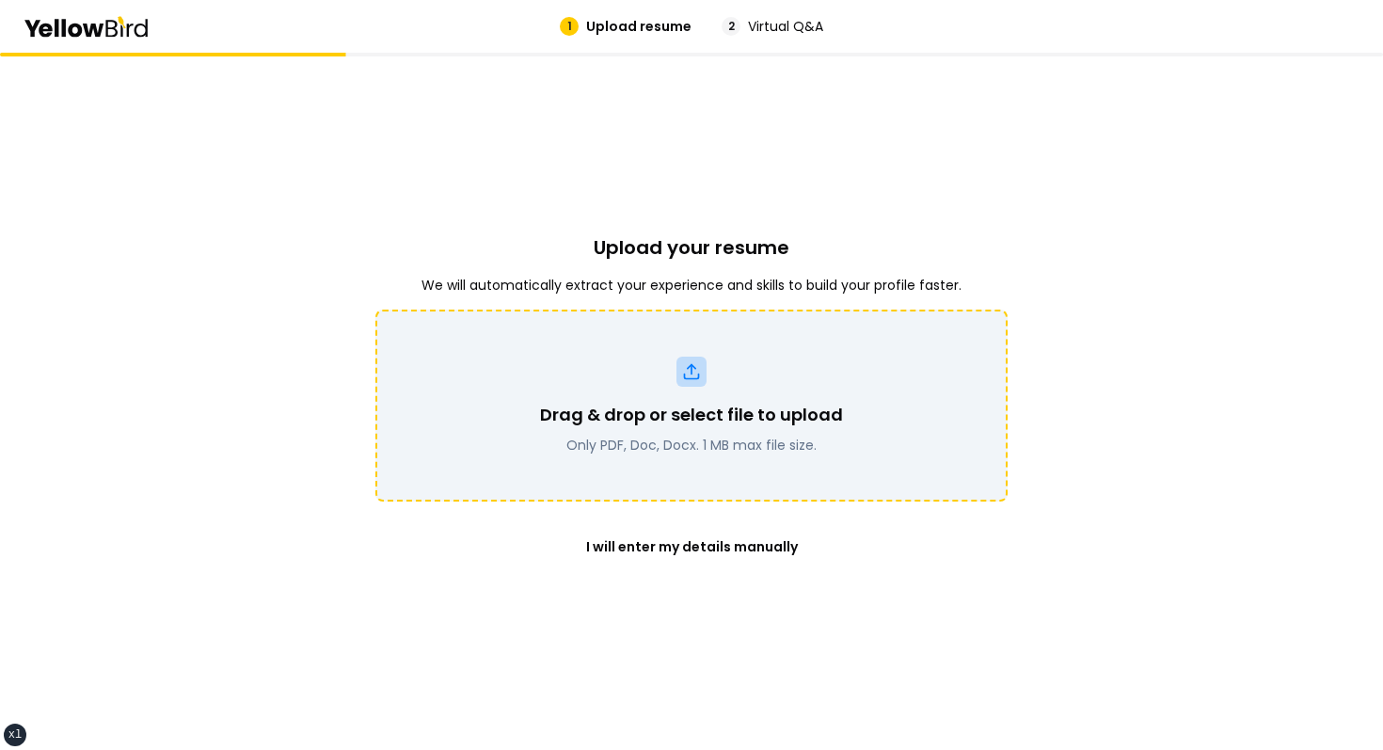
click at [701, 357] on div at bounding box center [691, 372] width 30 height 30
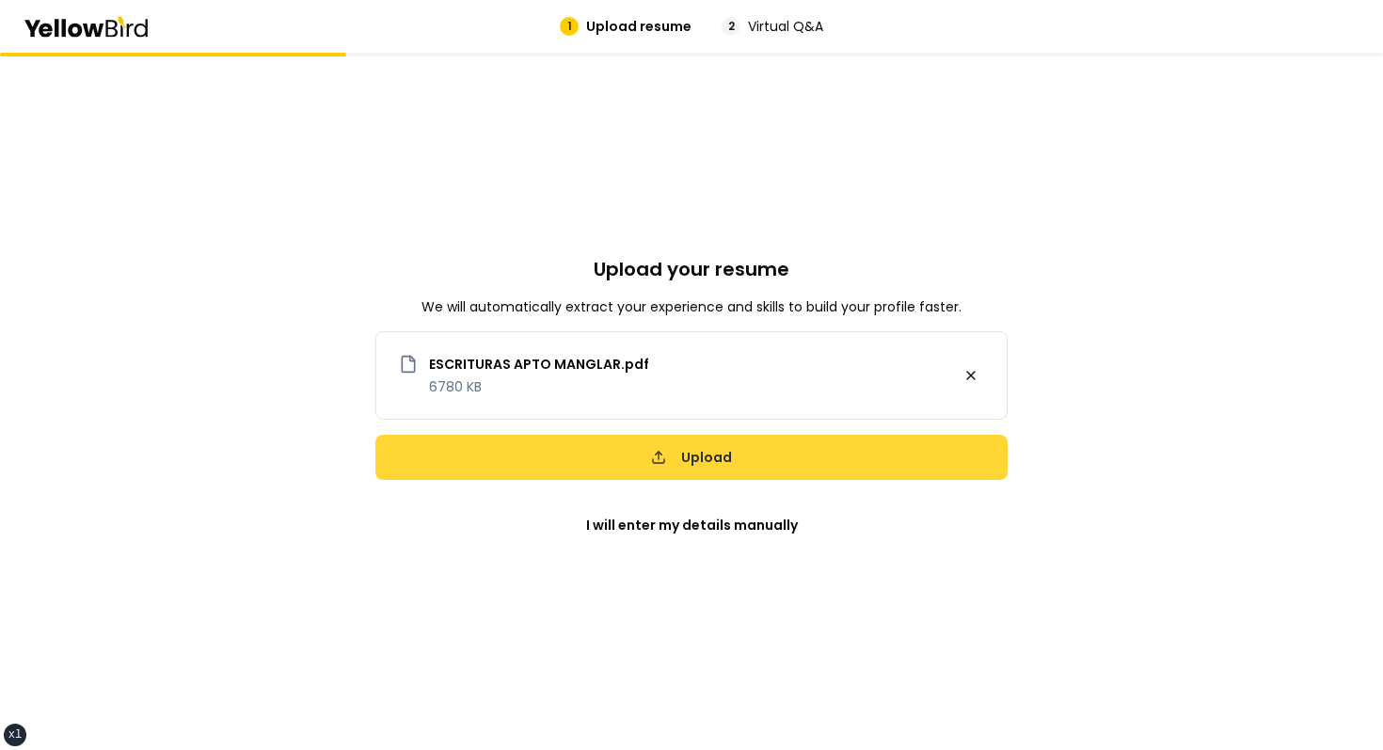
click at [747, 465] on button "Upload" at bounding box center [691, 457] width 632 height 45
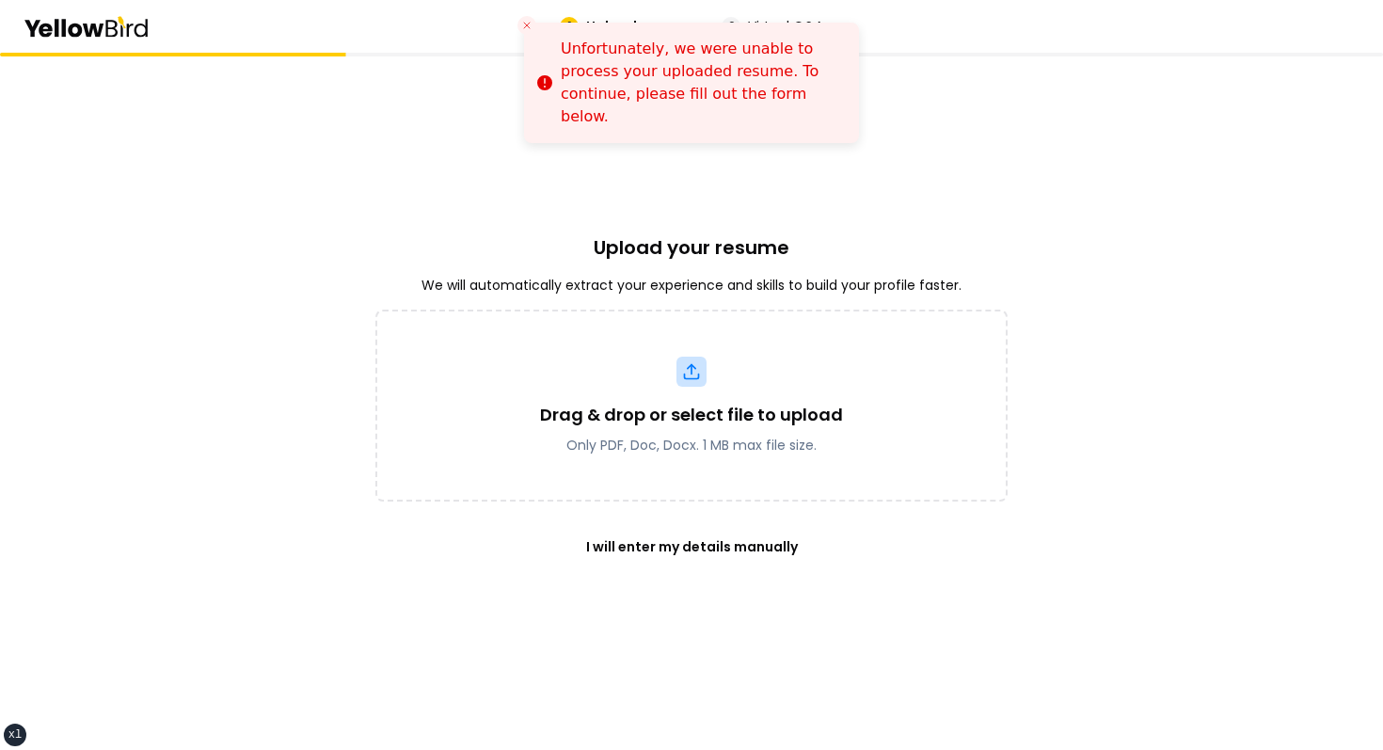
click at [727, 517] on div "Drag & drop or select file to upload Only PDF, Doc, Docx. 1 MB max file size. I…" at bounding box center [691, 440] width 632 height 260
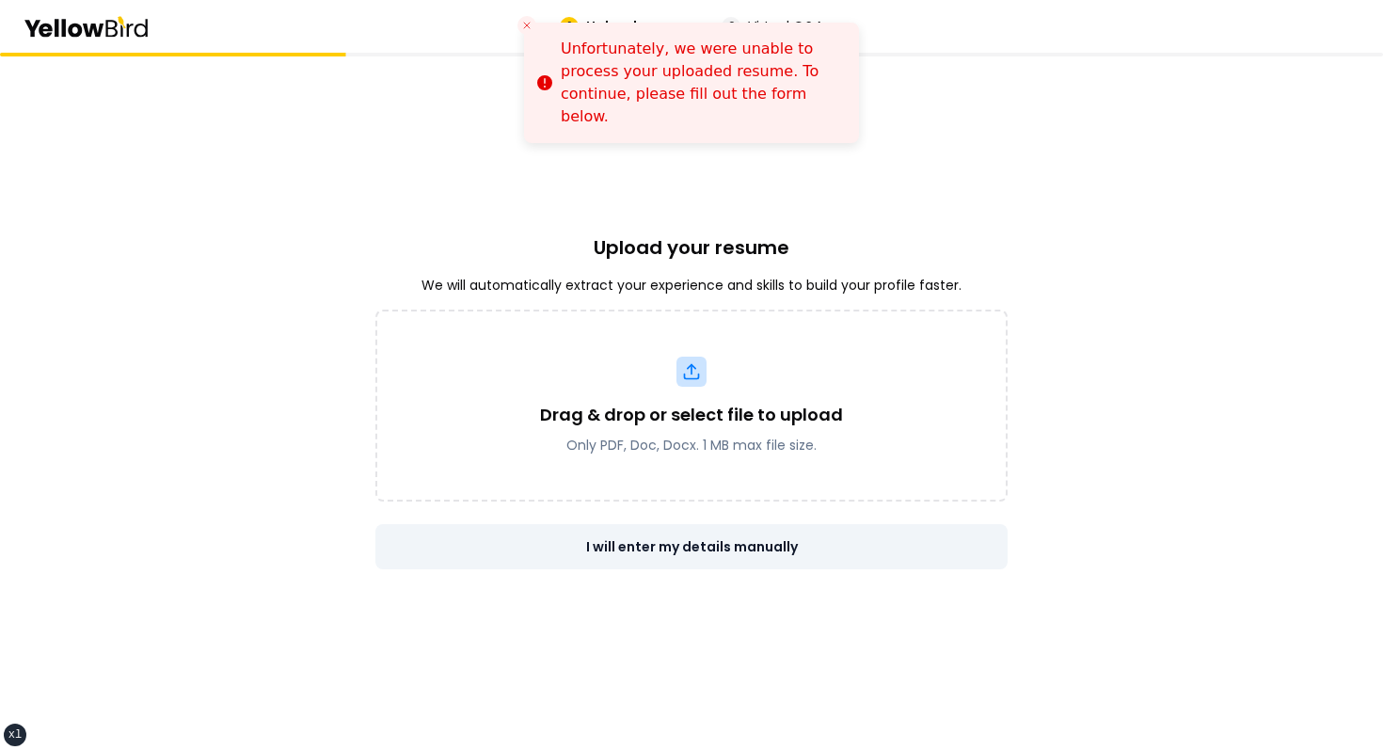
click at [724, 529] on button "I will enter my details manually" at bounding box center [691, 546] width 632 height 45
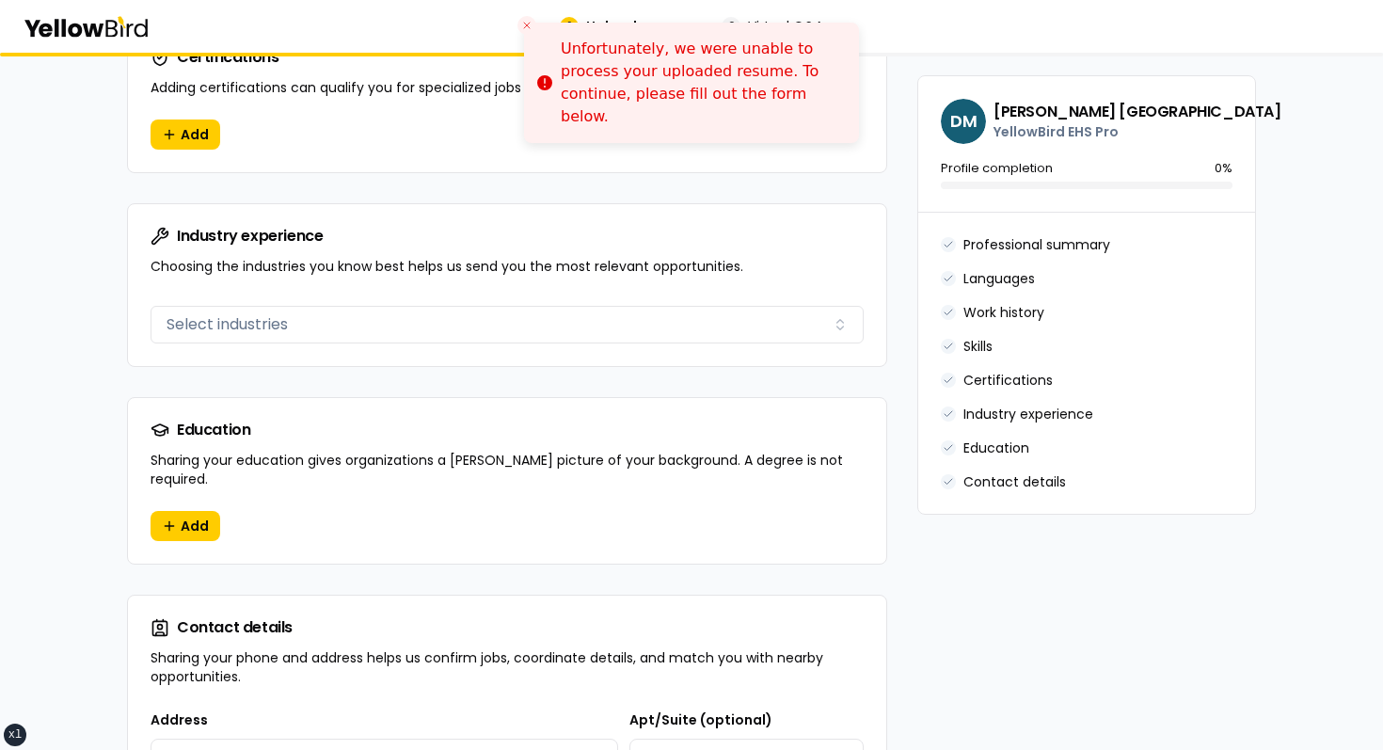
scroll to position [1816, 0]
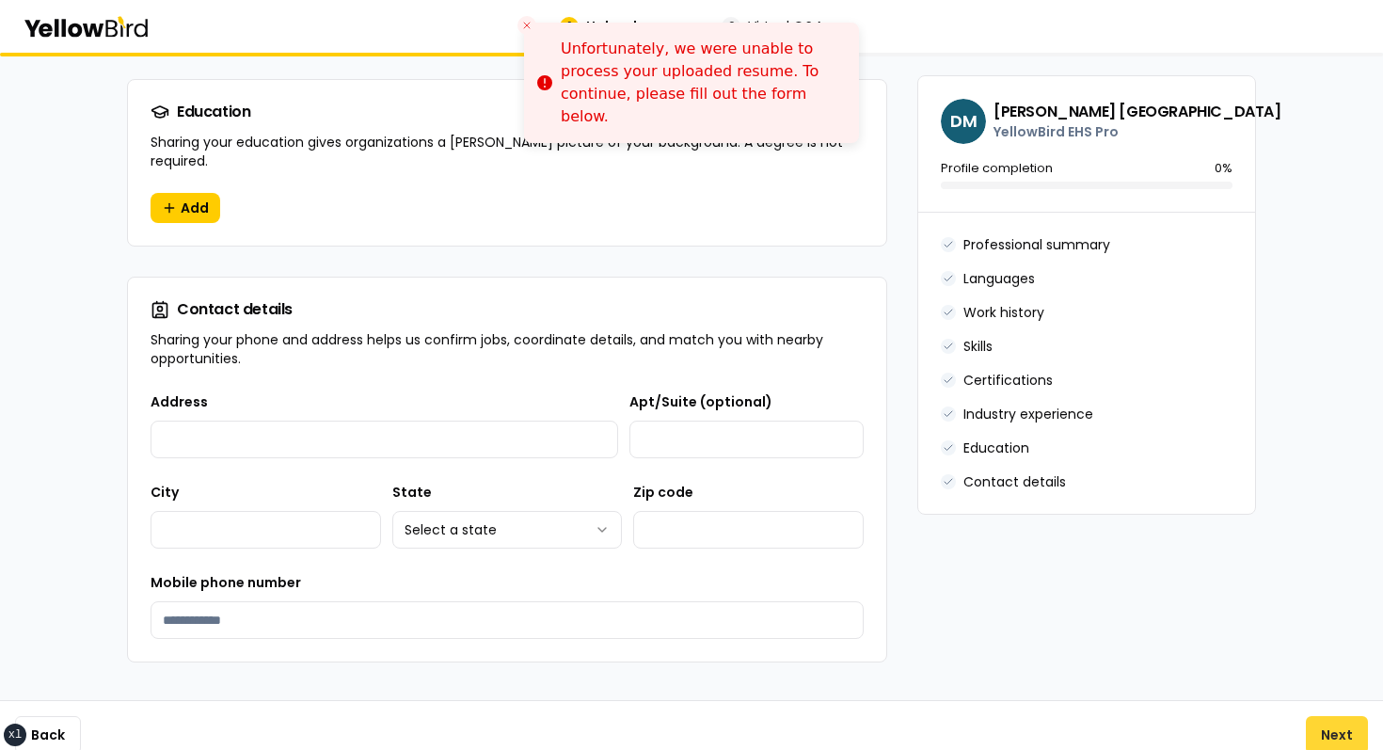
click at [1318, 716] on button "Next" at bounding box center [1337, 735] width 62 height 38
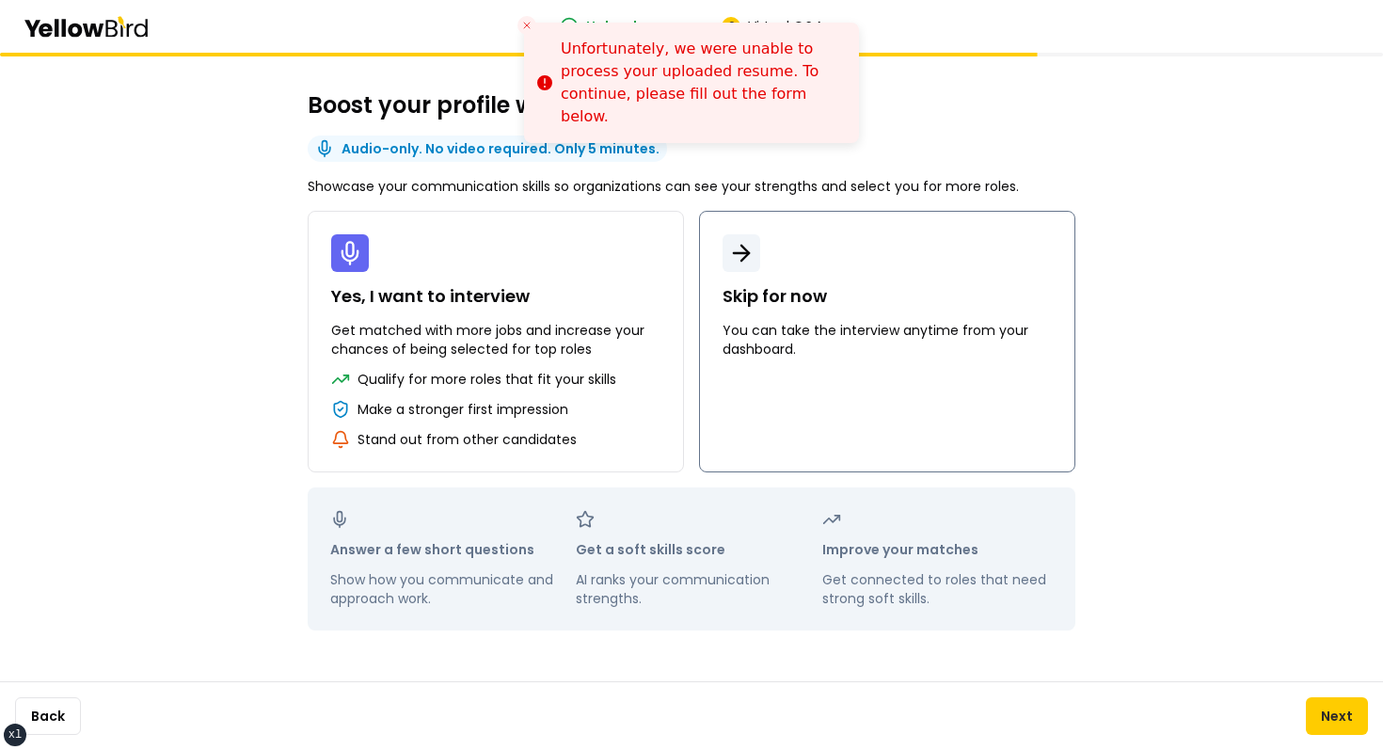
click at [945, 355] on p "You can take the interview anytime from your dashboard." at bounding box center [887, 340] width 329 height 38
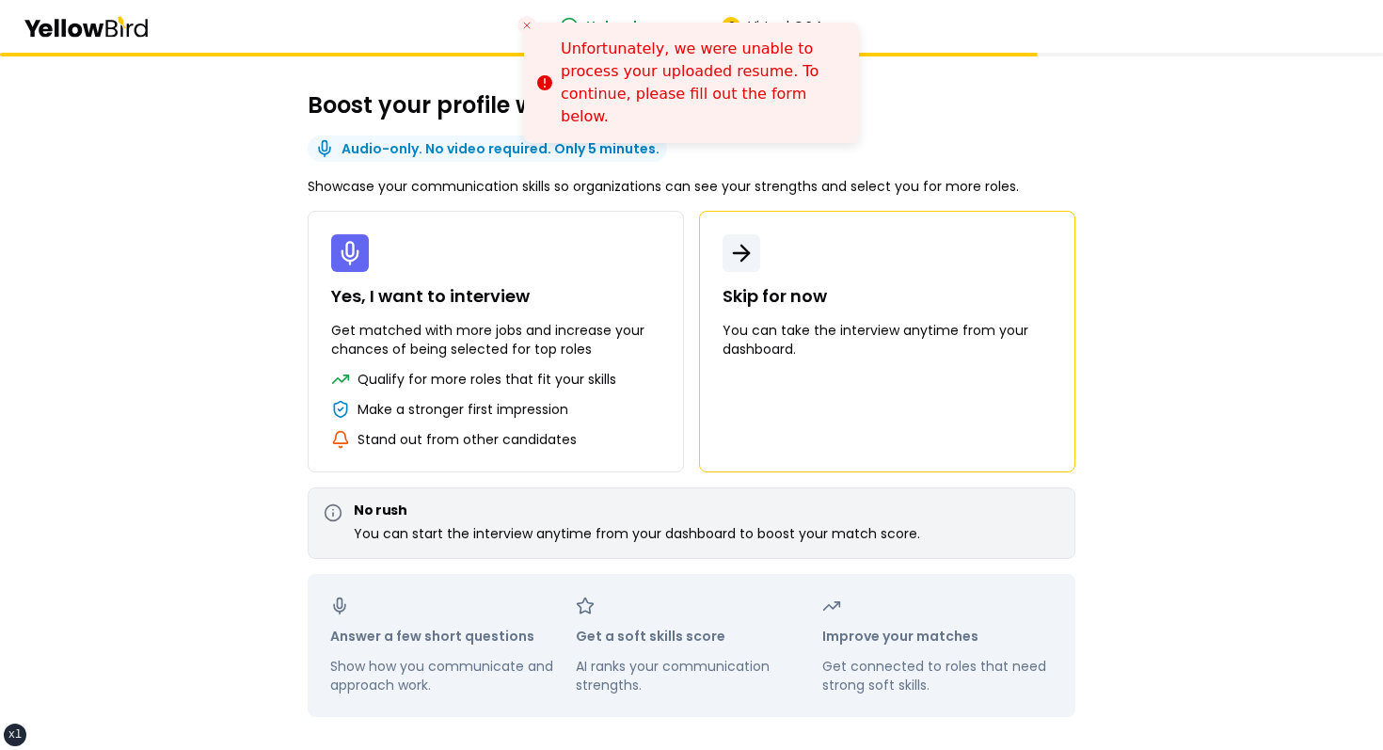
scroll to position [73, 0]
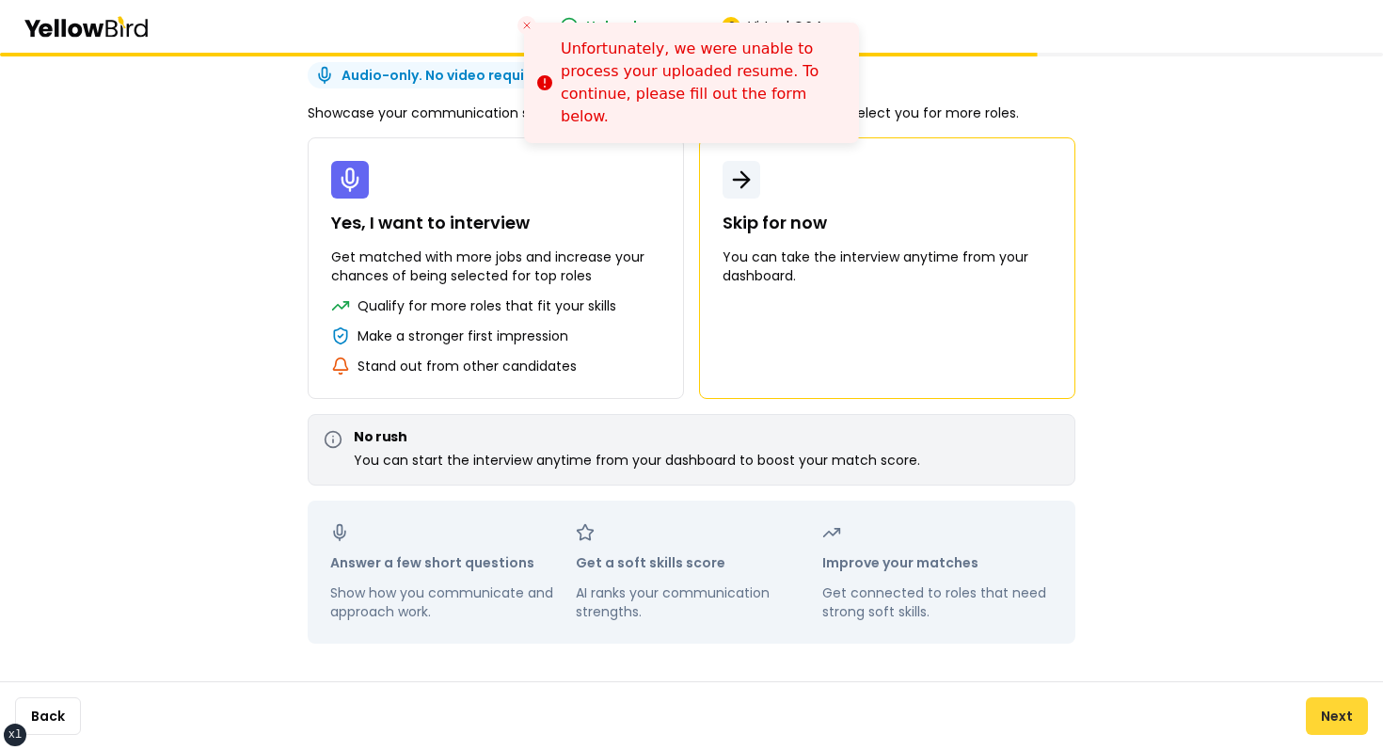
click at [1331, 712] on button "Next" at bounding box center [1337, 716] width 62 height 38
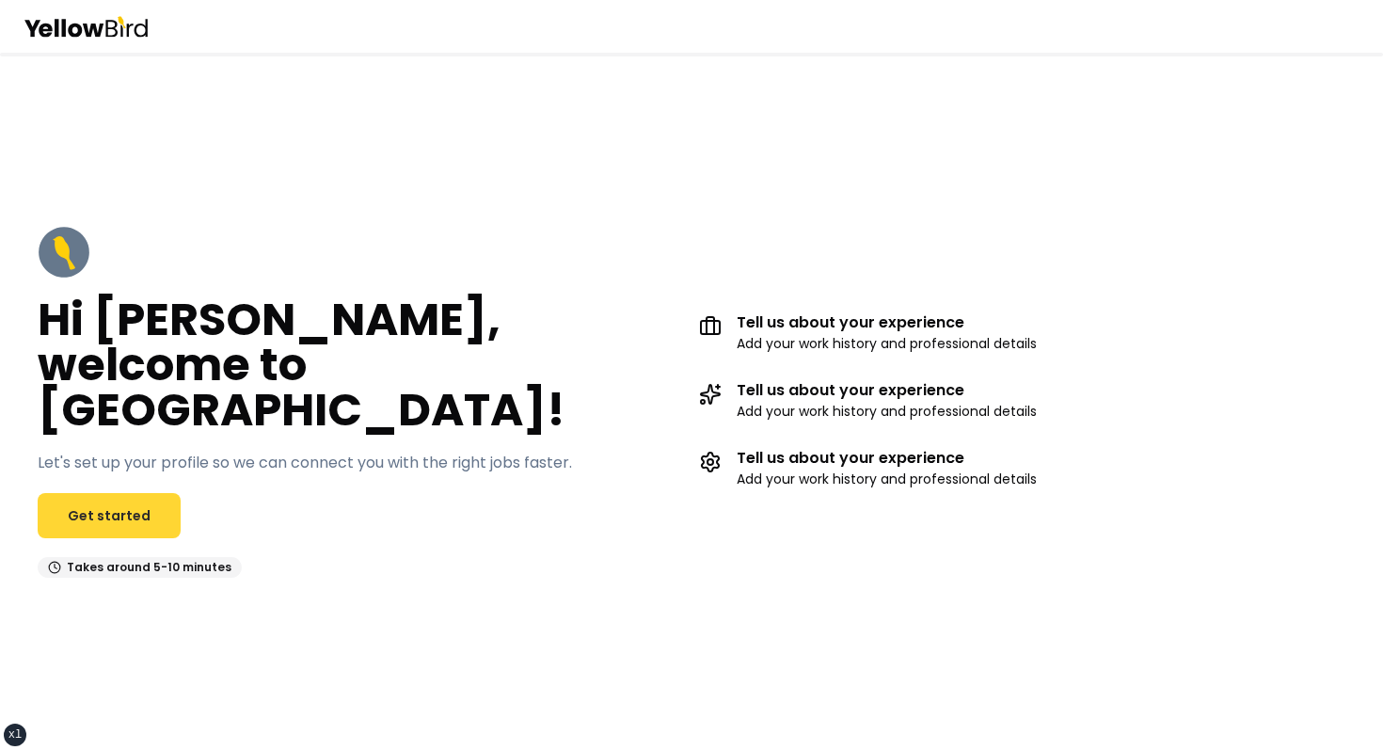
click at [104, 510] on link "Get started" at bounding box center [109, 515] width 143 height 45
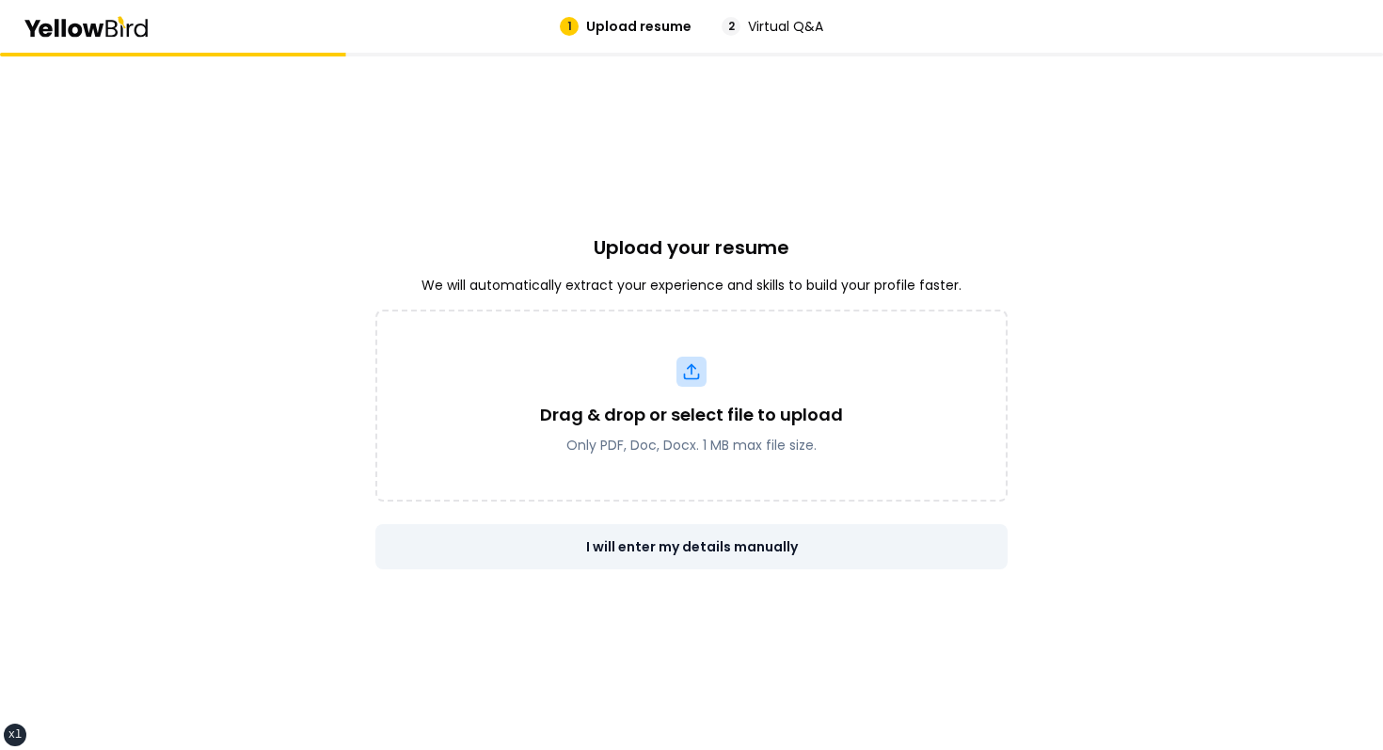
click at [750, 534] on button "I will enter my details manually" at bounding box center [691, 546] width 632 height 45
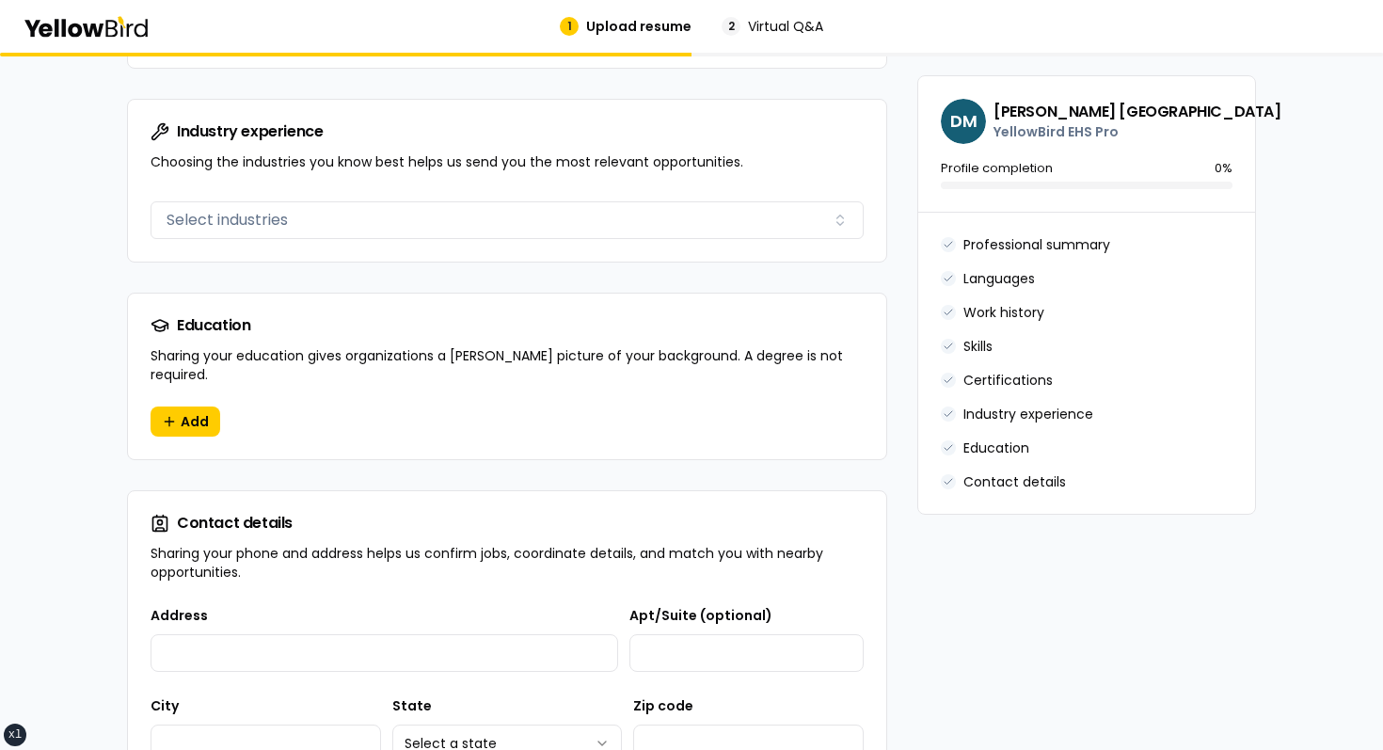
scroll to position [1781, 0]
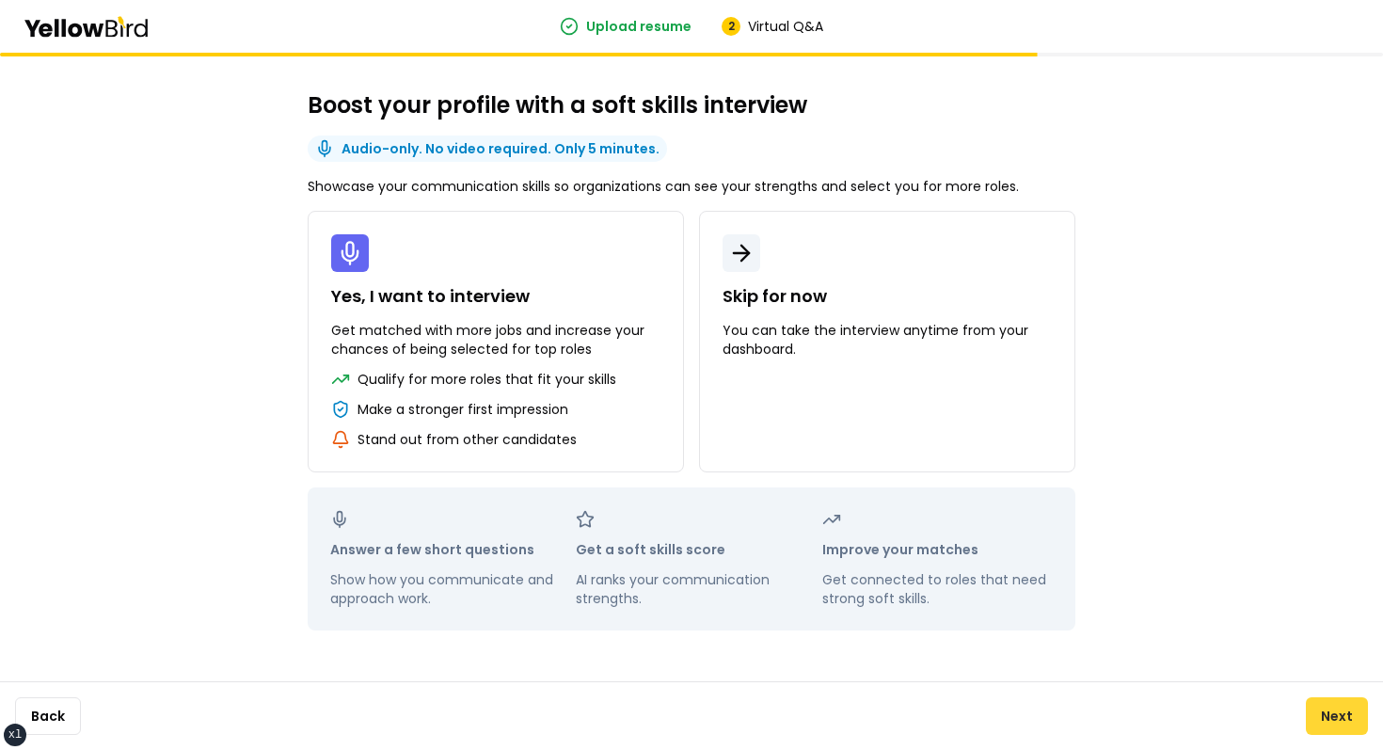
click at [1344, 709] on button "Next" at bounding box center [1337, 716] width 62 height 38
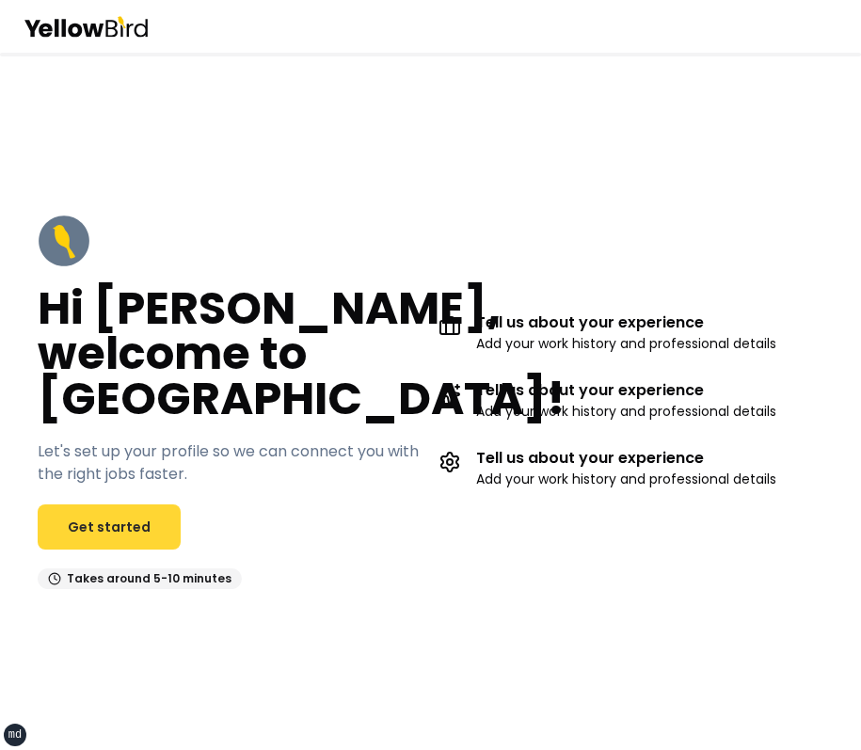
click at [101, 531] on link "Get started" at bounding box center [109, 526] width 143 height 45
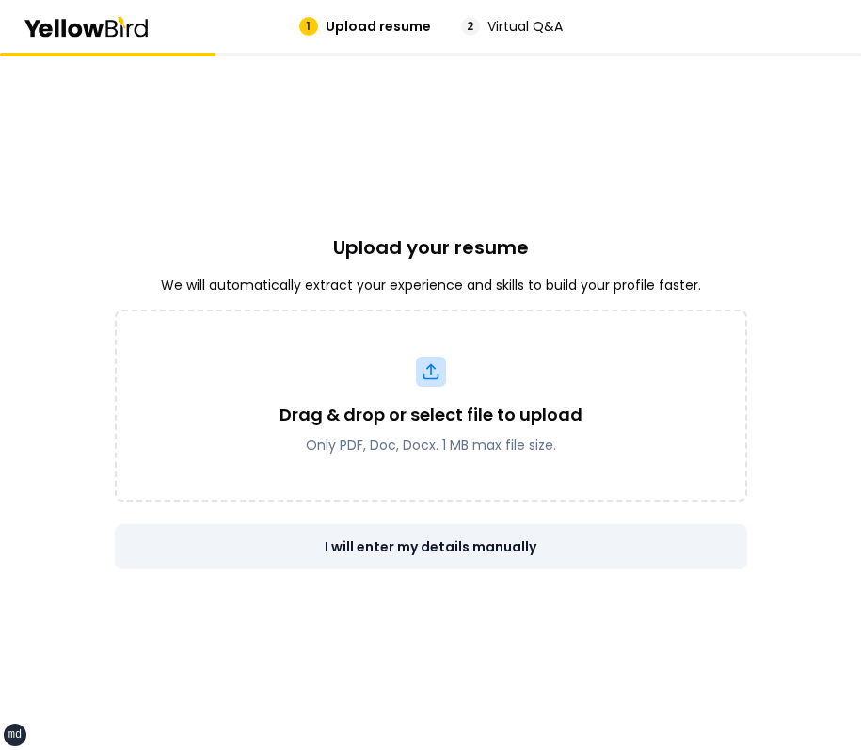
click at [561, 531] on button "I will enter my details manually" at bounding box center [431, 546] width 632 height 45
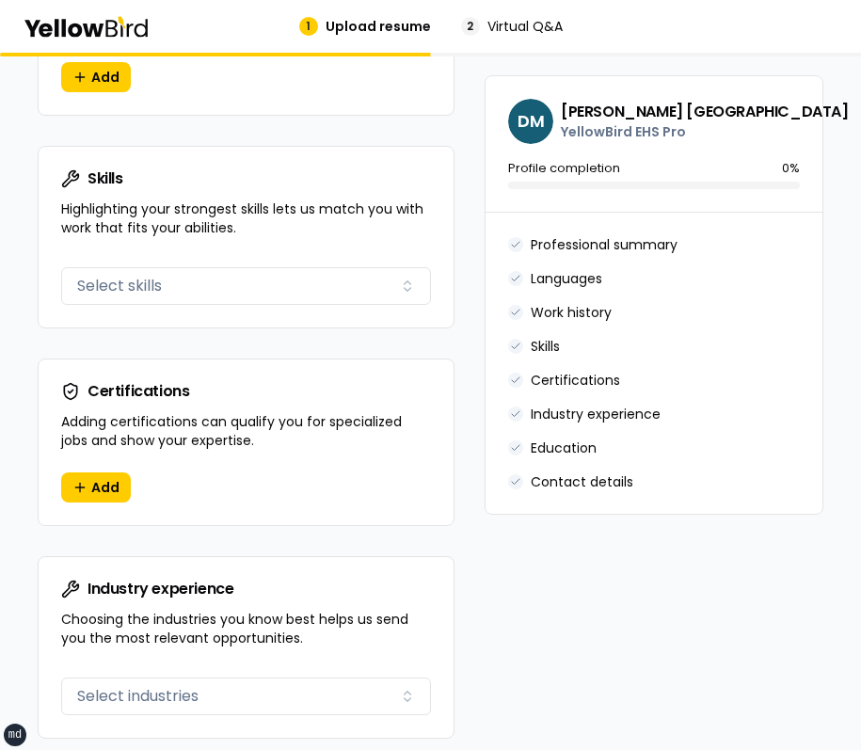
scroll to position [1989, 0]
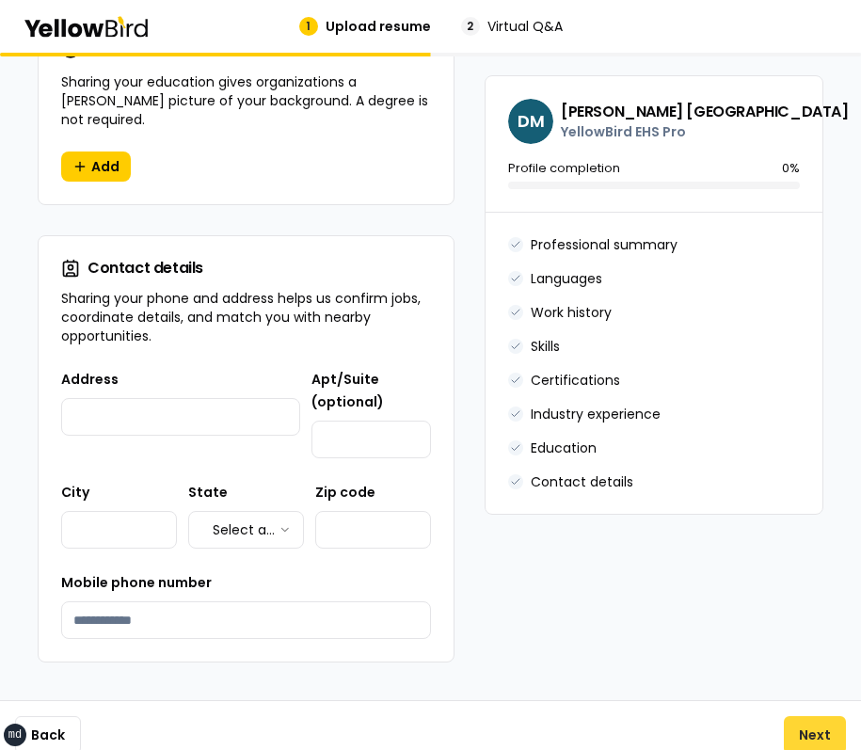
click at [792, 716] on button "Next" at bounding box center [815, 735] width 62 height 38
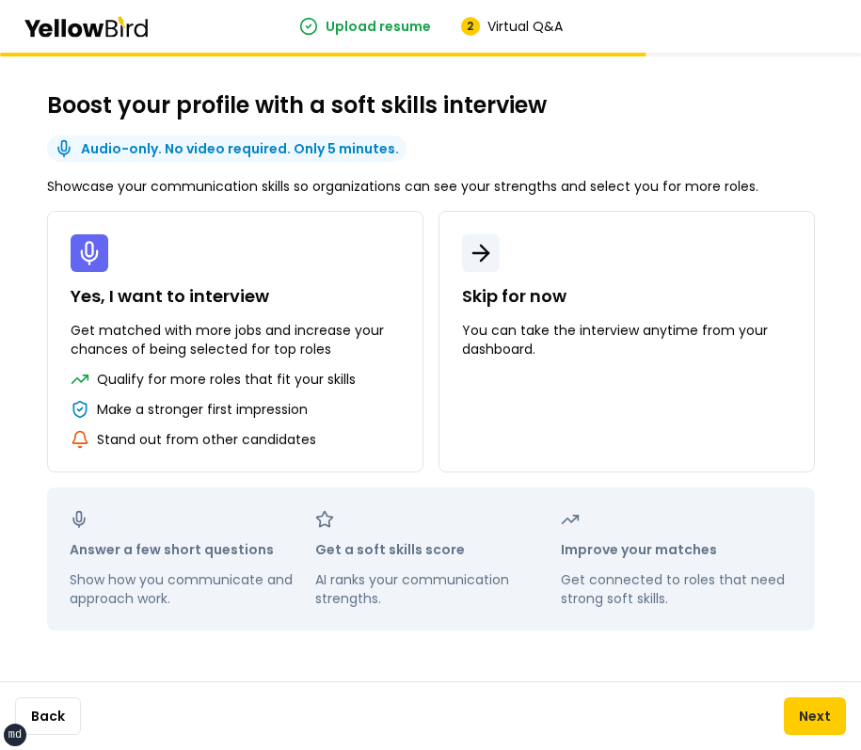
click at [803, 692] on div "Back Next" at bounding box center [430, 715] width 861 height 69
click at [803, 708] on button "Next" at bounding box center [815, 716] width 62 height 38
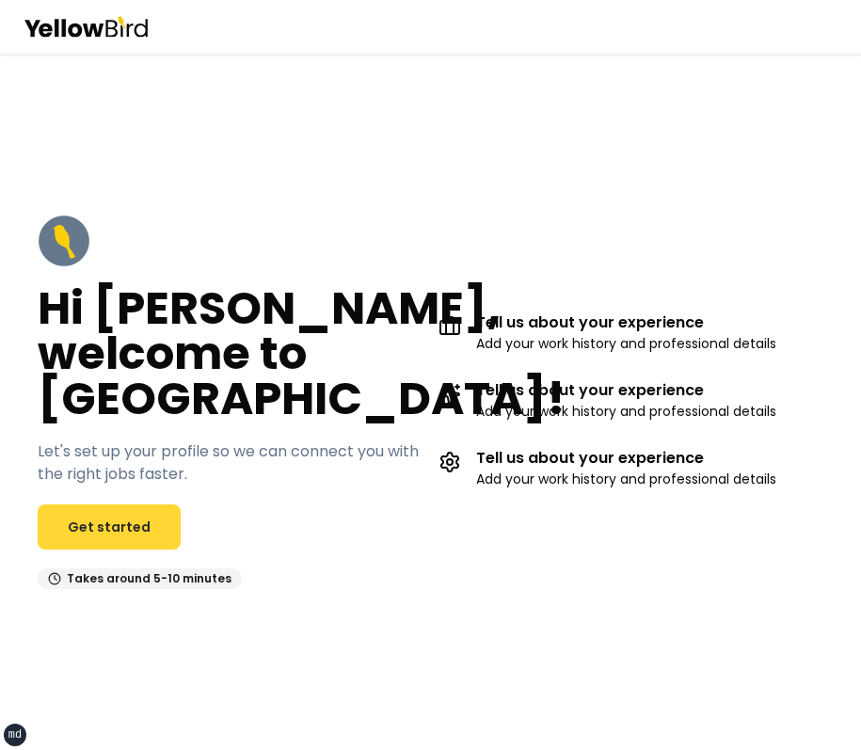
click at [167, 525] on link "Get started" at bounding box center [109, 526] width 143 height 45
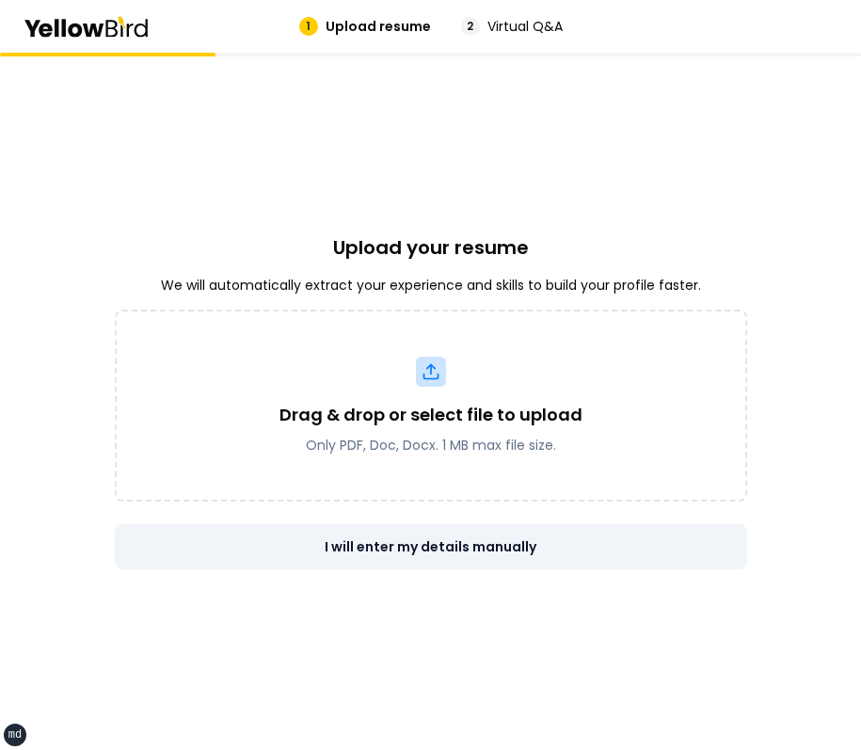
click at [575, 547] on button "I will enter my details manually" at bounding box center [431, 546] width 632 height 45
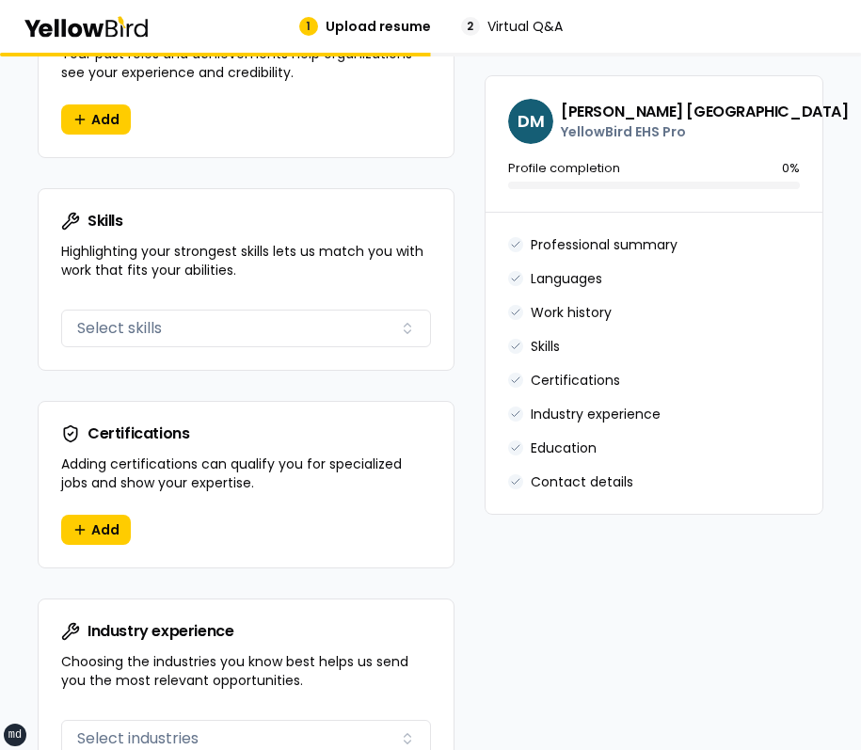
scroll to position [1989, 0]
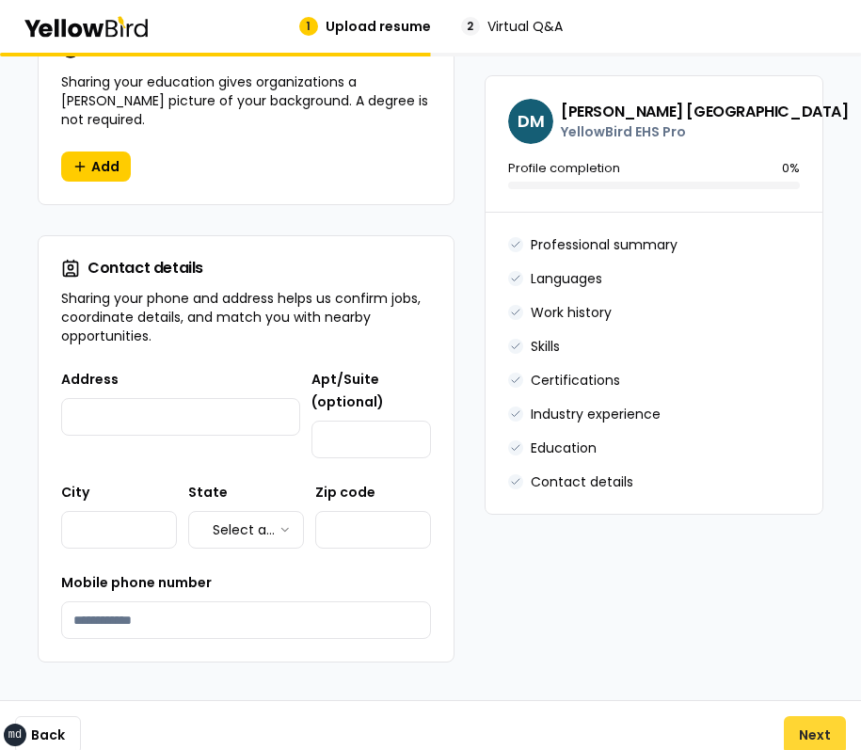
click at [796, 716] on button "Next" at bounding box center [815, 735] width 62 height 38
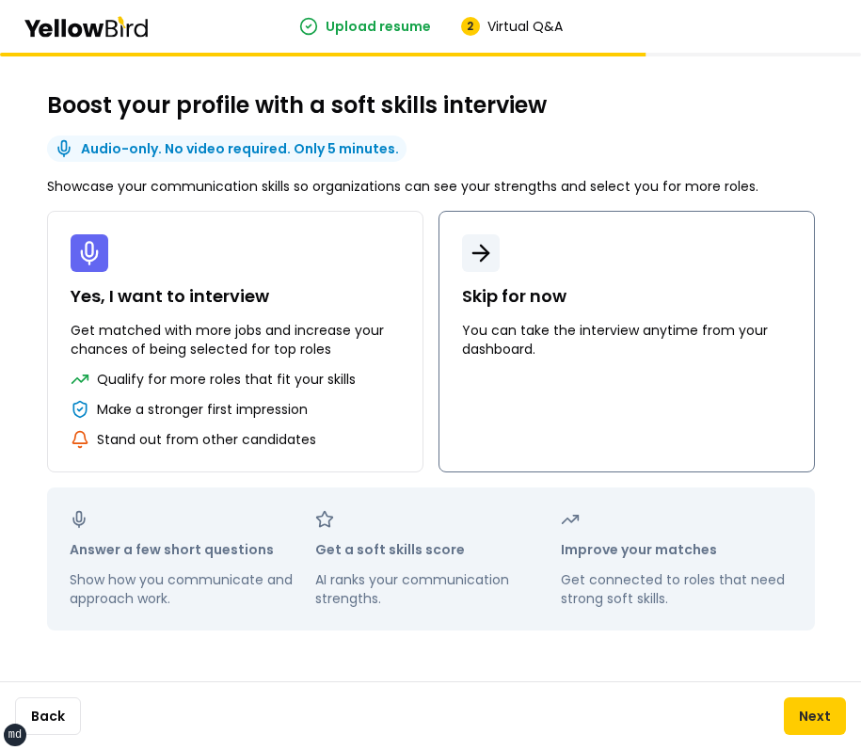
click at [585, 426] on button "Skip for now You can take the interview anytime from your dashboard." at bounding box center [626, 342] width 376 height 262
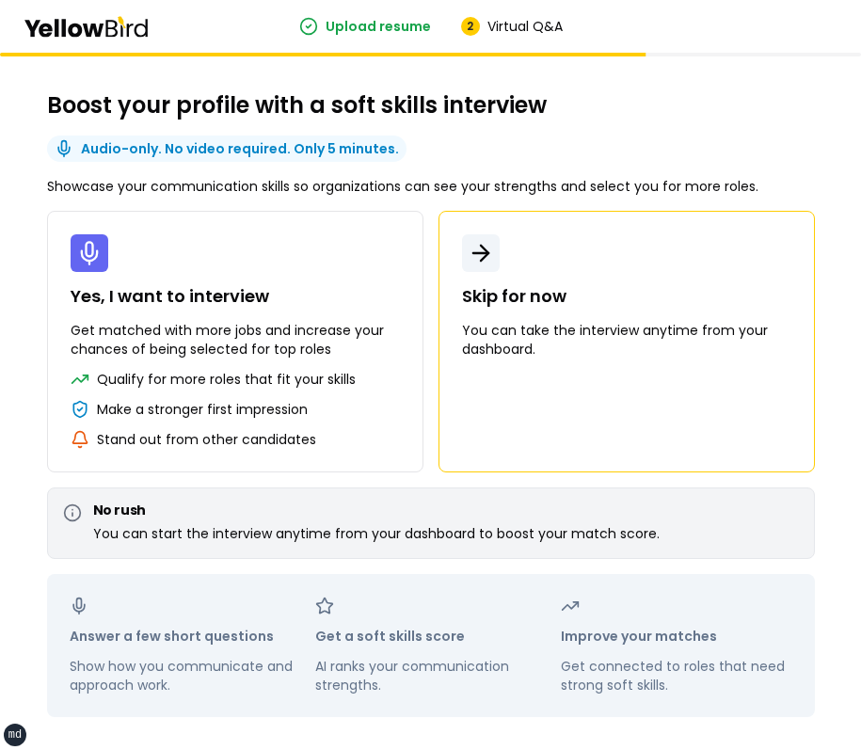
scroll to position [73, 0]
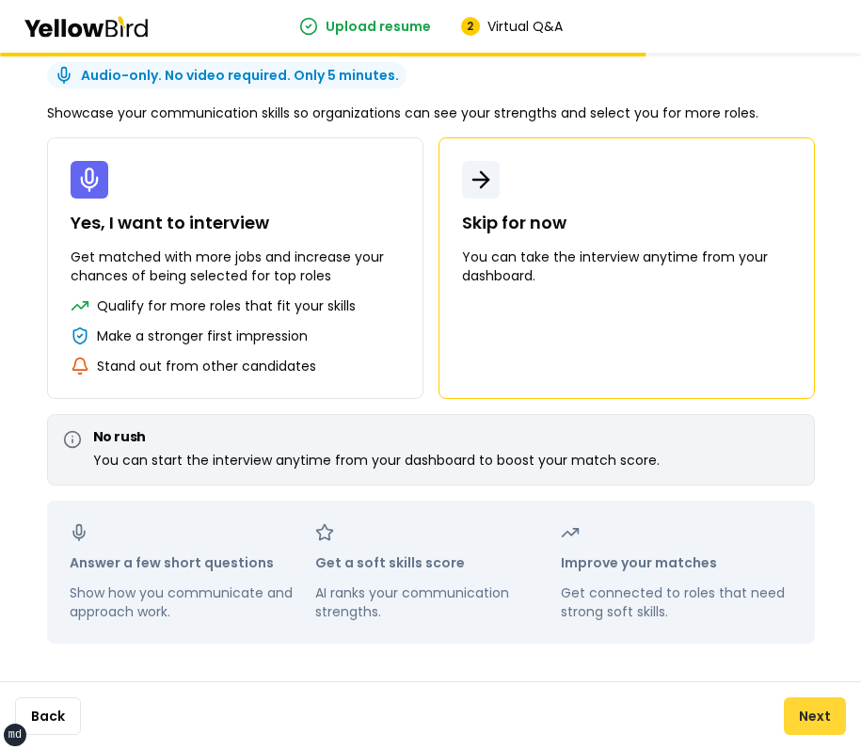
click at [795, 699] on button "Next" at bounding box center [815, 716] width 62 height 38
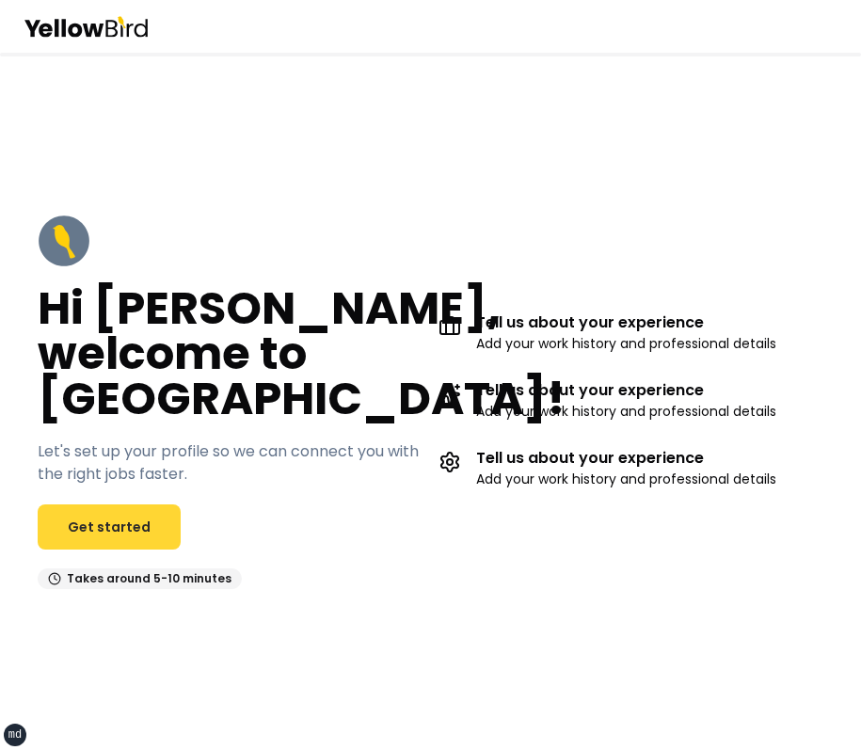
click at [113, 531] on link "Get started" at bounding box center [109, 526] width 143 height 45
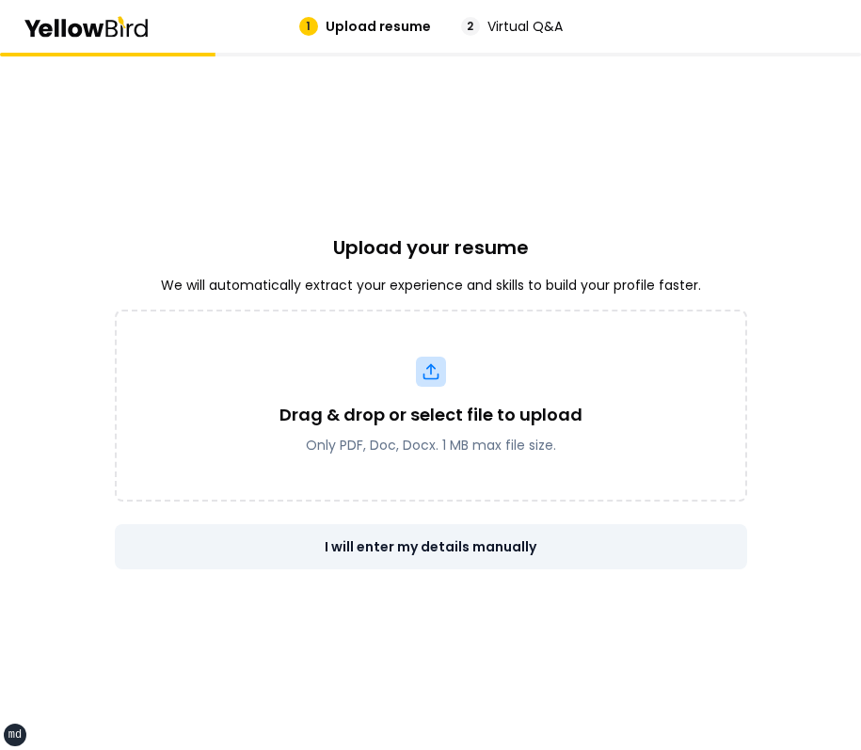
click at [635, 544] on button "I will enter my details manually" at bounding box center [431, 546] width 632 height 45
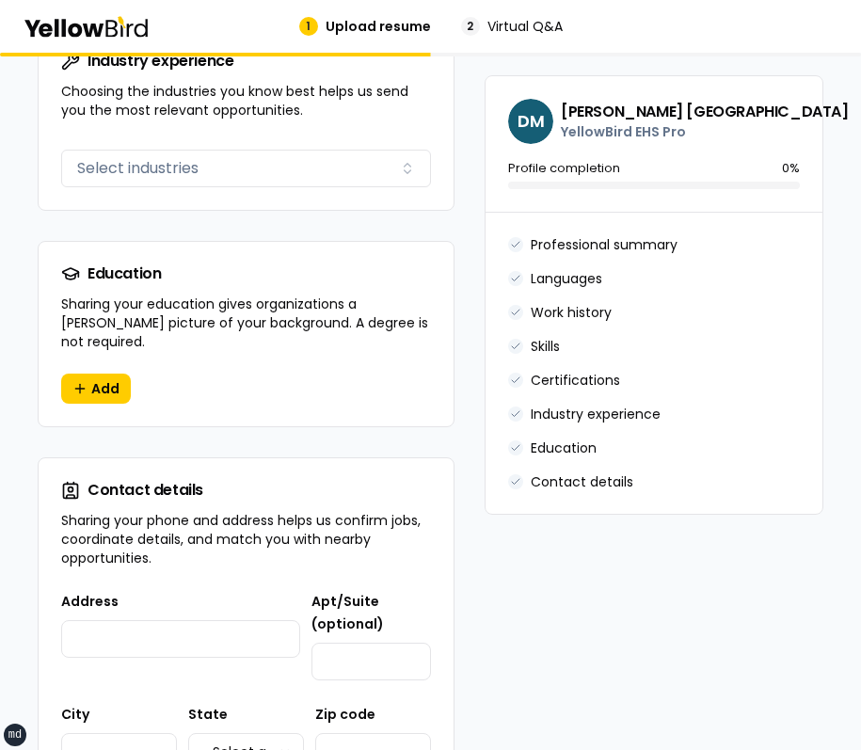
scroll to position [1989, 0]
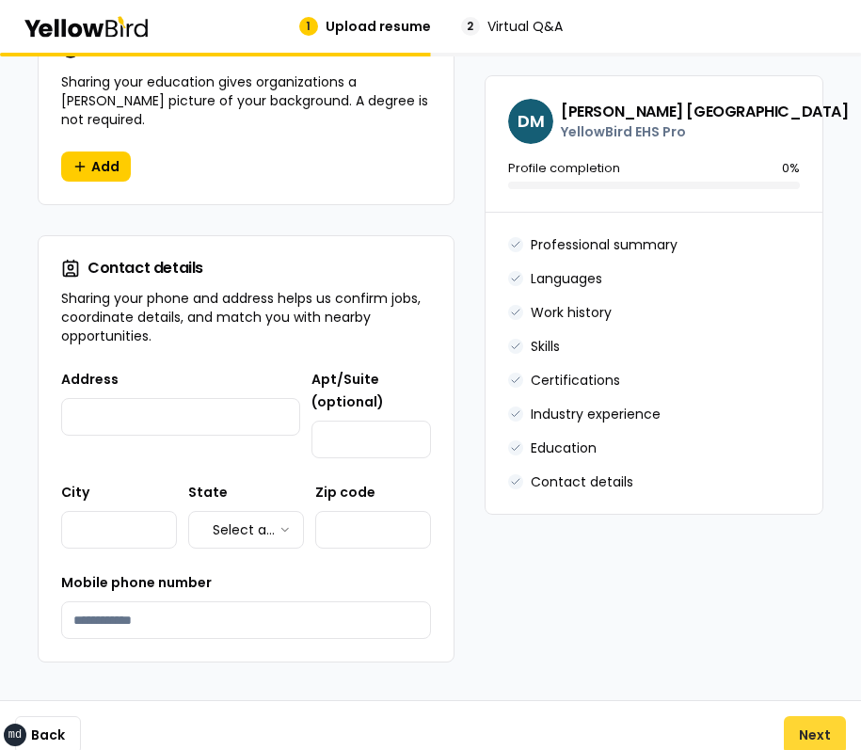
click at [792, 716] on button "Next" at bounding box center [815, 735] width 62 height 38
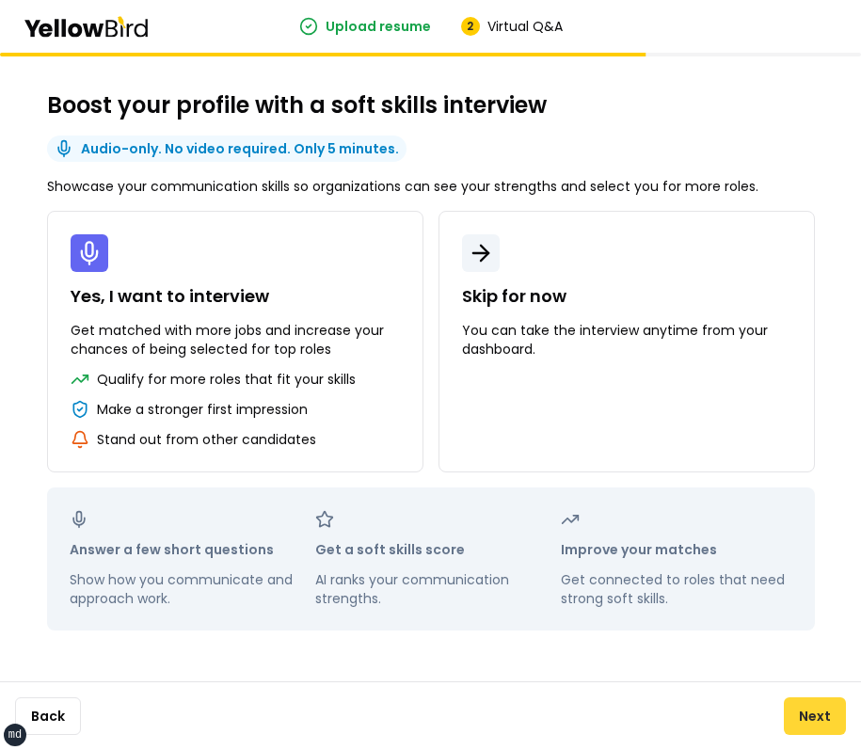
click at [833, 710] on button "Next" at bounding box center [815, 716] width 62 height 38
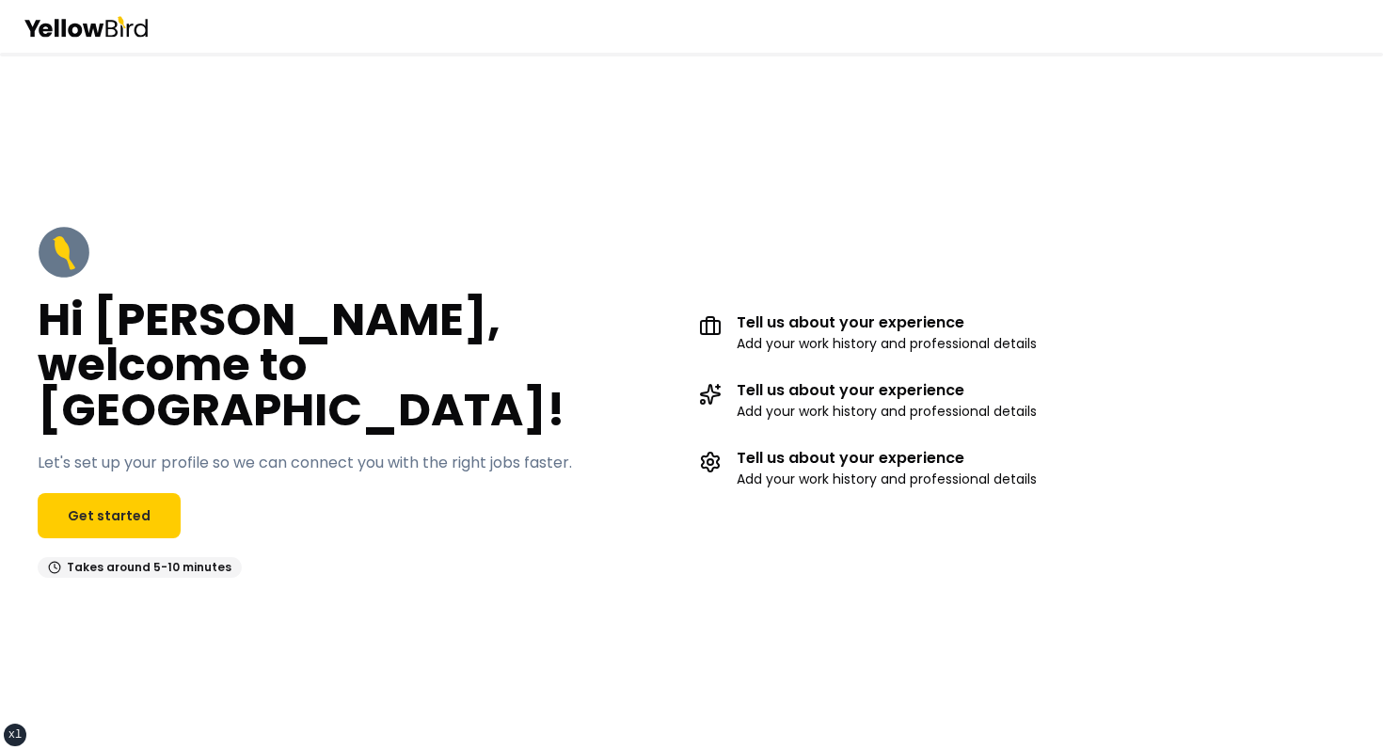
click at [776, 229] on div "Hi [PERSON_NAME], welcome to [GEOGRAPHIC_DATA]! Let's set up your profile so we…" at bounding box center [691, 401] width 1383 height 427
click at [852, 237] on div "Hi [PERSON_NAME], welcome to [GEOGRAPHIC_DATA]! Let's set up your profile so we…" at bounding box center [691, 401] width 1383 height 427
click at [750, 139] on div "Hi [PERSON_NAME], welcome to [GEOGRAPHIC_DATA]! Let's set up your profile so we…" at bounding box center [691, 401] width 1383 height 697
click at [740, 223] on div "Hi [PERSON_NAME], welcome to [GEOGRAPHIC_DATA]! Let's set up your profile so we…" at bounding box center [691, 401] width 1383 height 427
click at [92, 493] on link "Get started" at bounding box center [109, 515] width 143 height 45
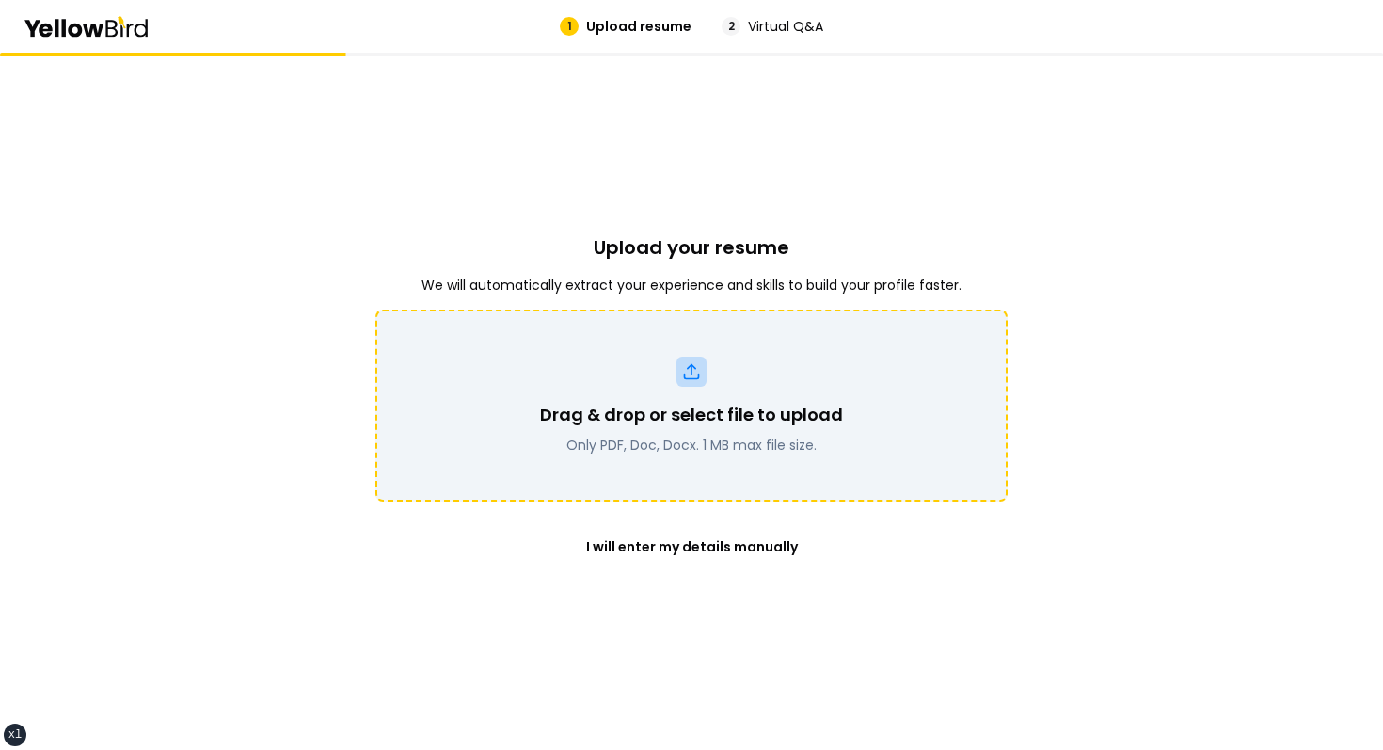
click at [587, 460] on div "Drag & drop or select file to upload Only PDF, Doc, Docx. 1 MB max file size." at bounding box center [691, 406] width 632 height 192
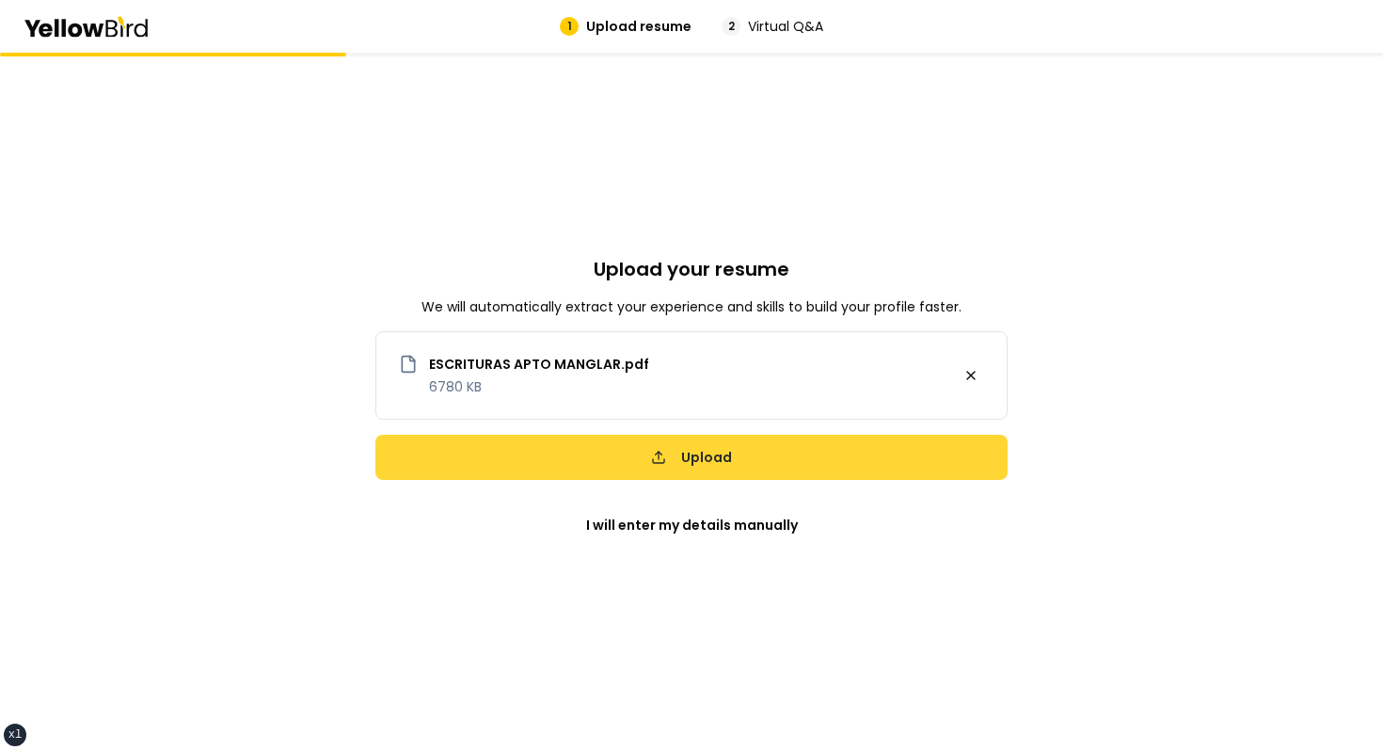
click at [698, 448] on button "Upload" at bounding box center [691, 457] width 632 height 45
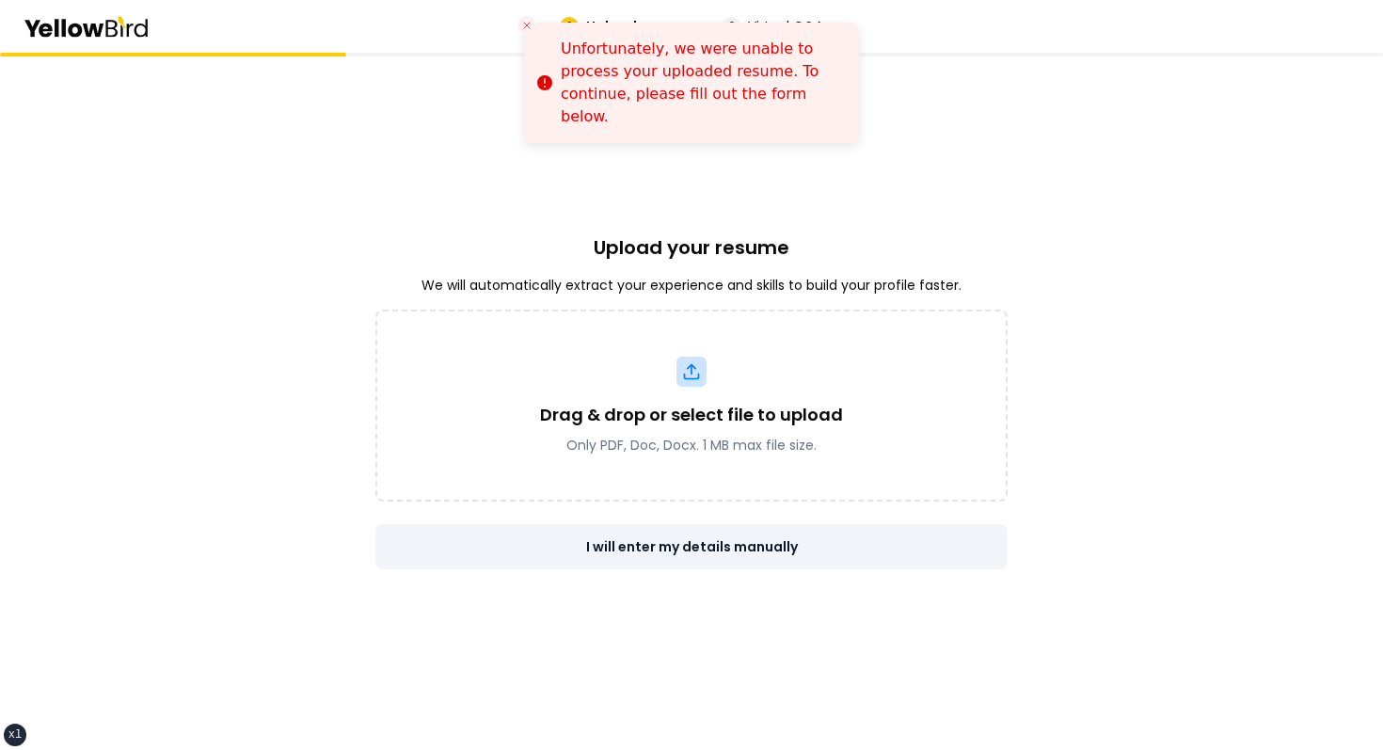
click at [698, 532] on button "I will enter my details manually" at bounding box center [691, 546] width 632 height 45
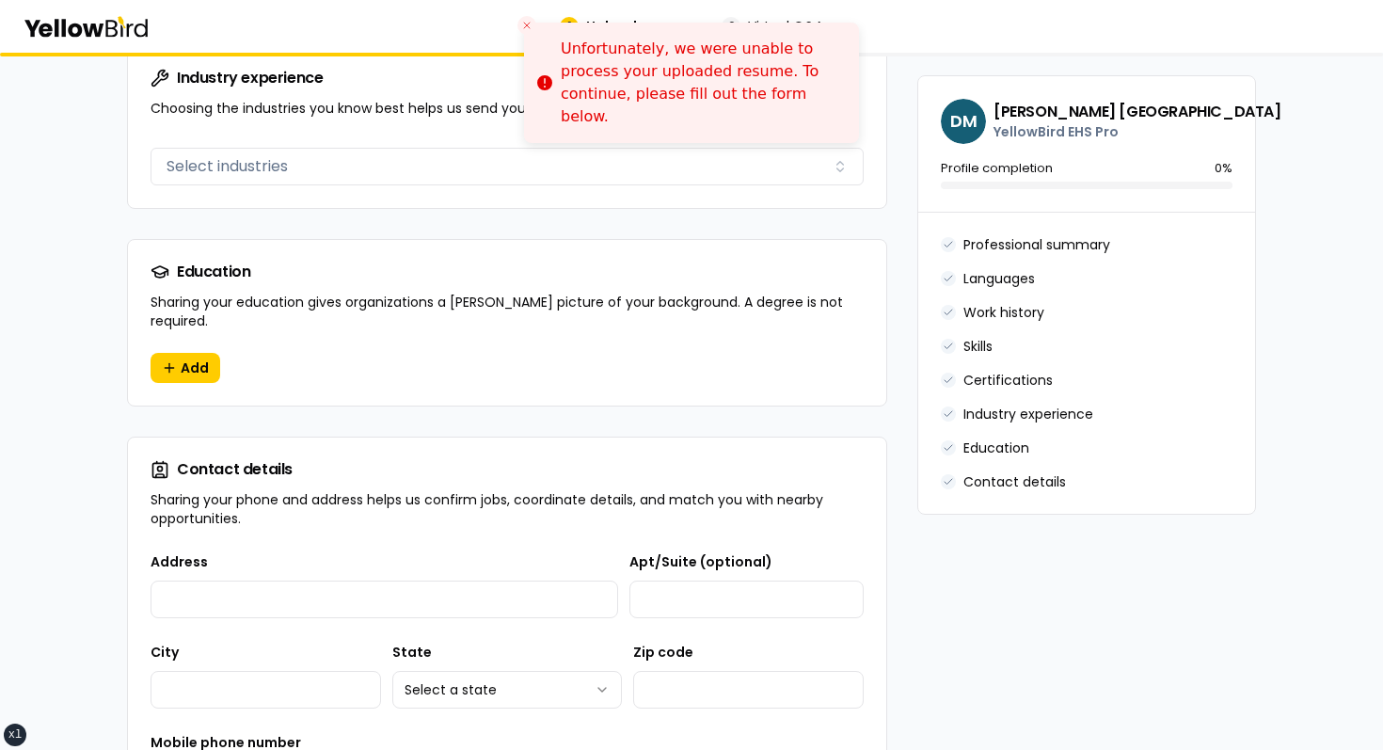
scroll to position [1816, 0]
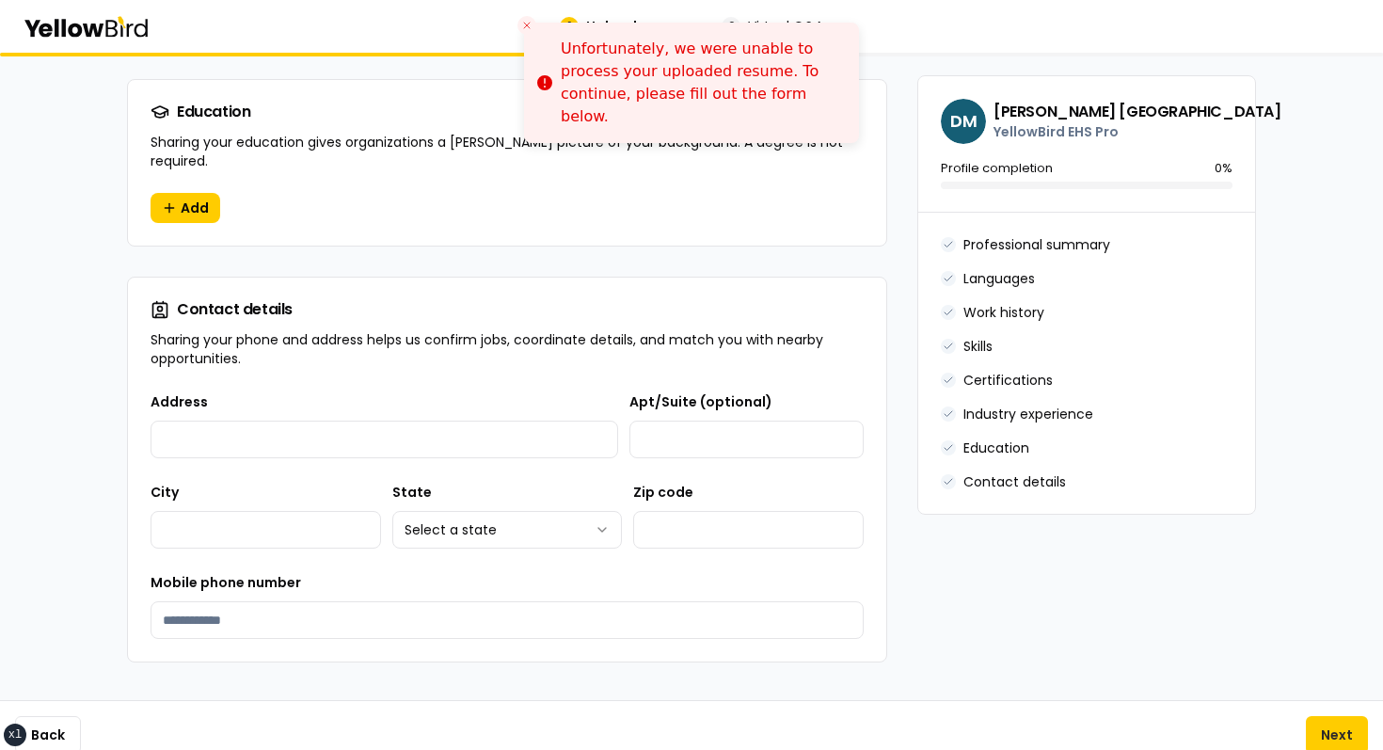
click at [860, 704] on div "Back Next" at bounding box center [691, 734] width 1383 height 69
click at [860, 716] on button "Next" at bounding box center [1337, 735] width 62 height 38
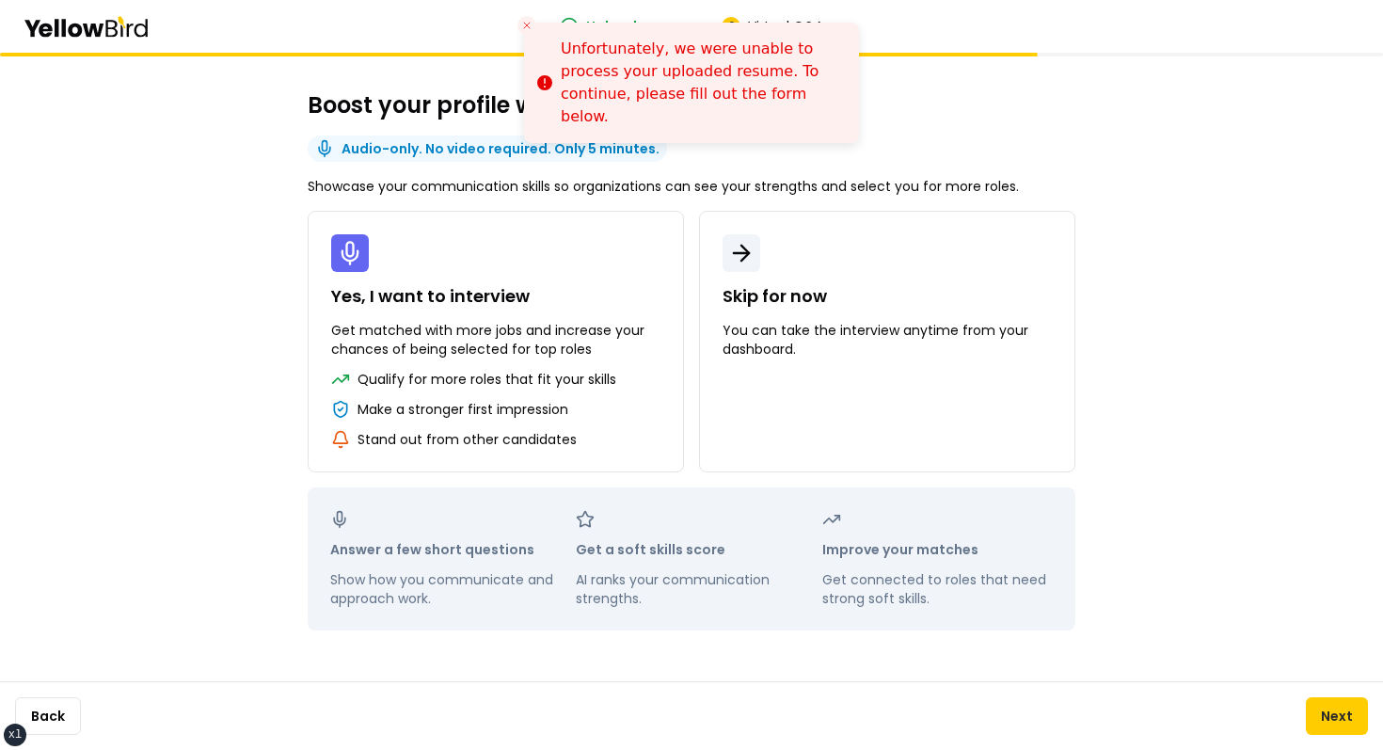
click at [860, 708] on button "Next" at bounding box center [1337, 716] width 62 height 38
